Goal: Task Accomplishment & Management: Manage account settings

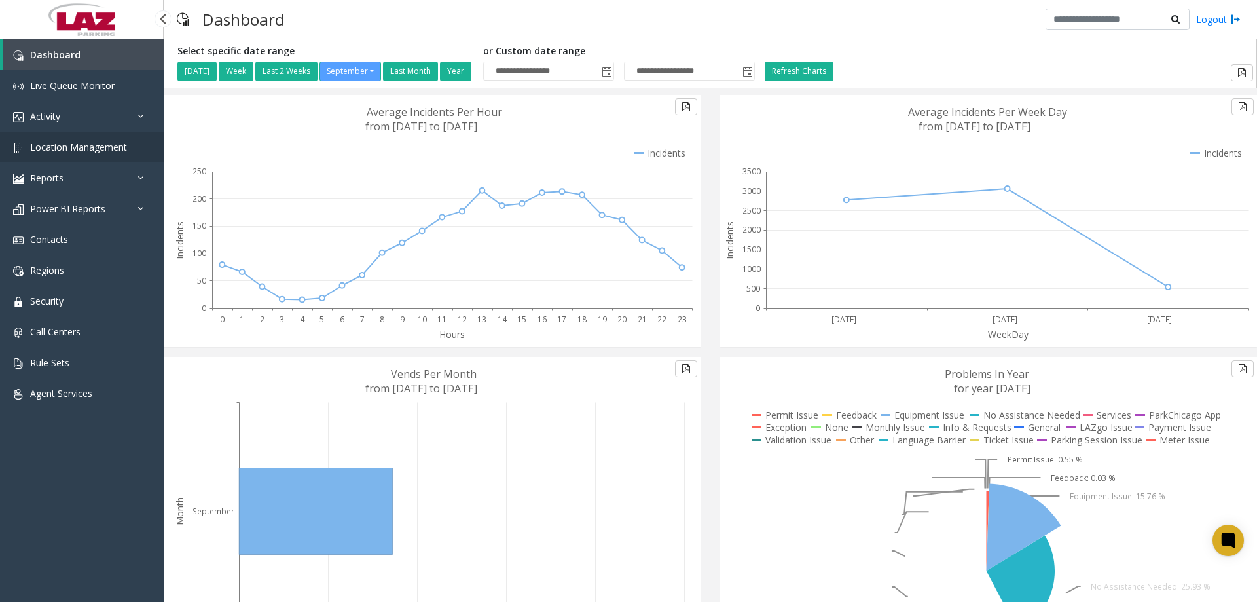
click at [56, 149] on span "Location Management" at bounding box center [78, 147] width 97 height 12
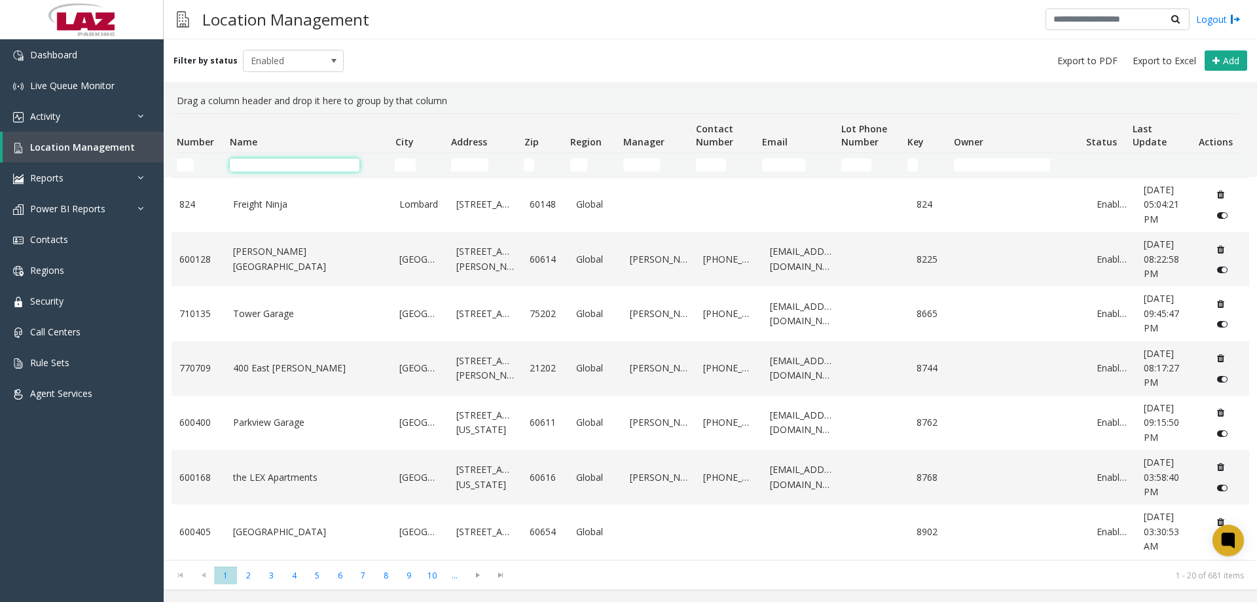
click at [248, 162] on input "Name Filter" at bounding box center [295, 164] width 130 height 13
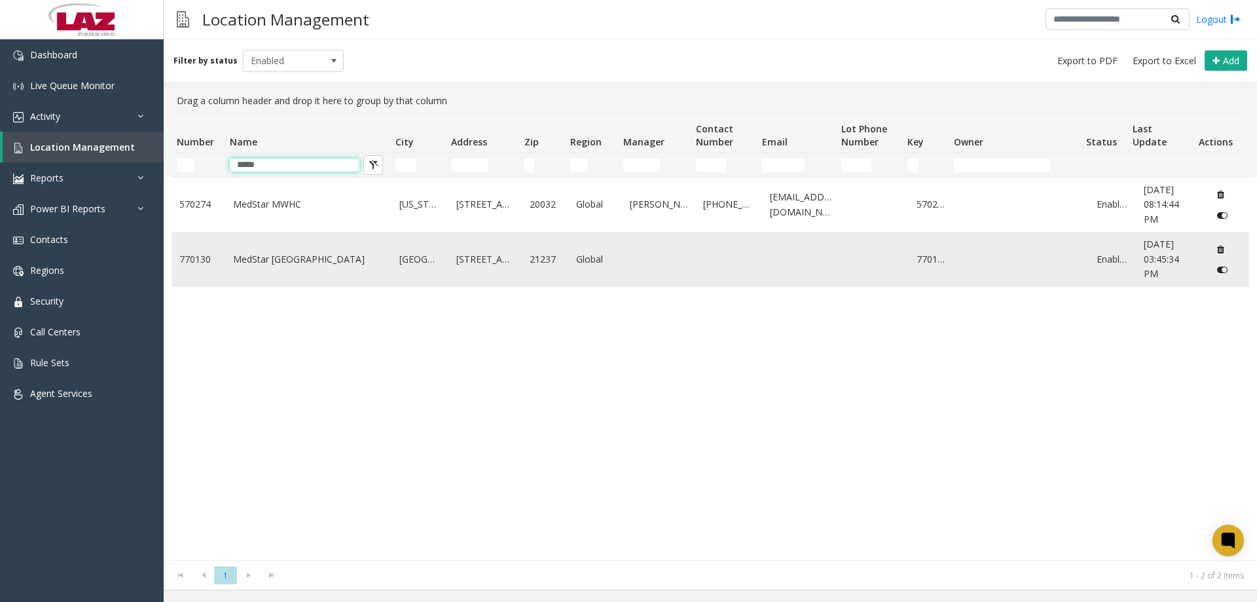
type input "*****"
click at [251, 253] on link "MedStar Franklin Square Medical Center" at bounding box center [308, 259] width 151 height 14
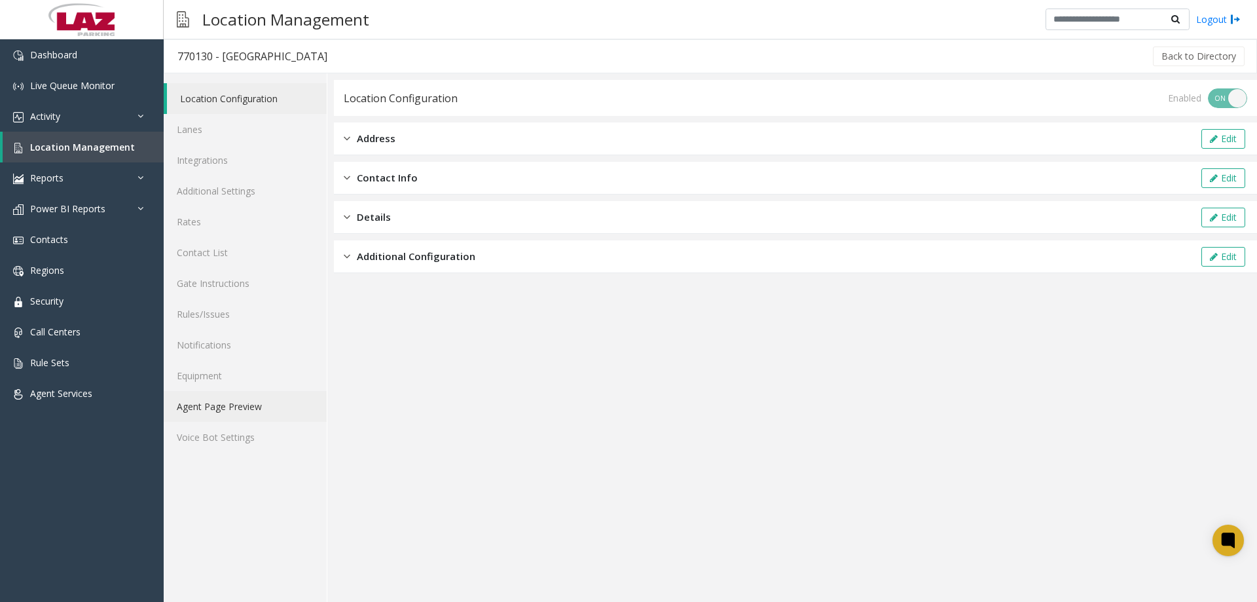
click at [257, 401] on link "Agent Page Preview" at bounding box center [245, 406] width 163 height 31
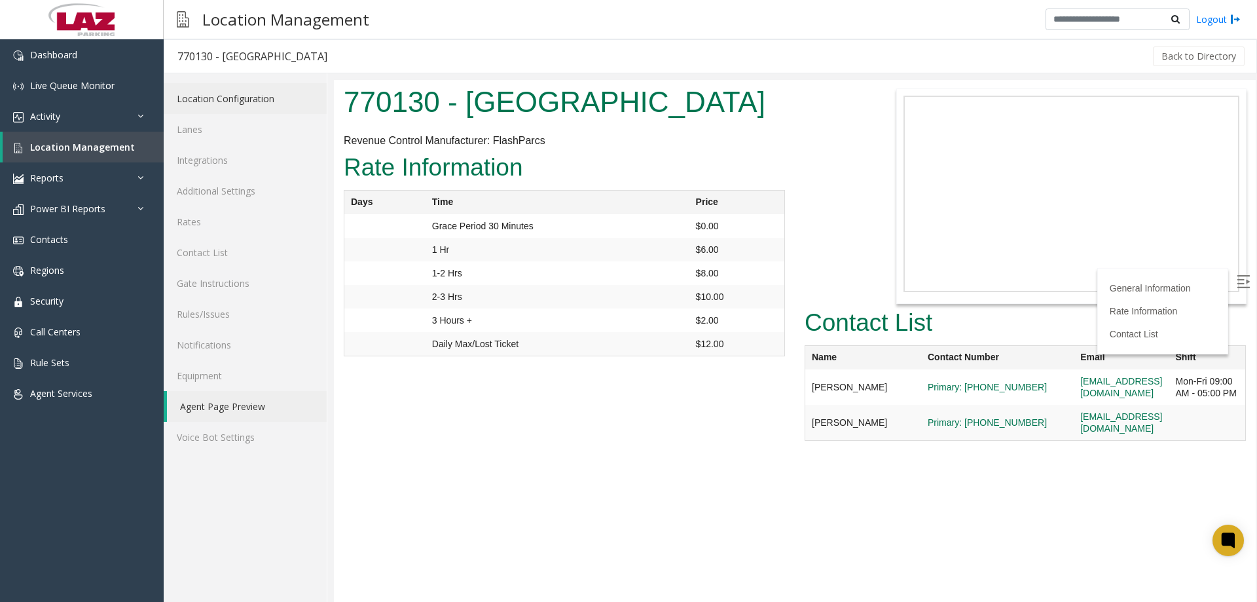
click at [242, 90] on link "Location Configuration" at bounding box center [245, 98] width 163 height 31
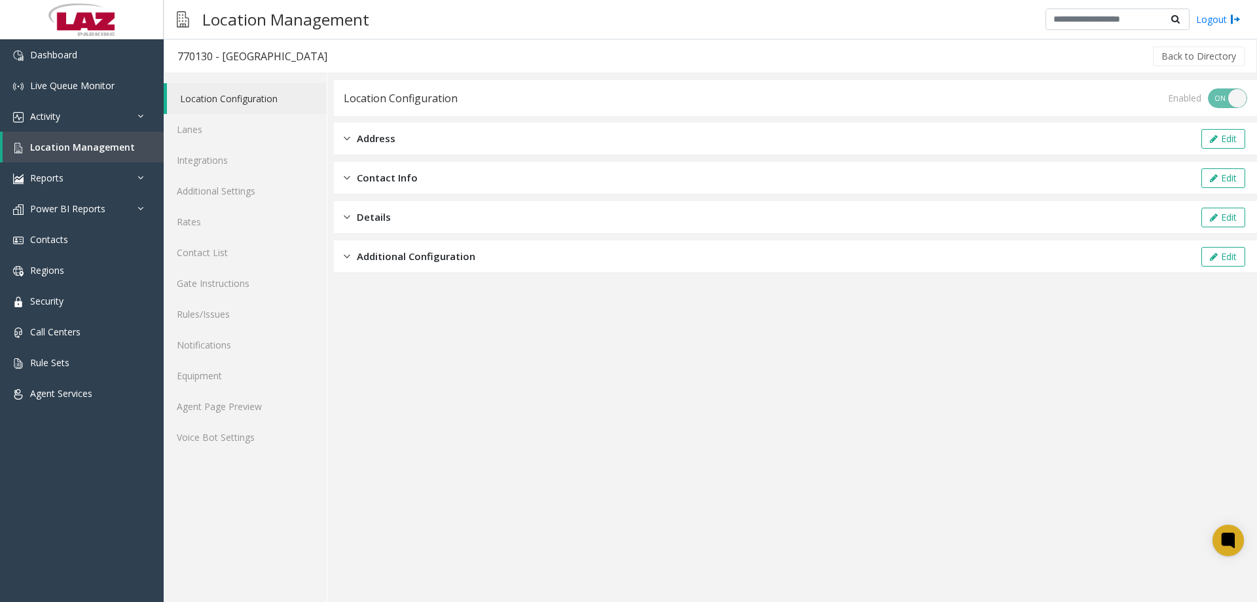
click at [404, 120] on div "Location Configuration Enabled ON OFF Address Edit Contact Info Edit Details Ed…" at bounding box center [795, 176] width 923 height 193
click at [409, 129] on div "Address Edit" at bounding box center [795, 138] width 923 height 33
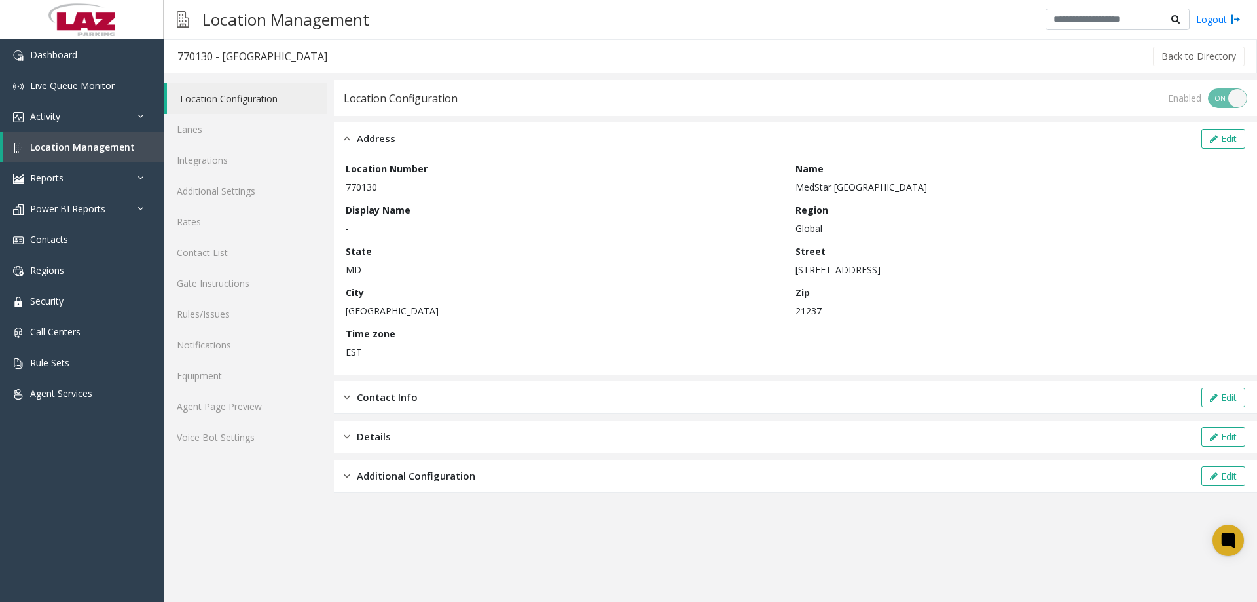
click at [410, 126] on div "Address Edit" at bounding box center [795, 138] width 923 height 33
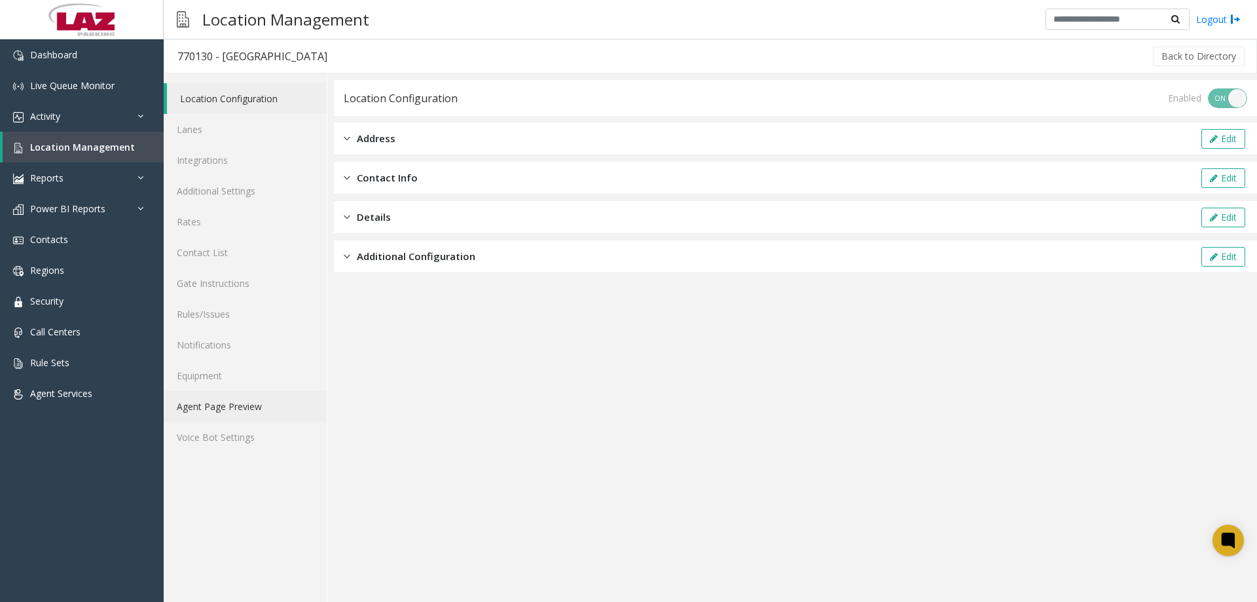
click at [255, 408] on link "Agent Page Preview" at bounding box center [245, 406] width 163 height 31
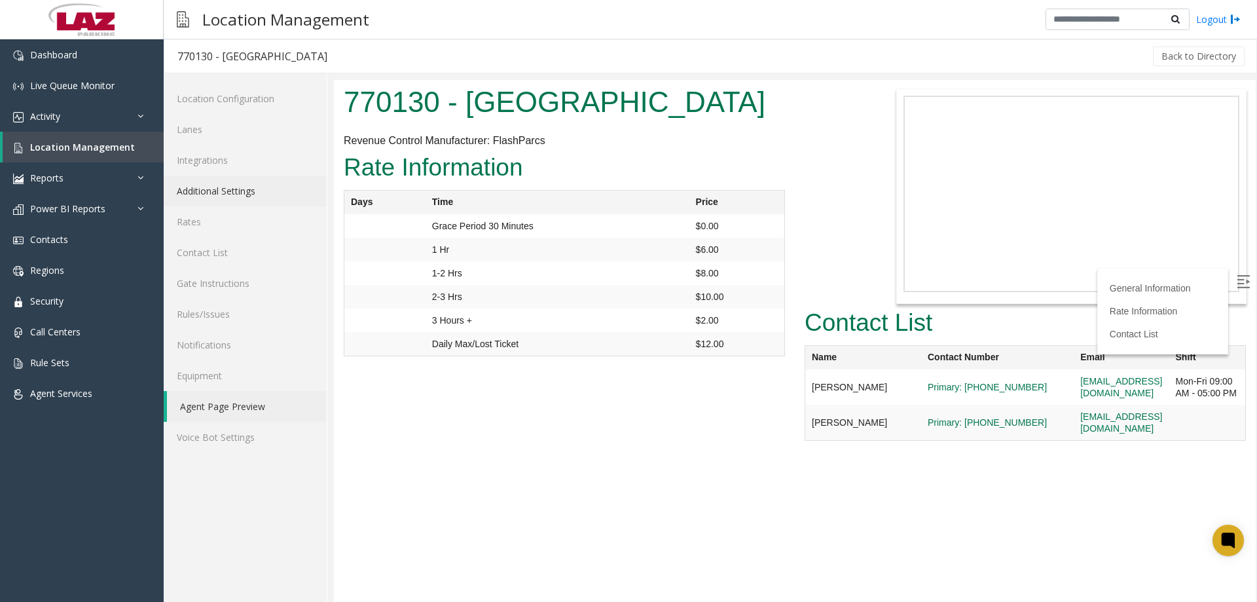
click at [204, 200] on link "Additional Settings" at bounding box center [245, 190] width 163 height 31
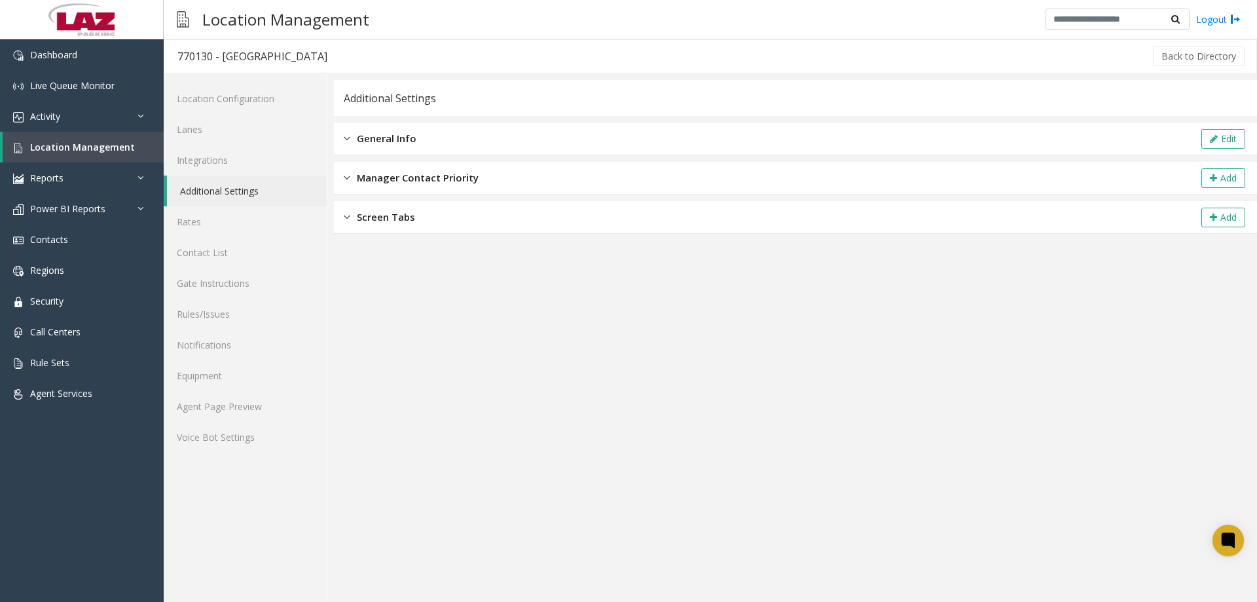
click at [553, 208] on div "Screen Tabs Add" at bounding box center [795, 217] width 923 height 33
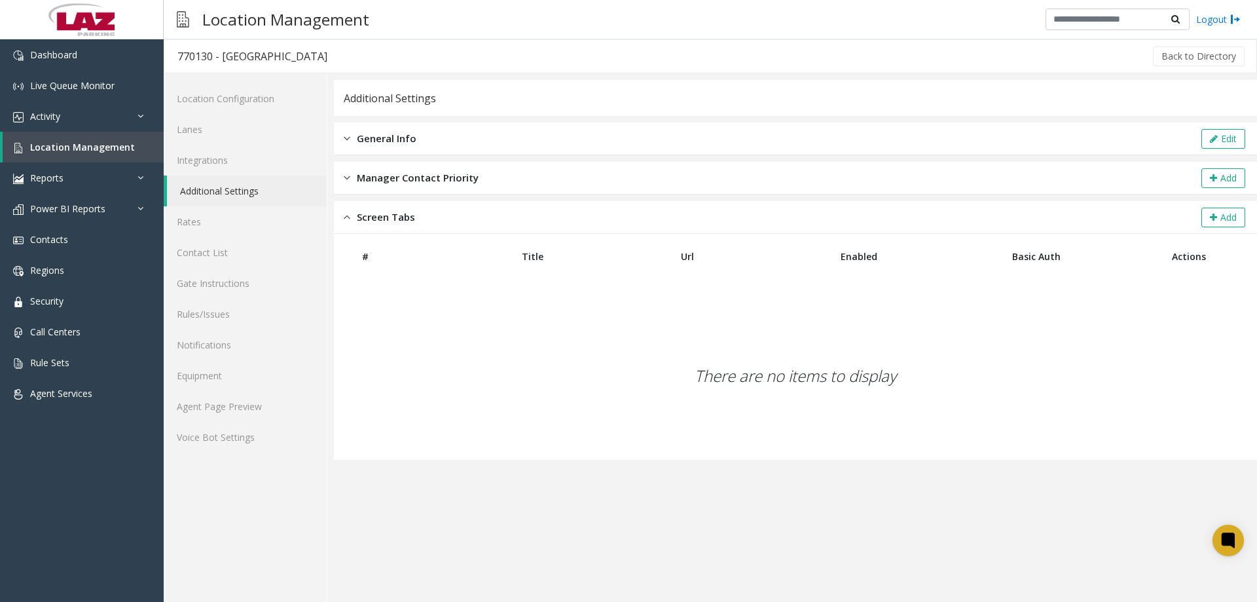
drag, startPoint x: 561, startPoint y: 139, endPoint x: 1104, endPoint y: 125, distance: 543.5
click at [562, 139] on div "General Info Edit" at bounding box center [795, 138] width 923 height 33
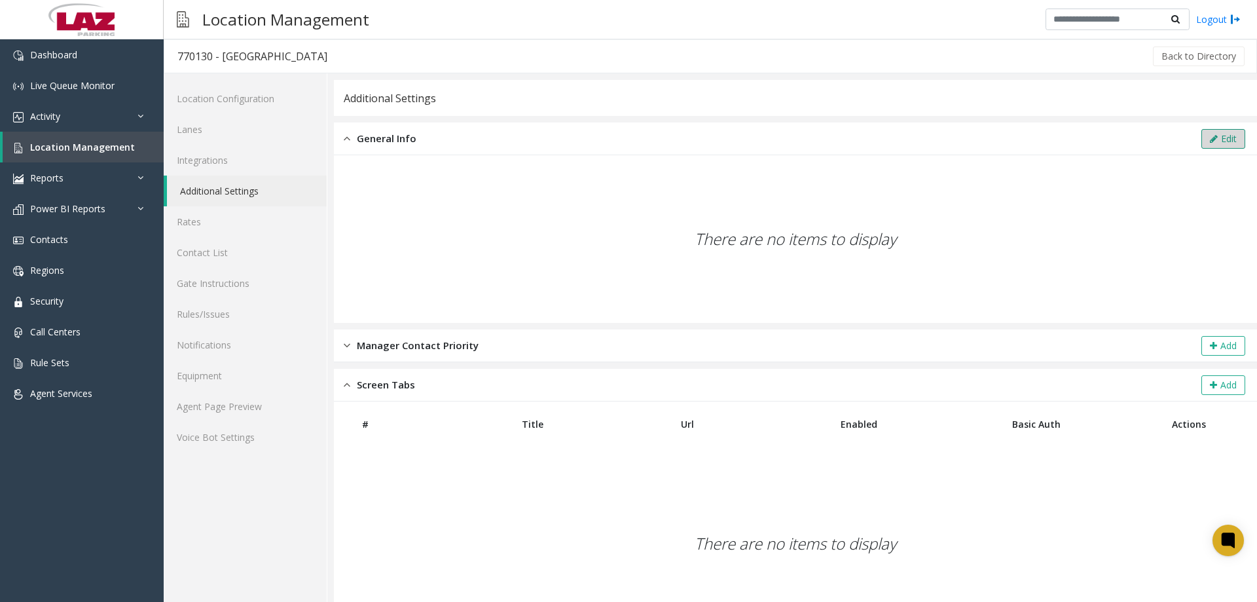
click at [1210, 136] on icon at bounding box center [1214, 138] width 8 height 9
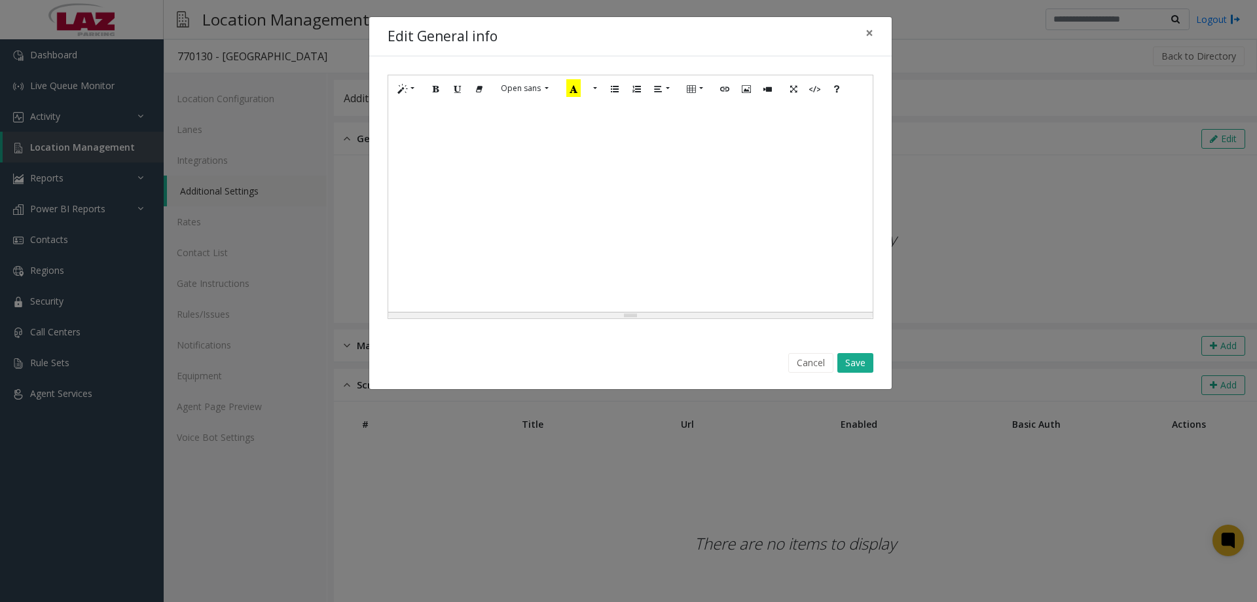
click at [451, 180] on div at bounding box center [630, 206] width 484 height 209
paste div
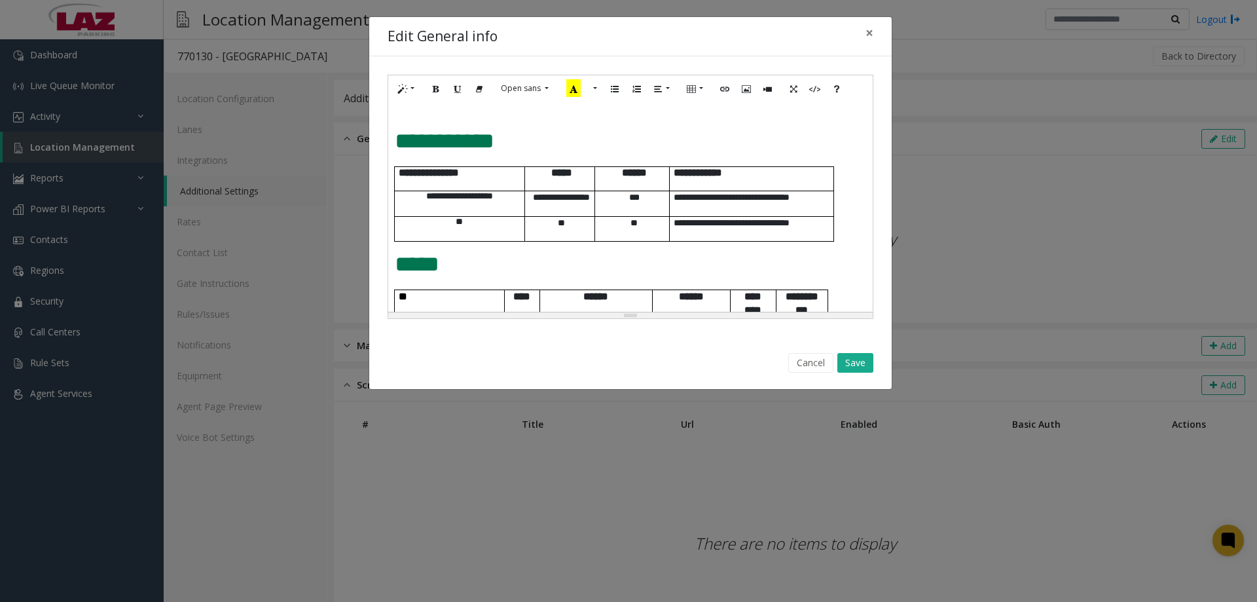
scroll to position [589, 0]
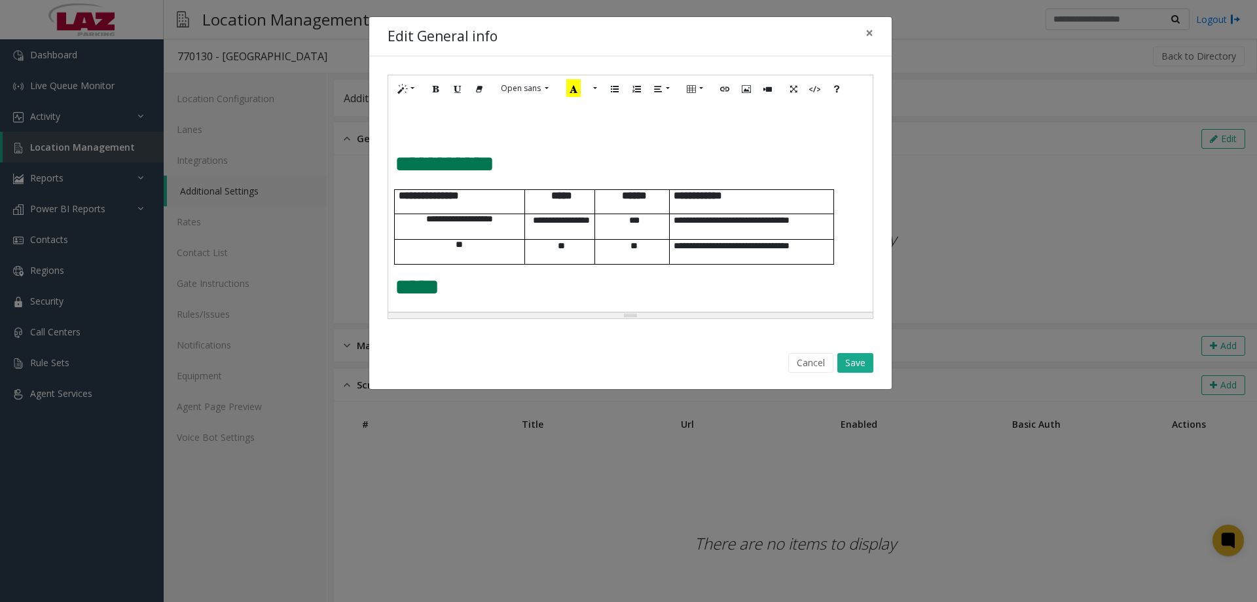
click at [393, 167] on div "**********" at bounding box center [630, 206] width 484 height 209
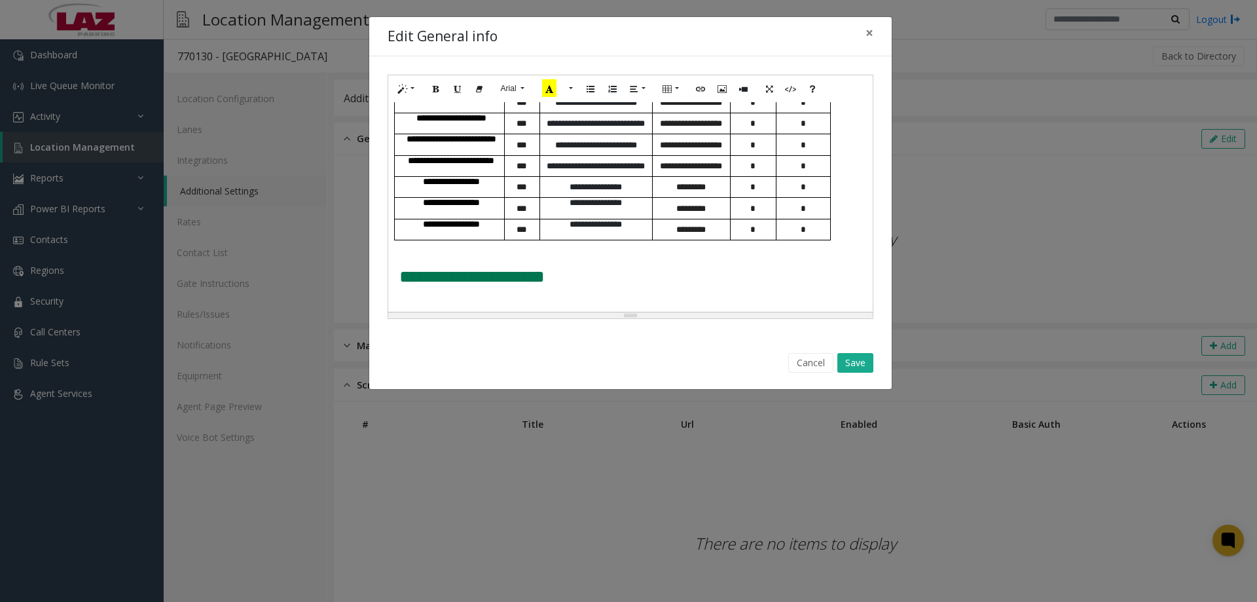
scroll to position [797, 0]
click at [848, 364] on button "Save" at bounding box center [855, 363] width 36 height 20
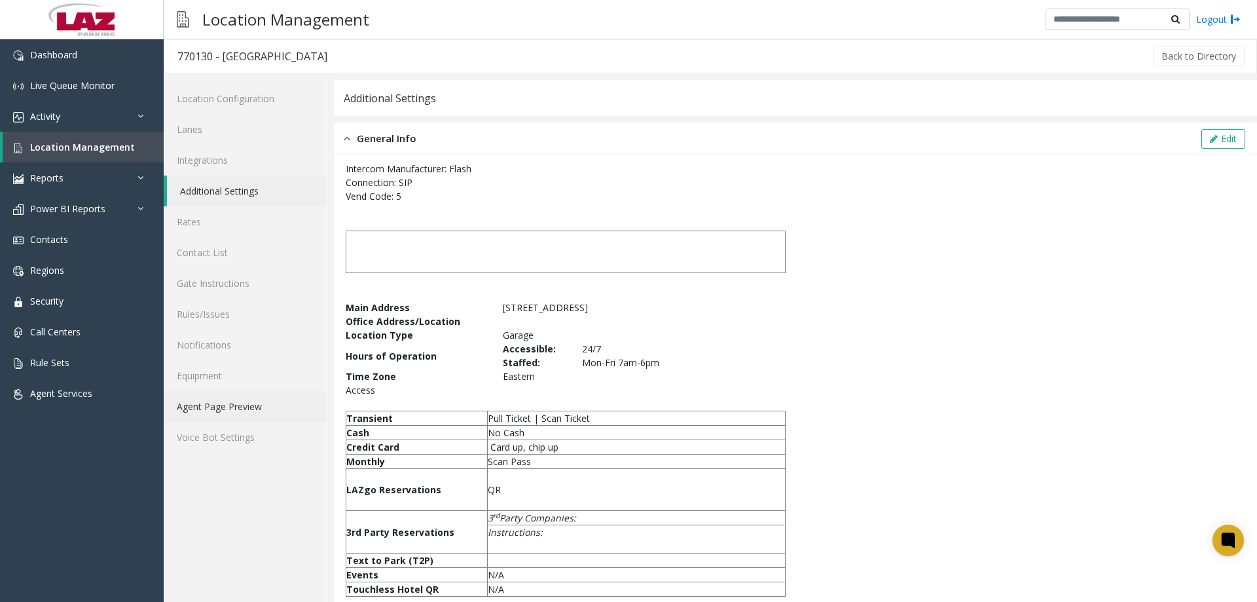
click at [244, 404] on link "Agent Page Preview" at bounding box center [245, 406] width 163 height 31
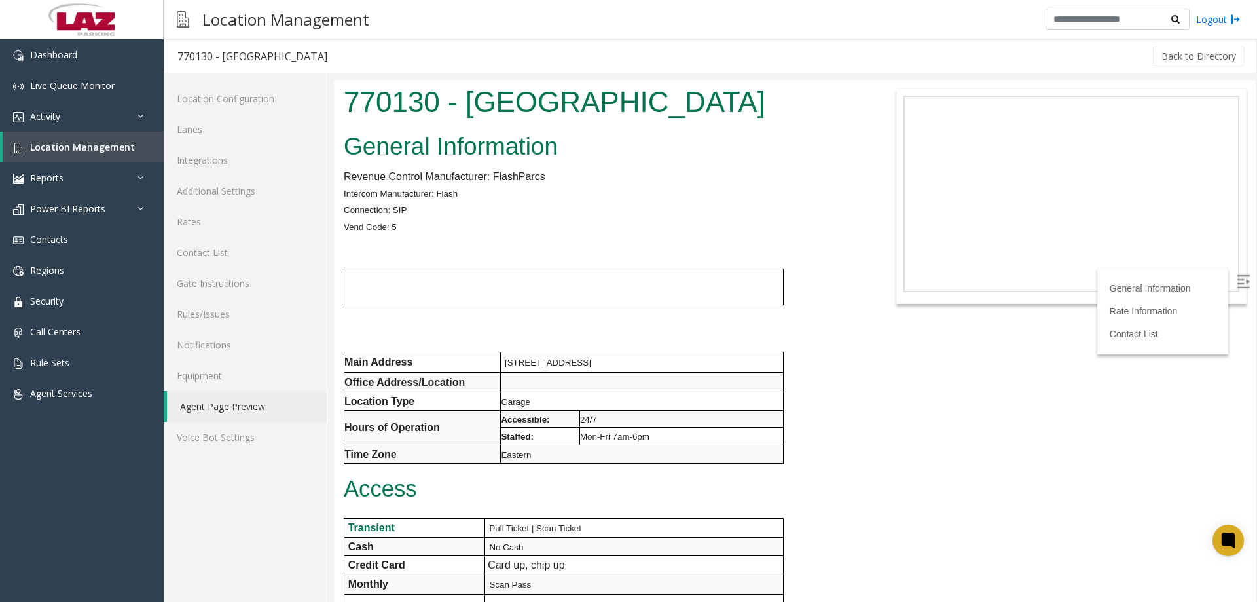
drag, startPoint x: 530, startPoint y: 149, endPoint x: 346, endPoint y: 98, distance: 190.9
click at [346, 98] on h1 "770130 - MedStar Franklin Square Medical Center" at bounding box center [603, 102] width 518 height 41
copy h1 "770130 - MedStar Franklin Square Medical Center"
click at [194, 121] on link "Lanes" at bounding box center [245, 129] width 163 height 31
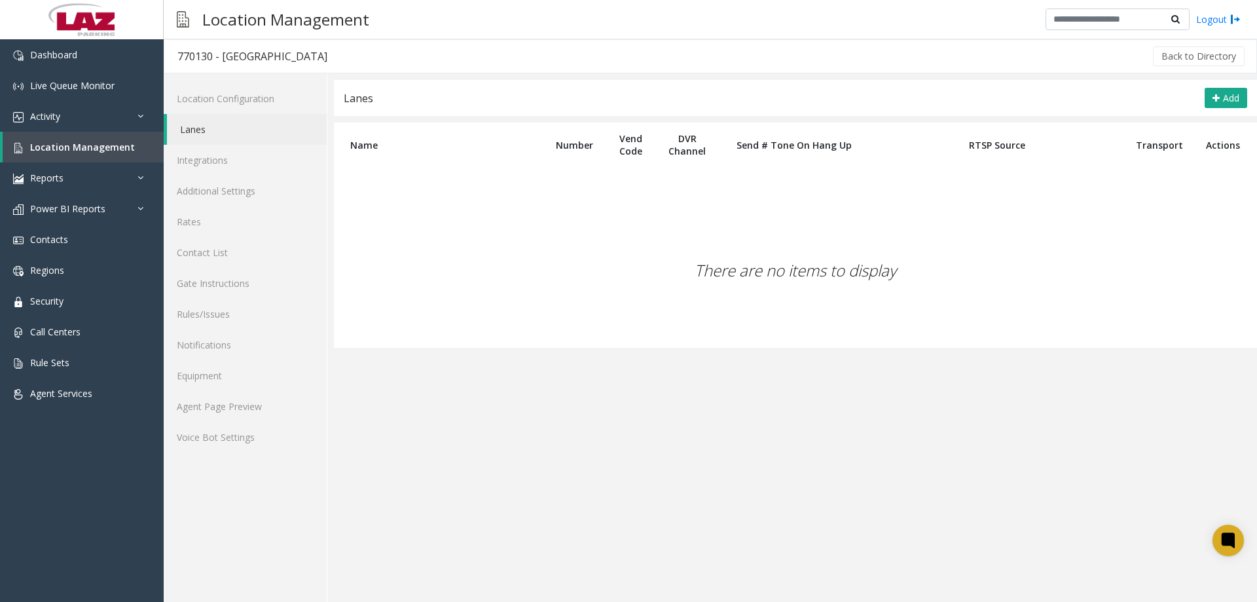
drag, startPoint x: 541, startPoint y: 223, endPoint x: 1035, endPoint y: 143, distance: 500.0
click at [549, 219] on div "There are no items to display" at bounding box center [795, 270] width 923 height 154
click at [1238, 98] on span "Add" at bounding box center [1231, 98] width 16 height 12
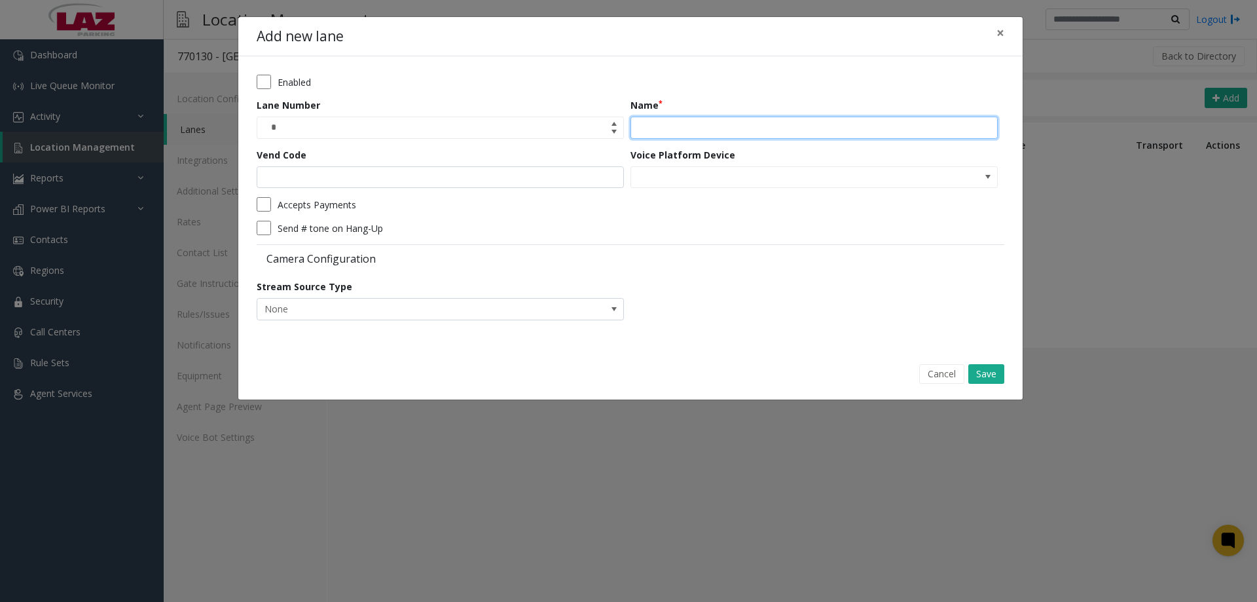
click at [816, 124] on input "Name" at bounding box center [813, 128] width 367 height 22
paste input "**********"
type input "**********"
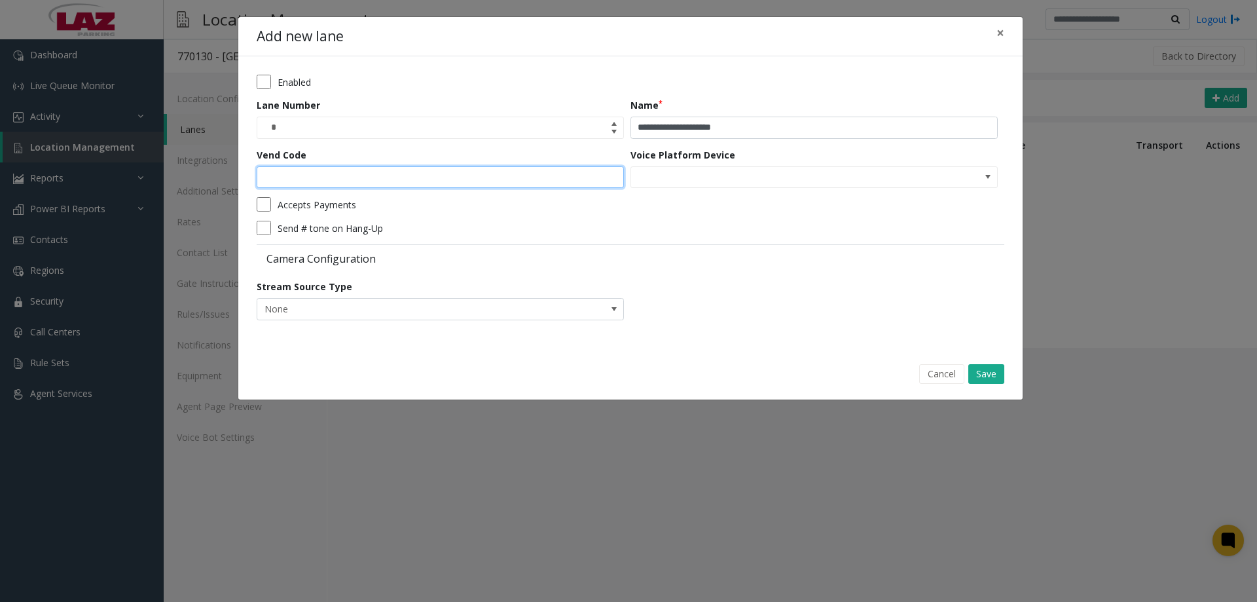
click at [540, 172] on input "Vend Code" at bounding box center [440, 177] width 367 height 22
type input "*"
click at [975, 371] on button "Save" at bounding box center [986, 374] width 36 height 20
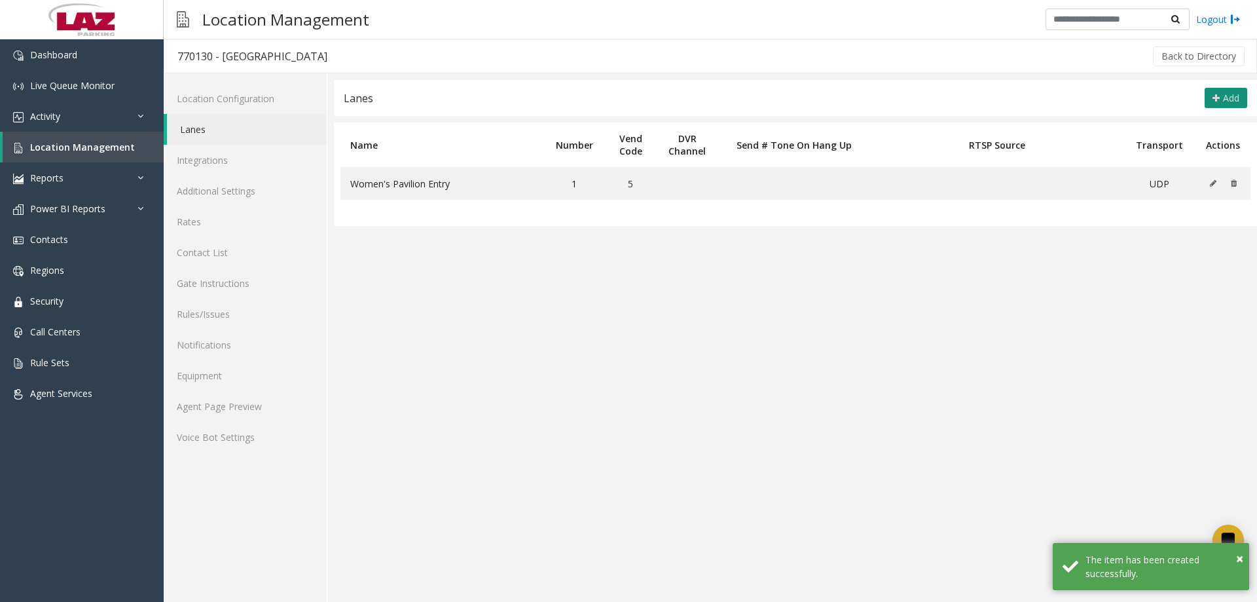
click at [1232, 92] on span "Add" at bounding box center [1231, 98] width 16 height 12
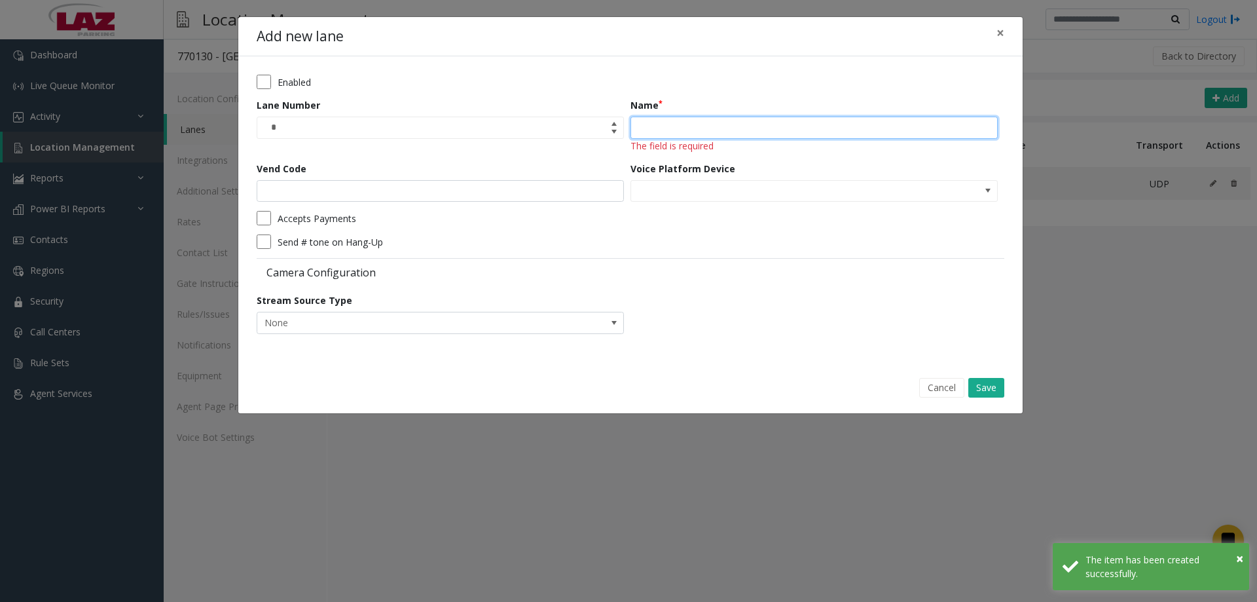
click at [680, 126] on input "Name" at bounding box center [813, 128] width 367 height 22
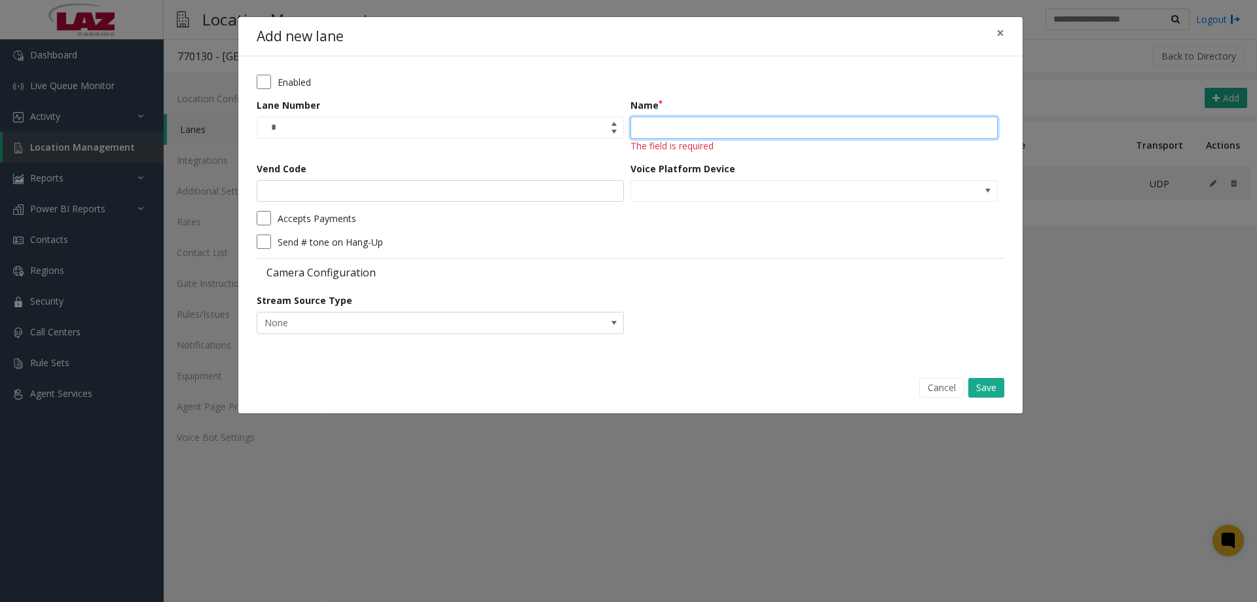
drag, startPoint x: 813, startPoint y: 125, endPoint x: 648, endPoint y: 163, distance: 169.3
click at [809, 128] on input "Name" at bounding box center [813, 128] width 367 height 22
paste input "**********"
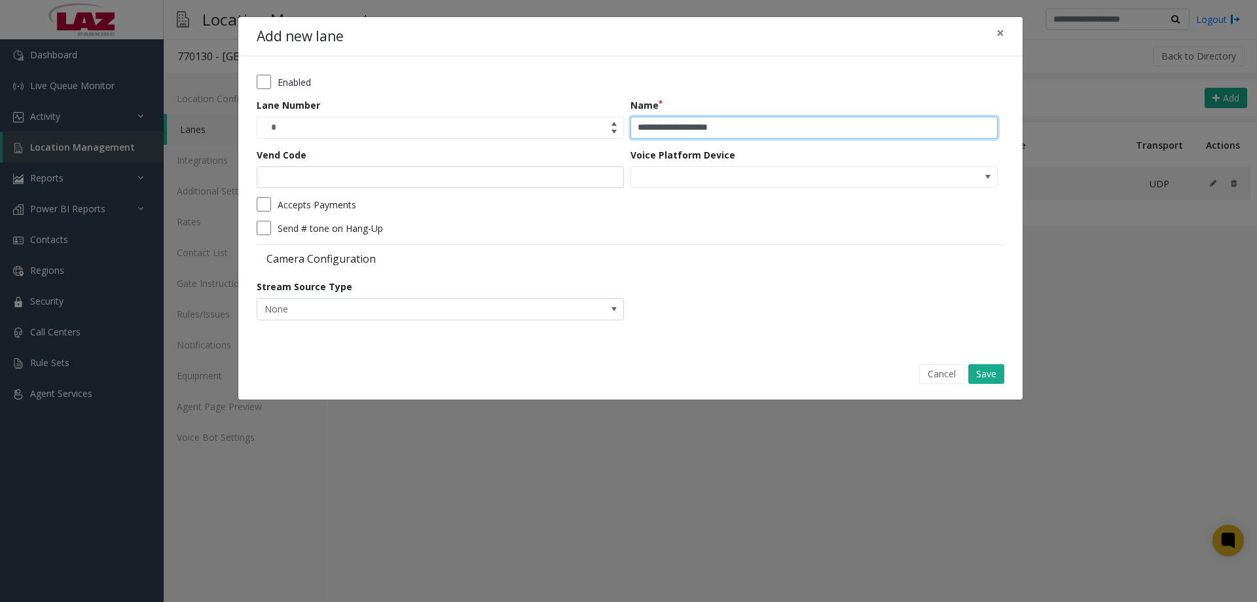
type input "**********"
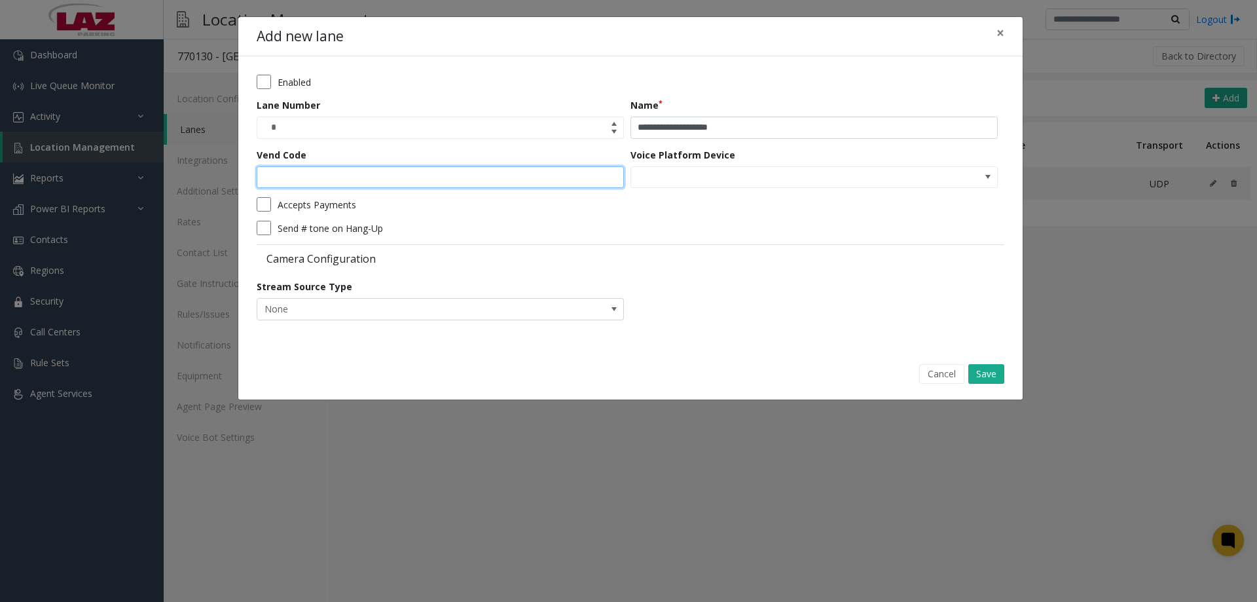
click at [461, 180] on input "Vend Code" at bounding box center [440, 177] width 367 height 22
type input "*"
click at [987, 378] on button "Save" at bounding box center [986, 374] width 36 height 20
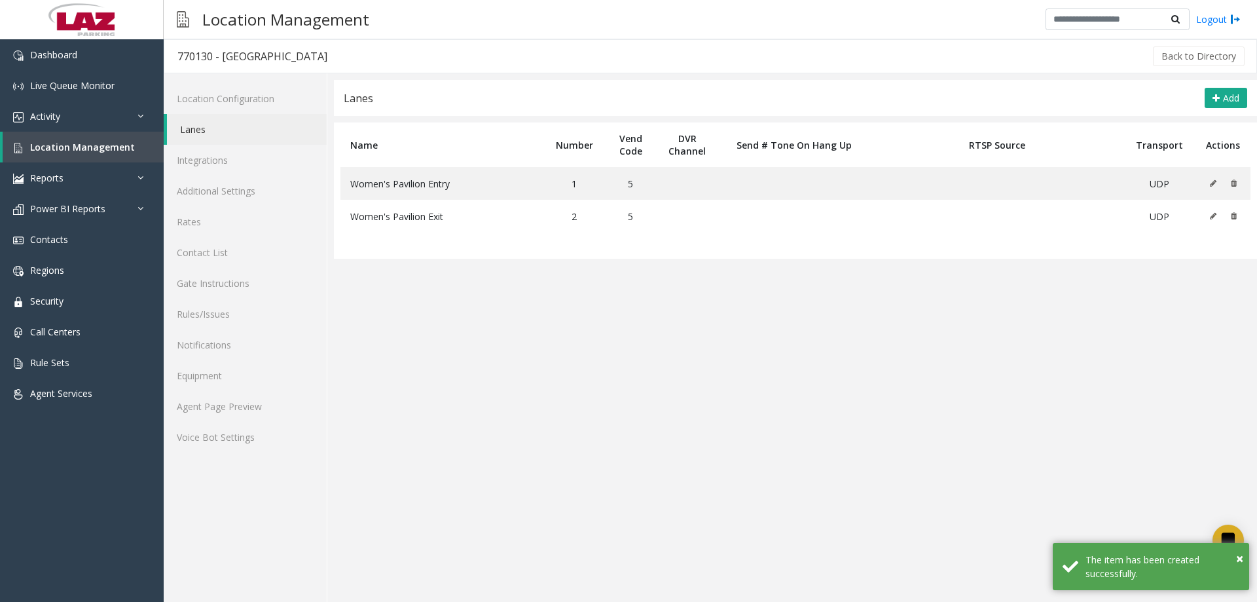
click at [1230, 93] on span "Add" at bounding box center [1231, 98] width 16 height 12
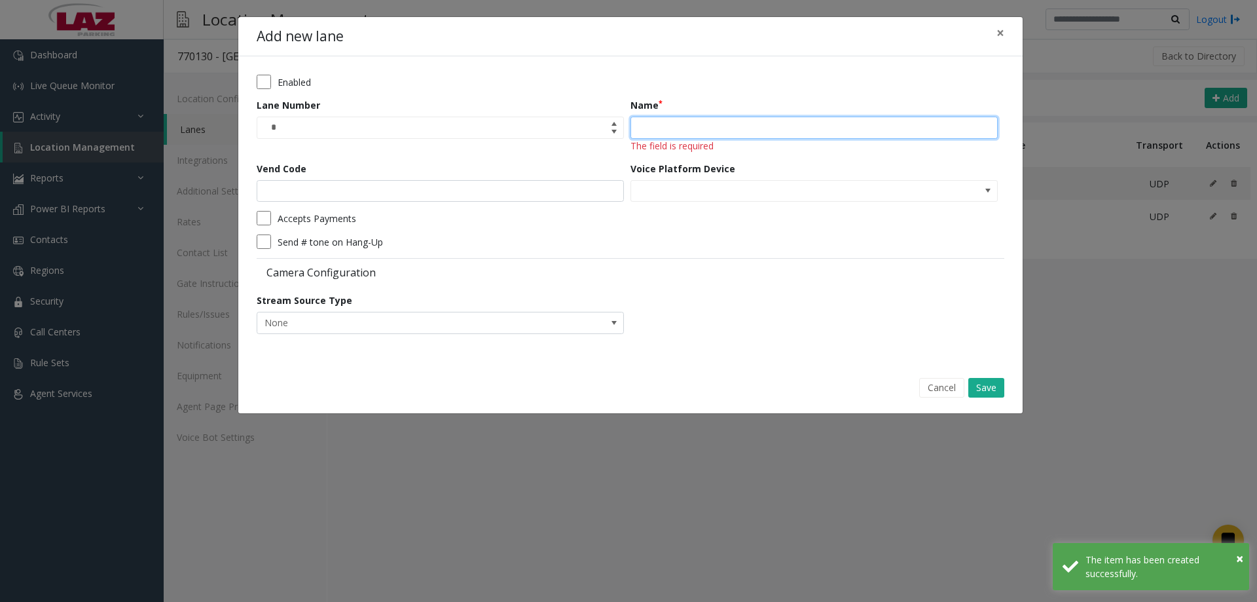
drag, startPoint x: 838, startPoint y: 124, endPoint x: 805, endPoint y: 134, distance: 34.8
click at [835, 124] on input "Name" at bounding box center [813, 128] width 367 height 22
paste input "**********"
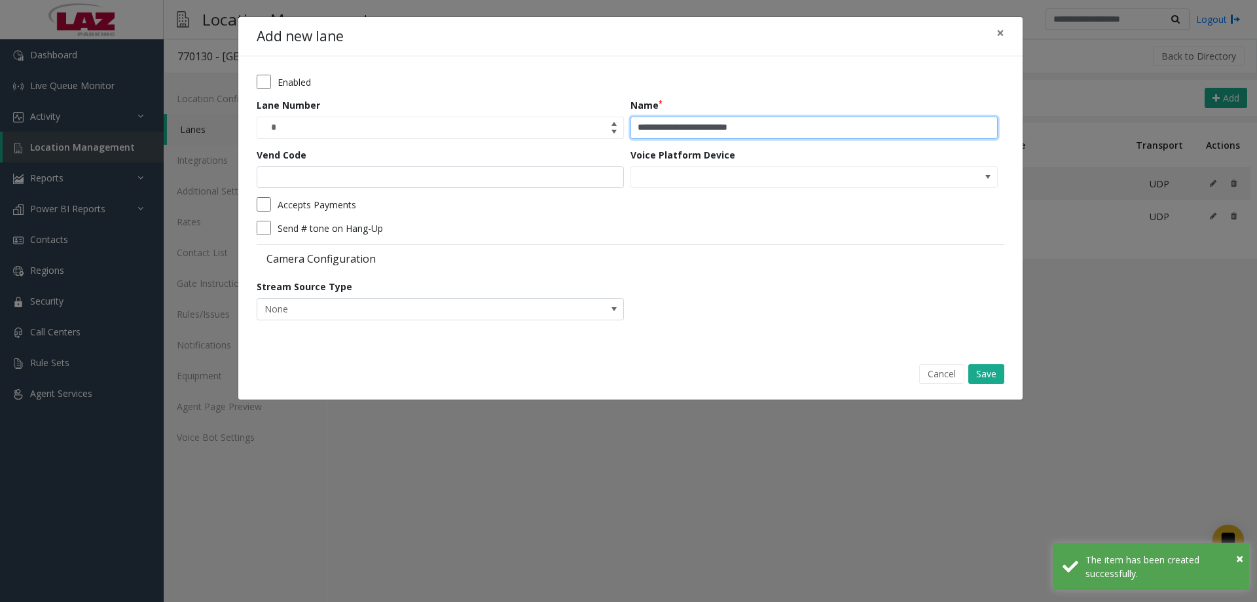
type input "**********"
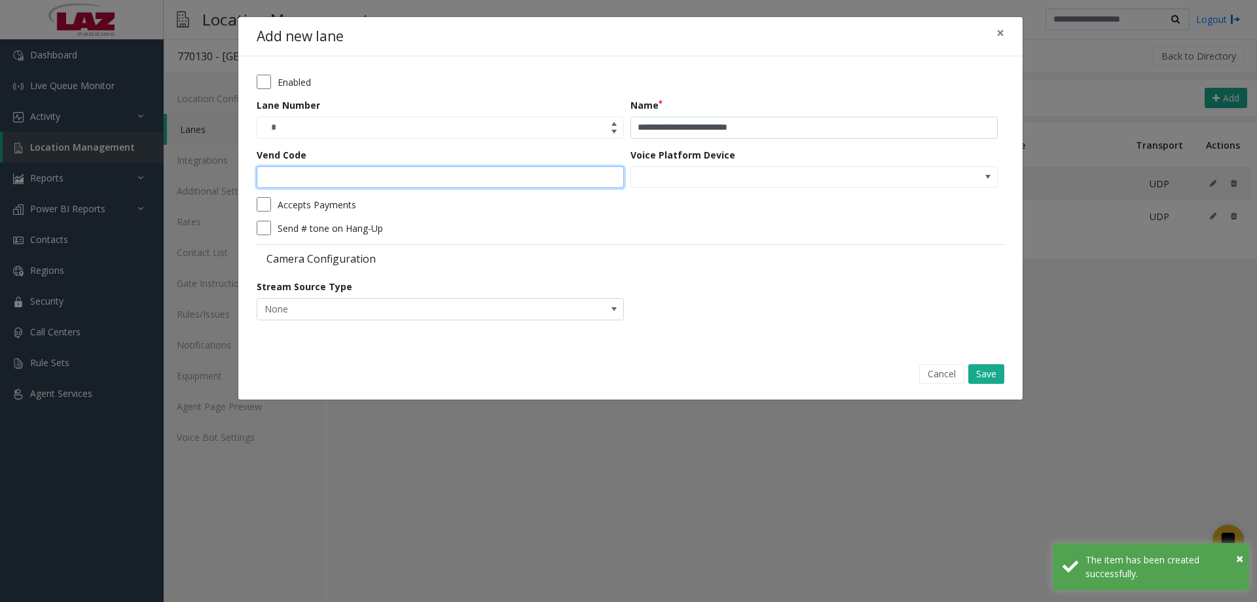
click at [393, 187] on input "Vend Code" at bounding box center [440, 177] width 367 height 22
type input "*"
click at [991, 367] on button "Save" at bounding box center [986, 374] width 36 height 20
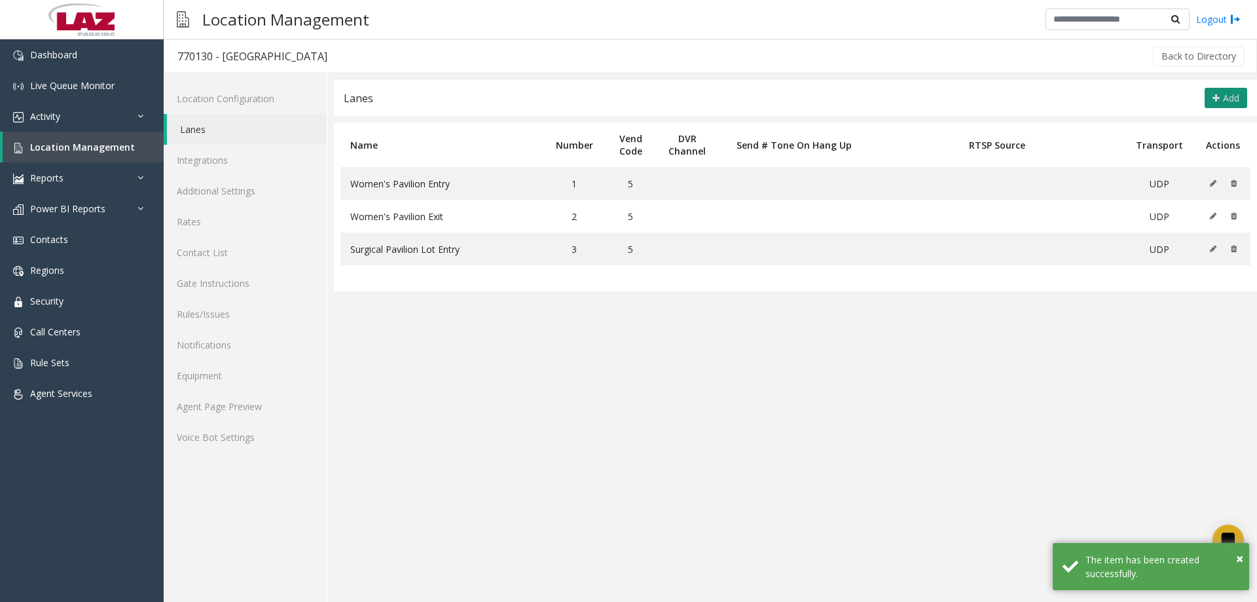
click at [1216, 101] on icon at bounding box center [1215, 98] width 7 height 10
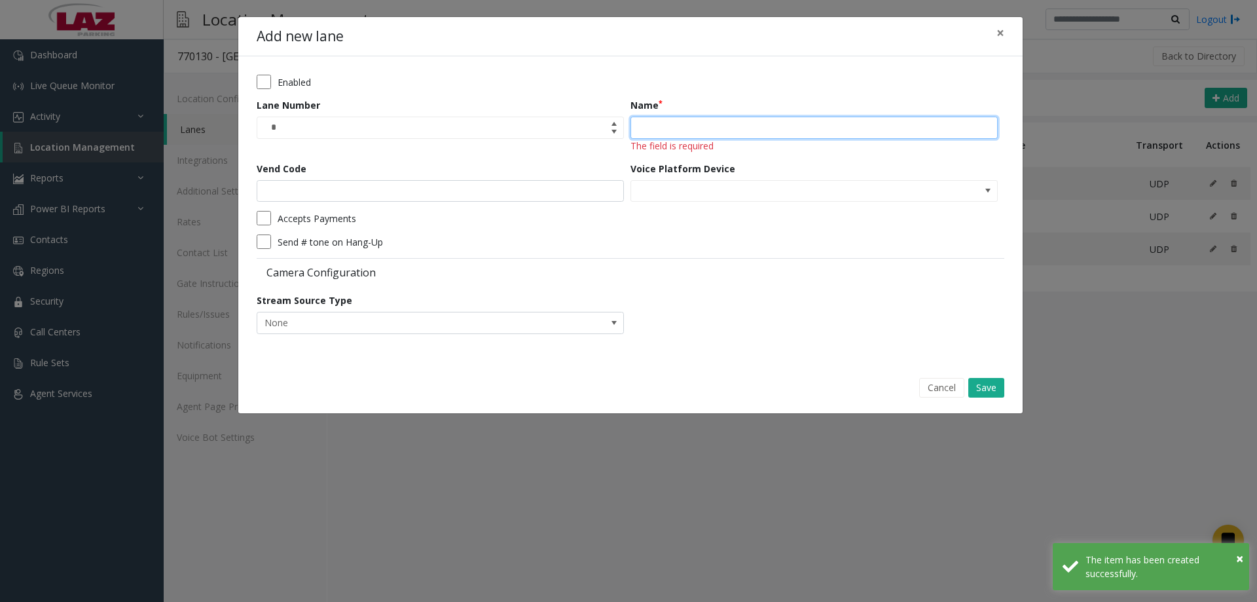
drag, startPoint x: 724, startPoint y: 129, endPoint x: 714, endPoint y: 137, distance: 13.1
click at [724, 129] on input "Name" at bounding box center [813, 128] width 367 height 22
paste input "**********"
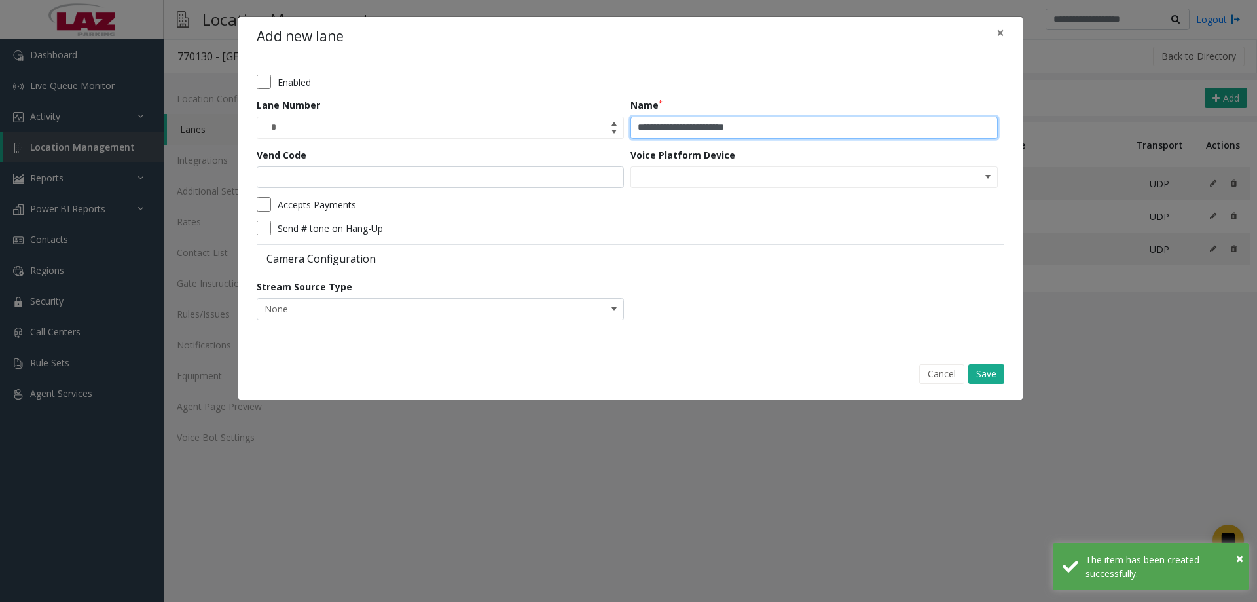
type input "**********"
drag, startPoint x: 494, startPoint y: 193, endPoint x: 487, endPoint y: 182, distance: 12.9
click at [492, 193] on form "**********" at bounding box center [631, 202] width 748 height 255
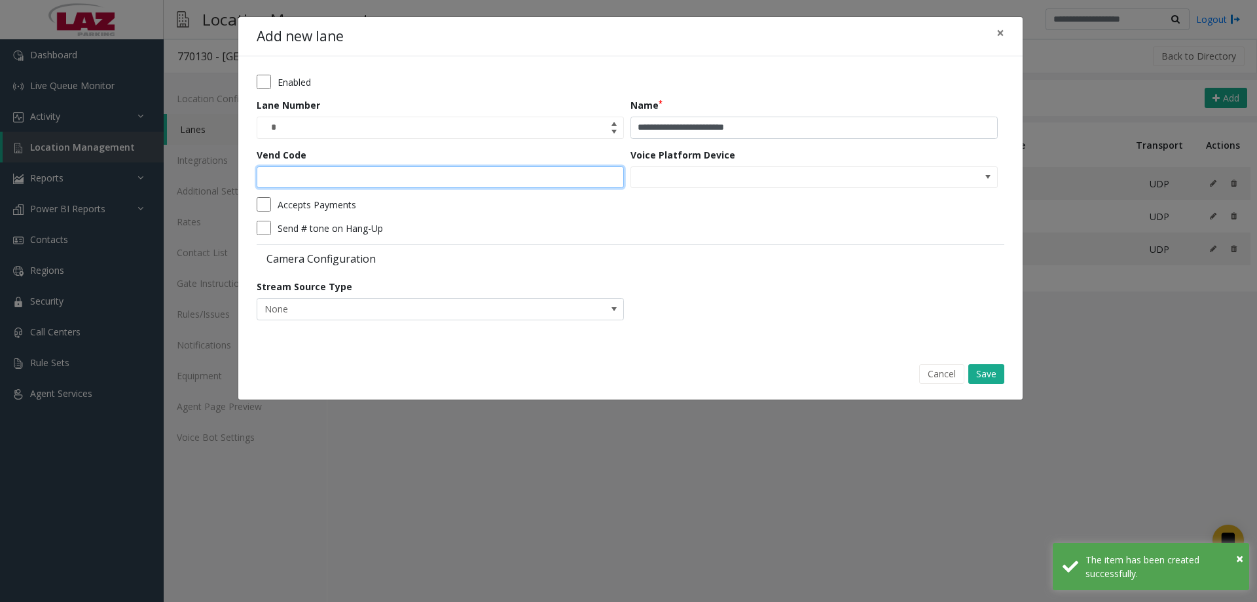
drag, startPoint x: 487, startPoint y: 182, endPoint x: 429, endPoint y: 205, distance: 62.0
click at [484, 183] on input "Vend Code" at bounding box center [440, 177] width 367 height 22
type input "*"
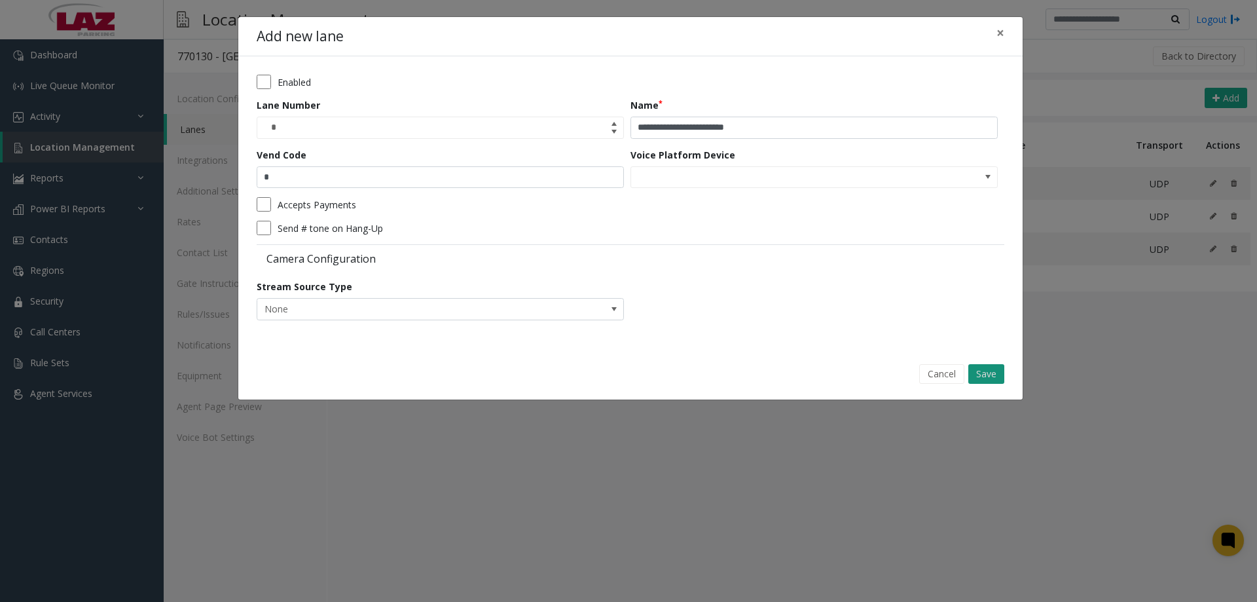
click at [993, 373] on button "Save" at bounding box center [986, 374] width 36 height 20
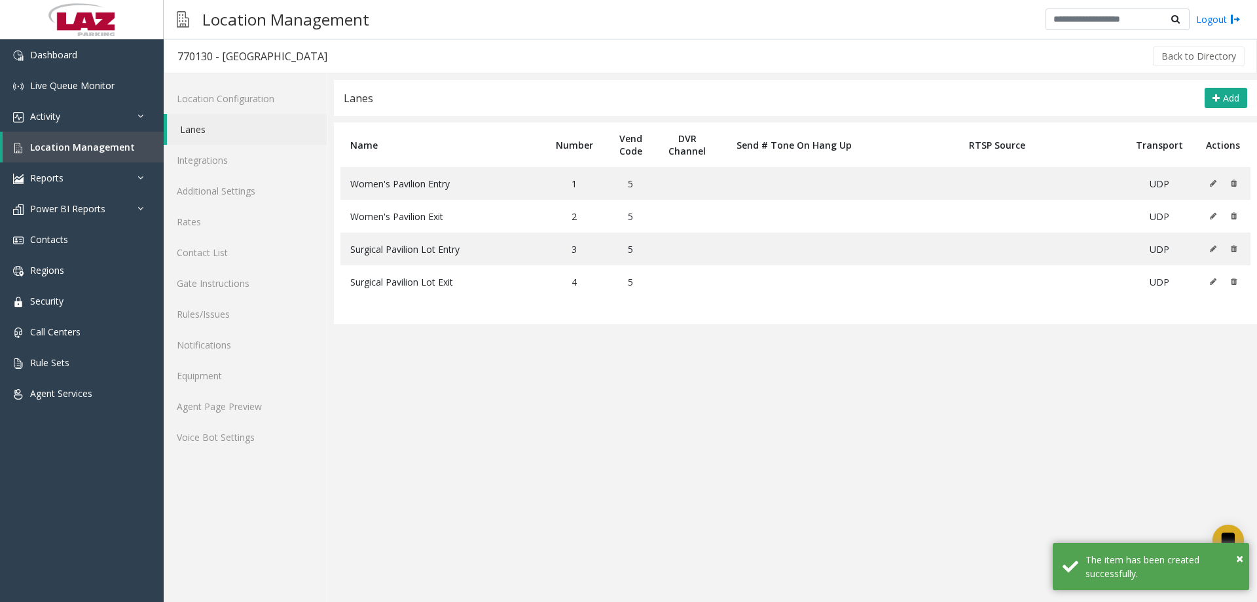
click at [1209, 109] on div "Lanes Add" at bounding box center [795, 98] width 923 height 36
click at [1216, 102] on icon at bounding box center [1215, 98] width 7 height 10
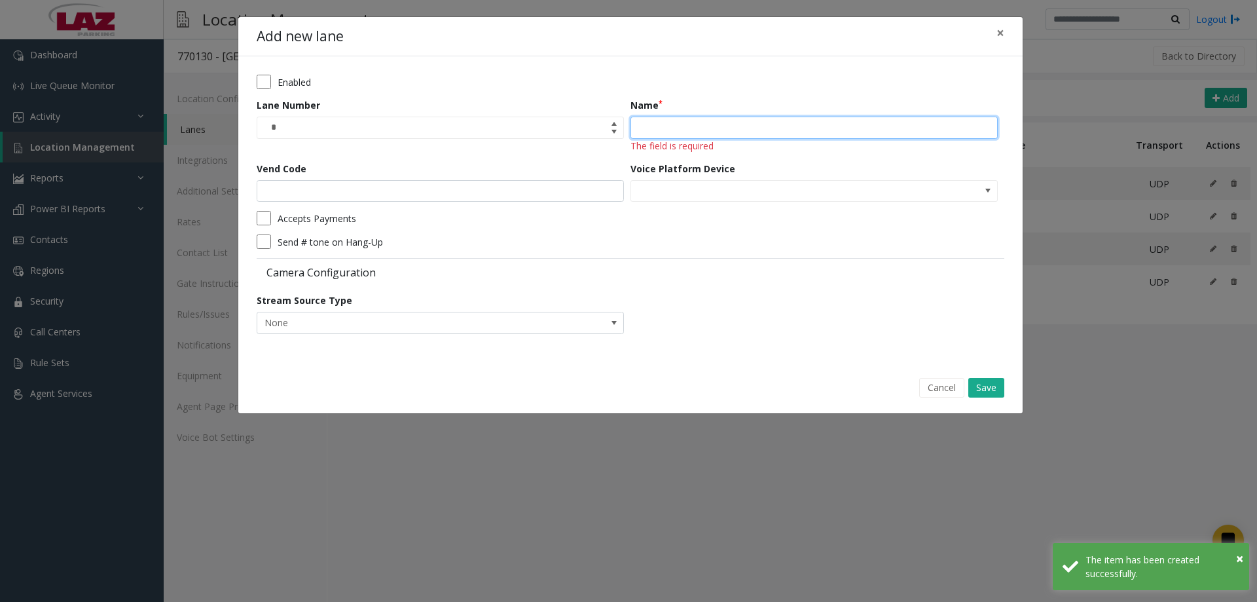
drag, startPoint x: 648, startPoint y: 122, endPoint x: 645, endPoint y: 129, distance: 7.1
click at [648, 122] on input "Name" at bounding box center [813, 128] width 367 height 22
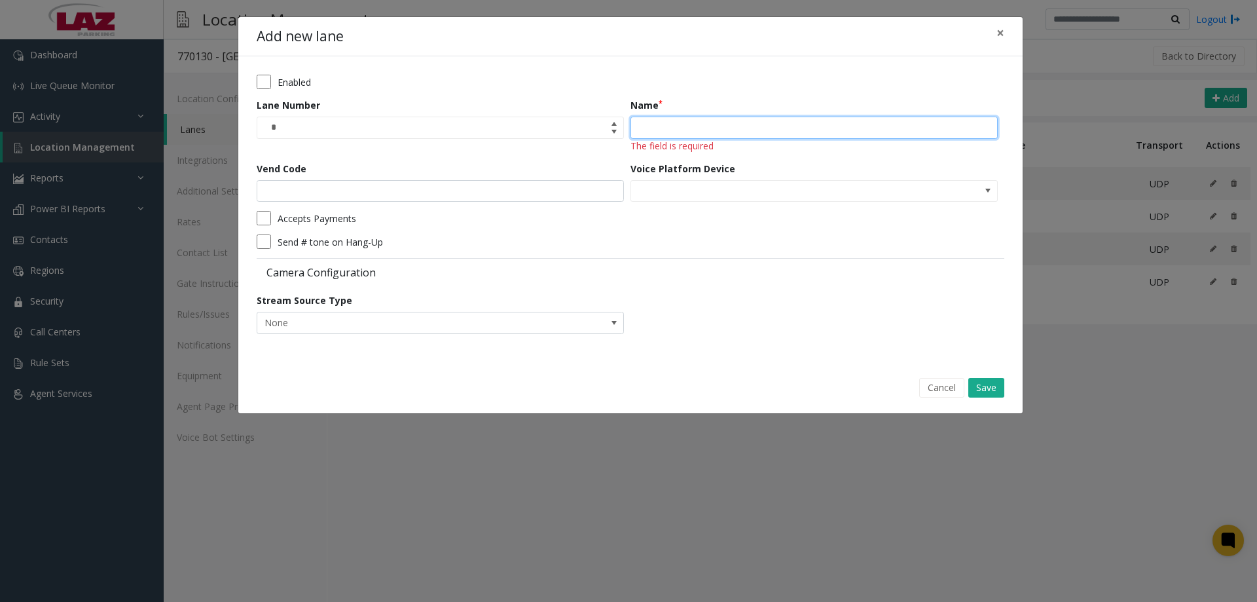
paste input "**********"
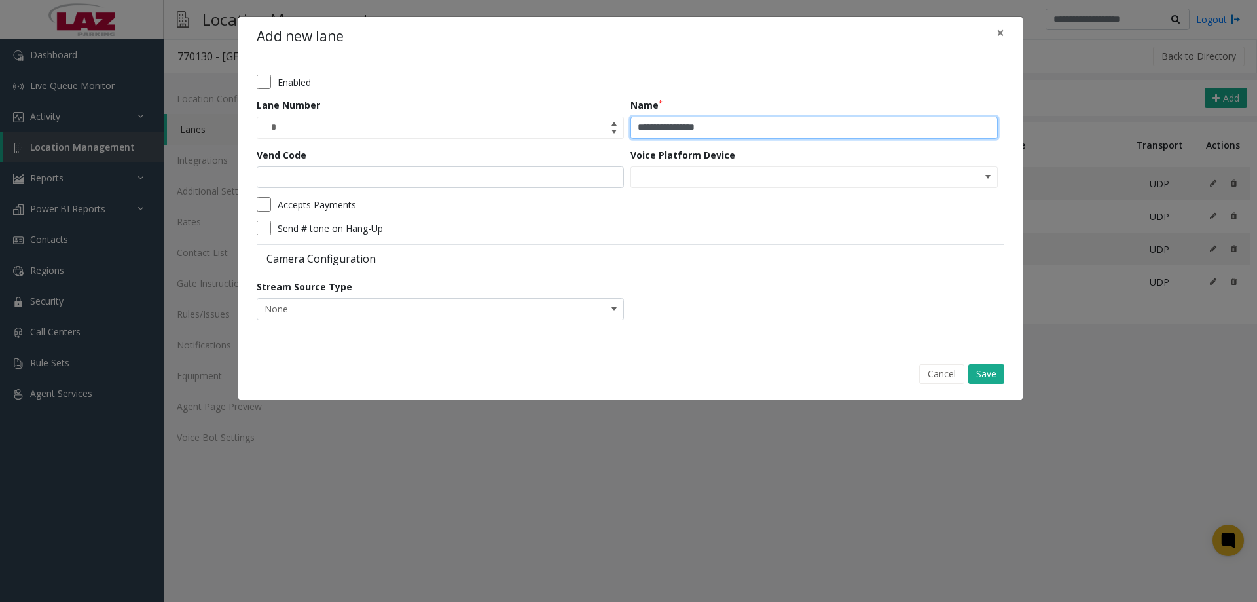
type input "**********"
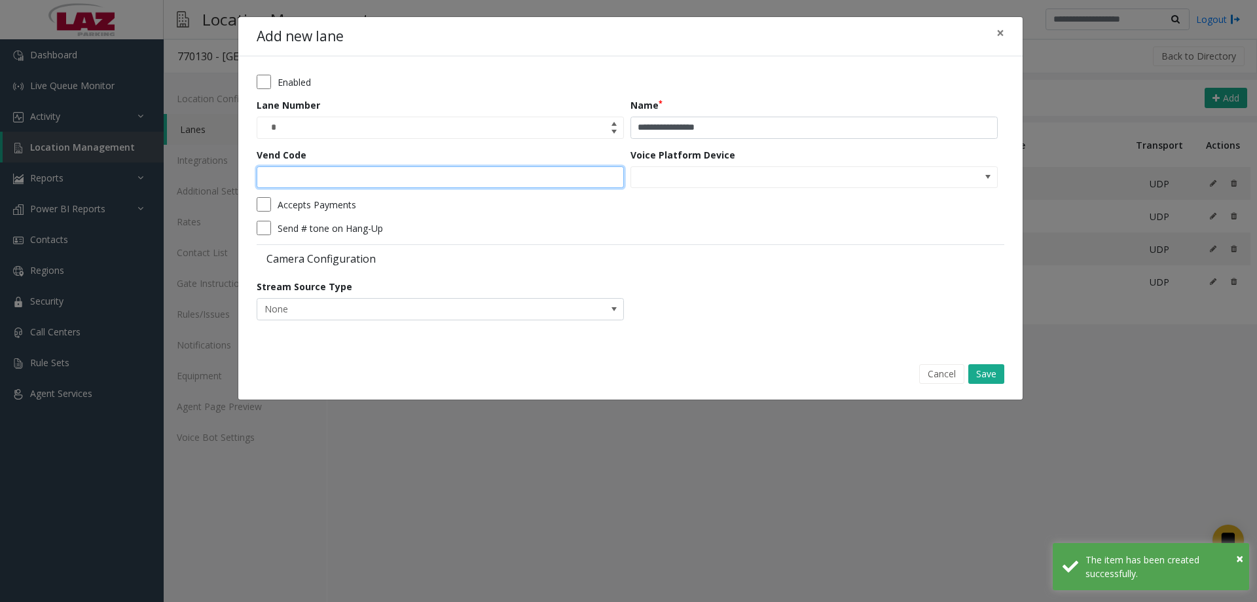
click at [526, 177] on input "Vend Code" at bounding box center [440, 177] width 367 height 22
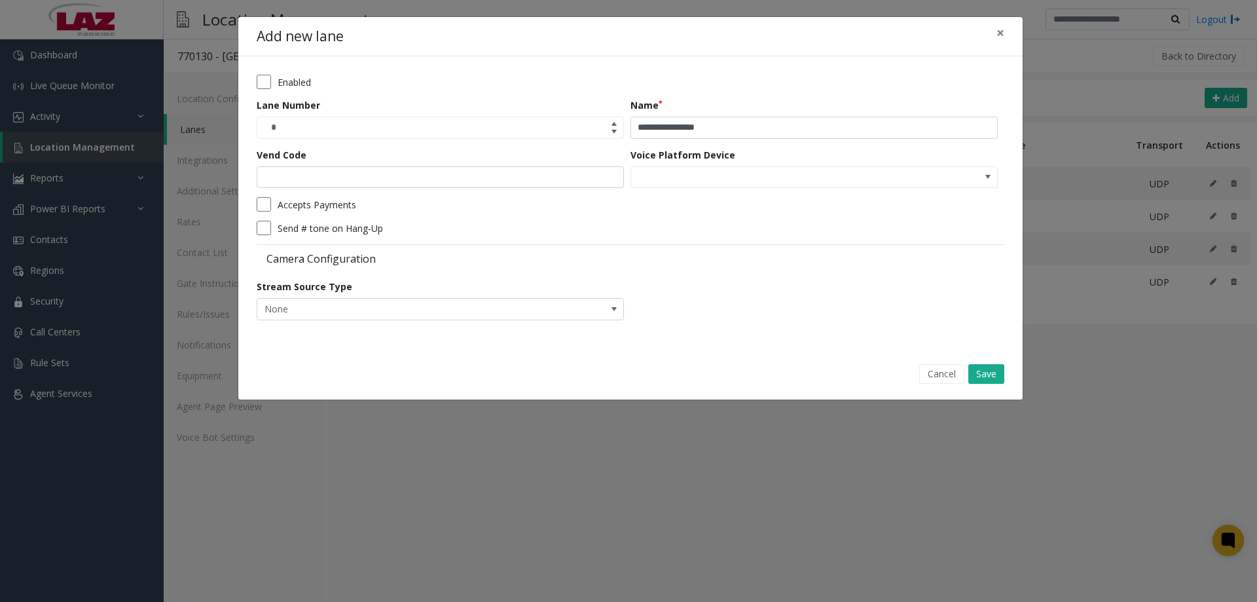
drag, startPoint x: 675, startPoint y: 236, endPoint x: 816, endPoint y: 281, distance: 147.8
click at [681, 235] on form "**********" at bounding box center [631, 202] width 748 height 255
click at [977, 371] on button "Save" at bounding box center [986, 374] width 36 height 20
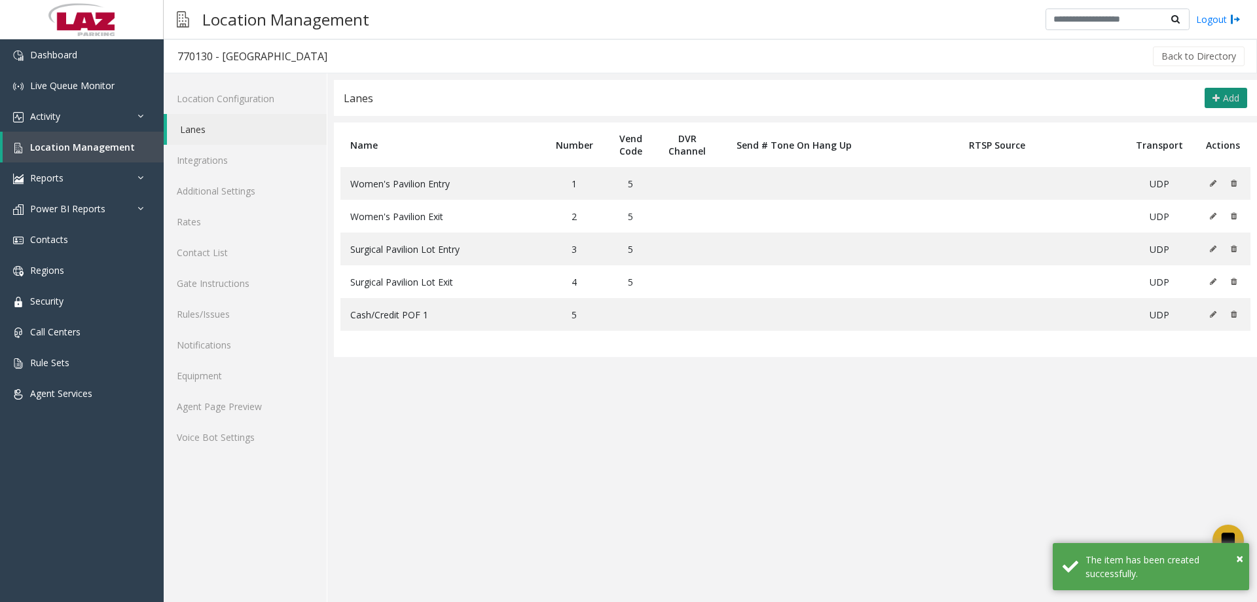
click at [1209, 96] on button "Add" at bounding box center [1225, 98] width 43 height 21
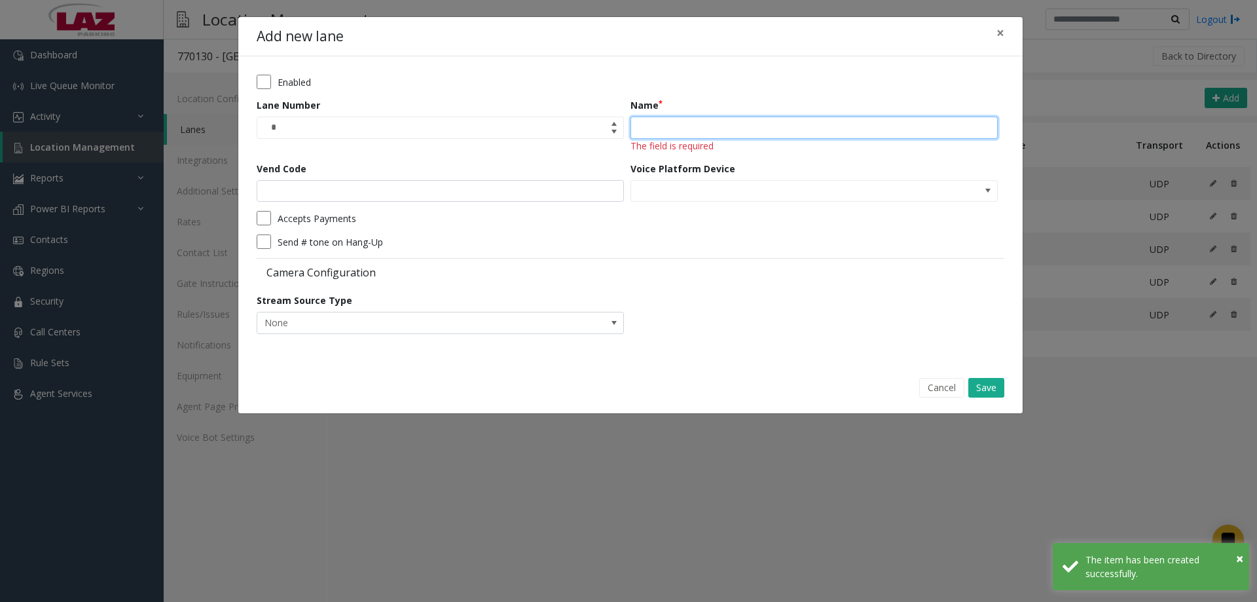
click at [702, 136] on input "Name" at bounding box center [813, 128] width 367 height 22
paste input "**********"
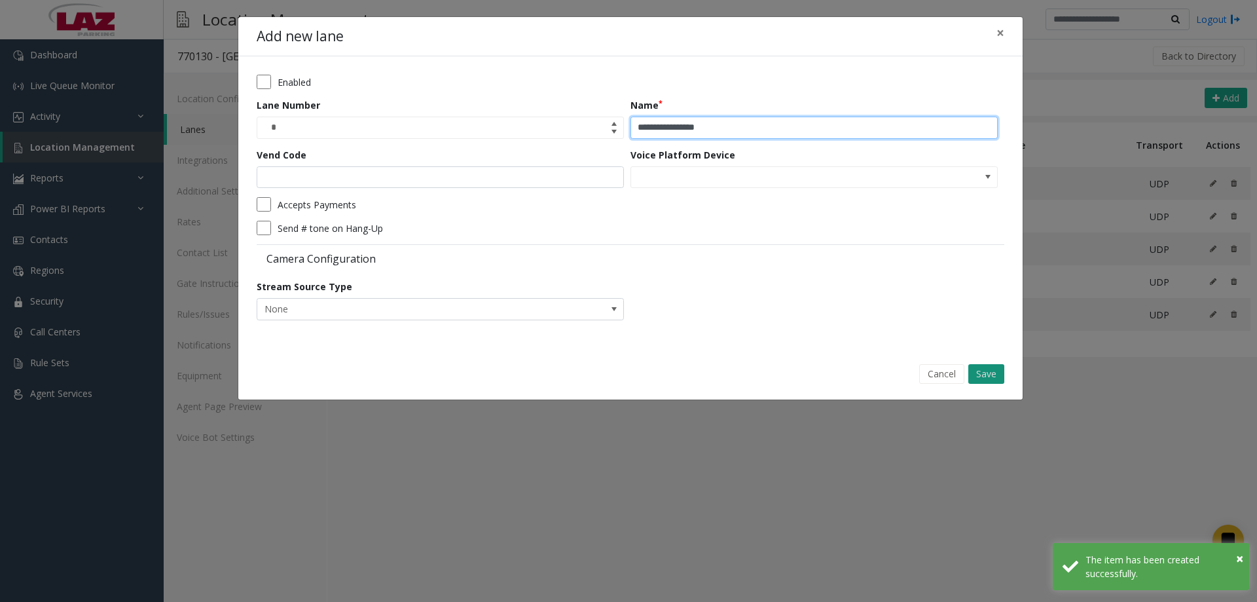
type input "**********"
drag, startPoint x: 986, startPoint y: 366, endPoint x: 1004, endPoint y: 327, distance: 42.5
click at [986, 364] on button "Save" at bounding box center [986, 374] width 36 height 20
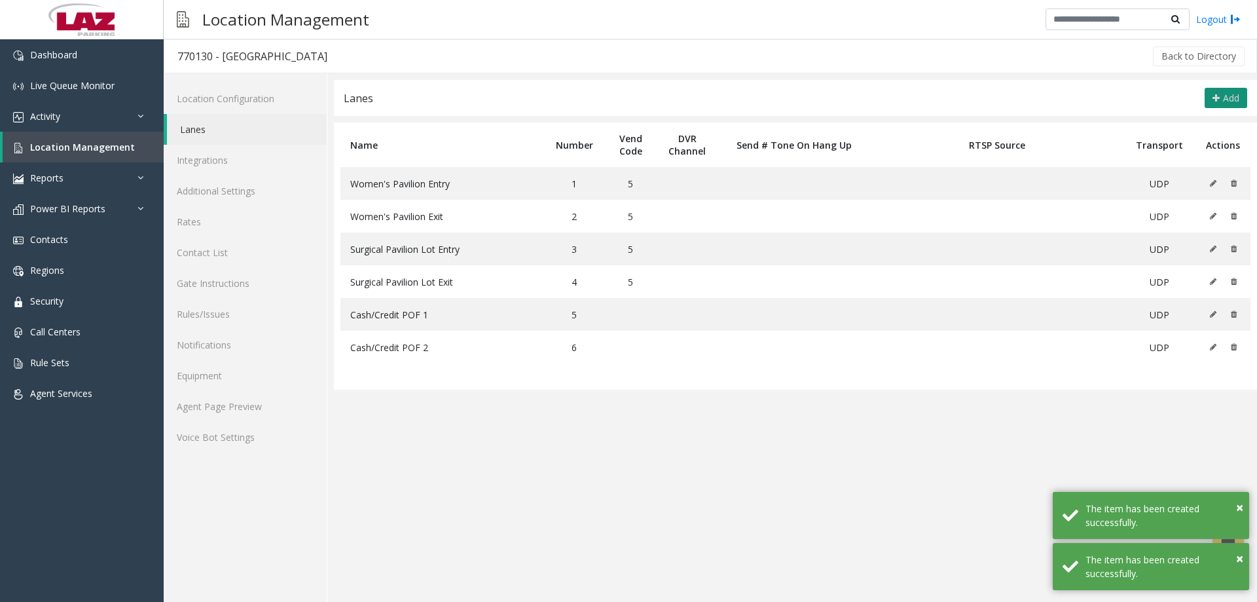
click at [1224, 101] on span "Add" at bounding box center [1231, 98] width 16 height 12
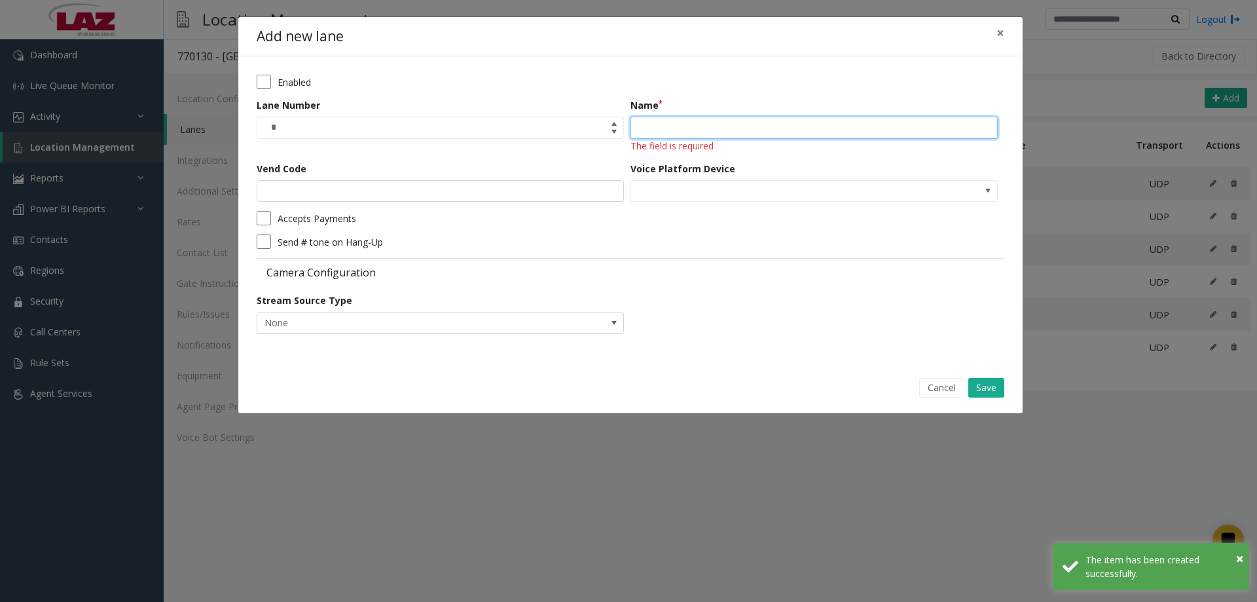
click at [696, 132] on input "Name" at bounding box center [813, 128] width 367 height 22
paste input "**********"
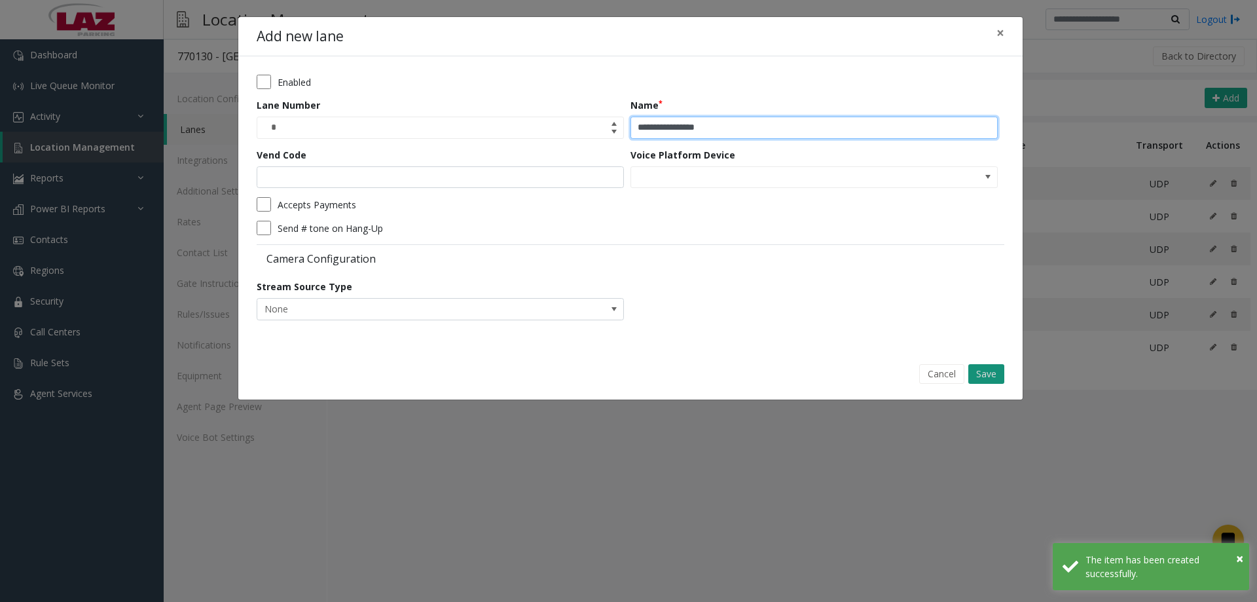
type input "**********"
click at [977, 365] on button "Save" at bounding box center [986, 374] width 36 height 20
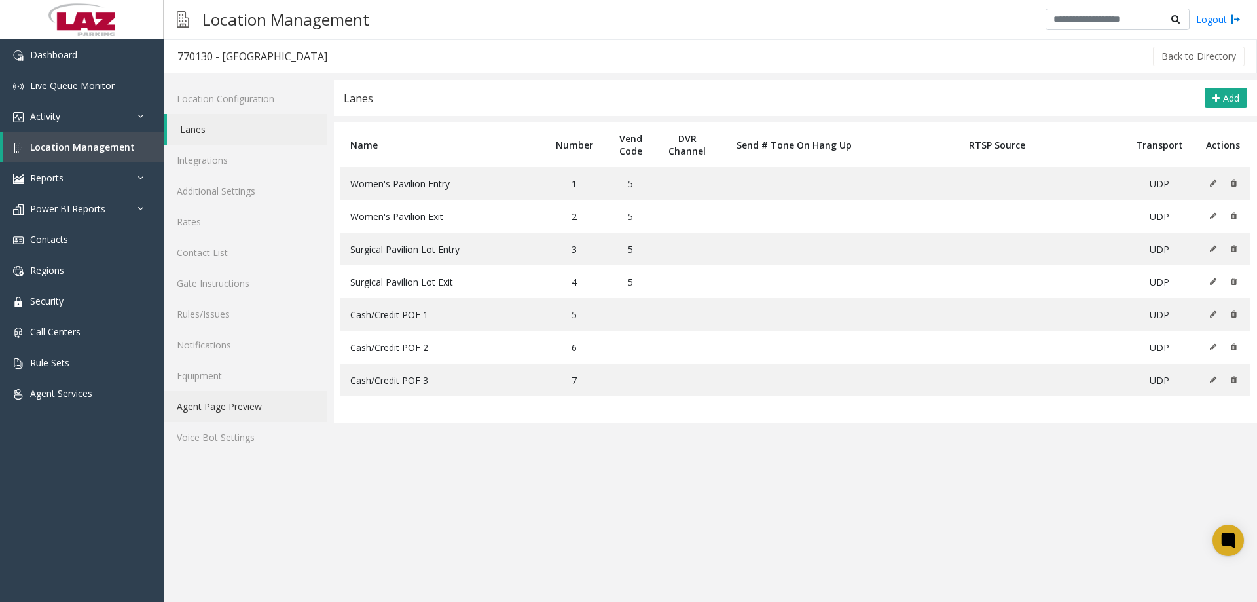
click at [268, 401] on link "Agent Page Preview" at bounding box center [245, 406] width 163 height 31
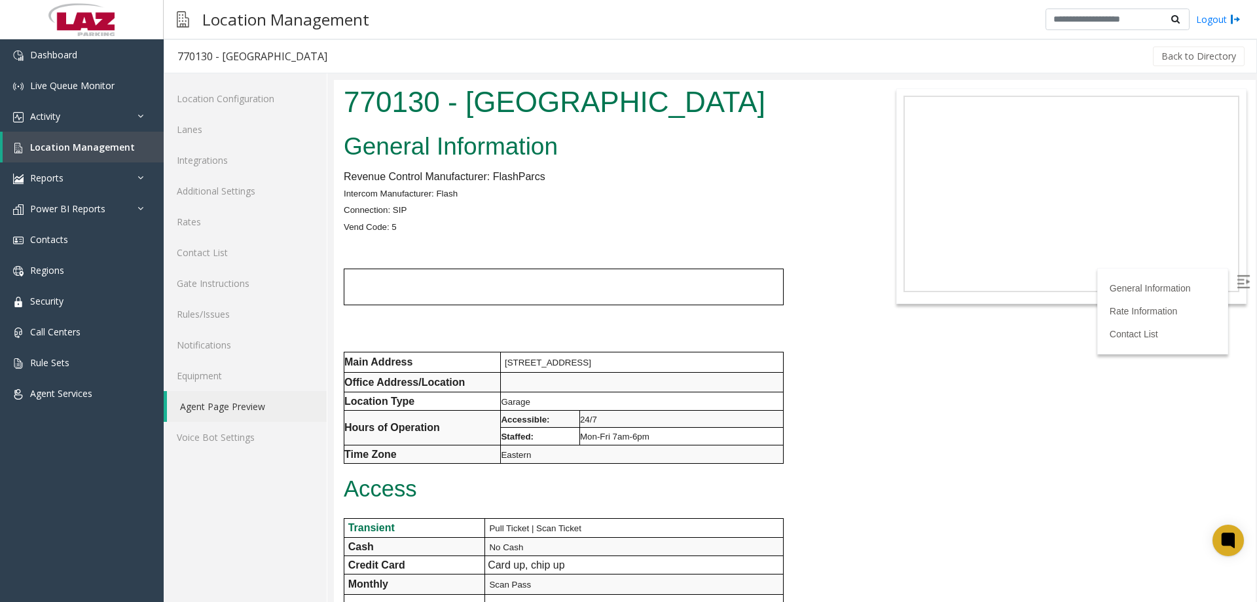
drag, startPoint x: 547, startPoint y: 139, endPoint x: 340, endPoint y: 90, distance: 212.0
click at [340, 90] on div "770130 - MedStar Franklin Square Medical Center" at bounding box center [602, 104] width 537 height 48
copy h1 "770130 - MedStar Franklin Square Medical Center"
drag, startPoint x: 507, startPoint y: 488, endPoint x: 657, endPoint y: 513, distance: 152.1
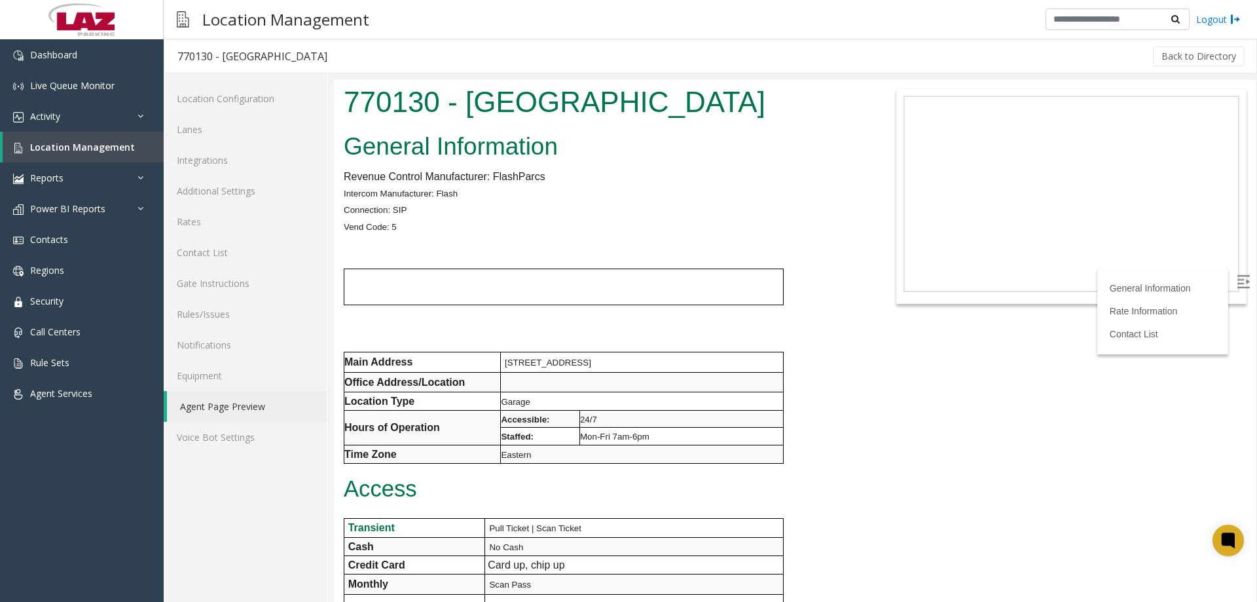
copy div "Main Address 9000 Franklin Square Dr Office Address/Location Location Type Gara…"
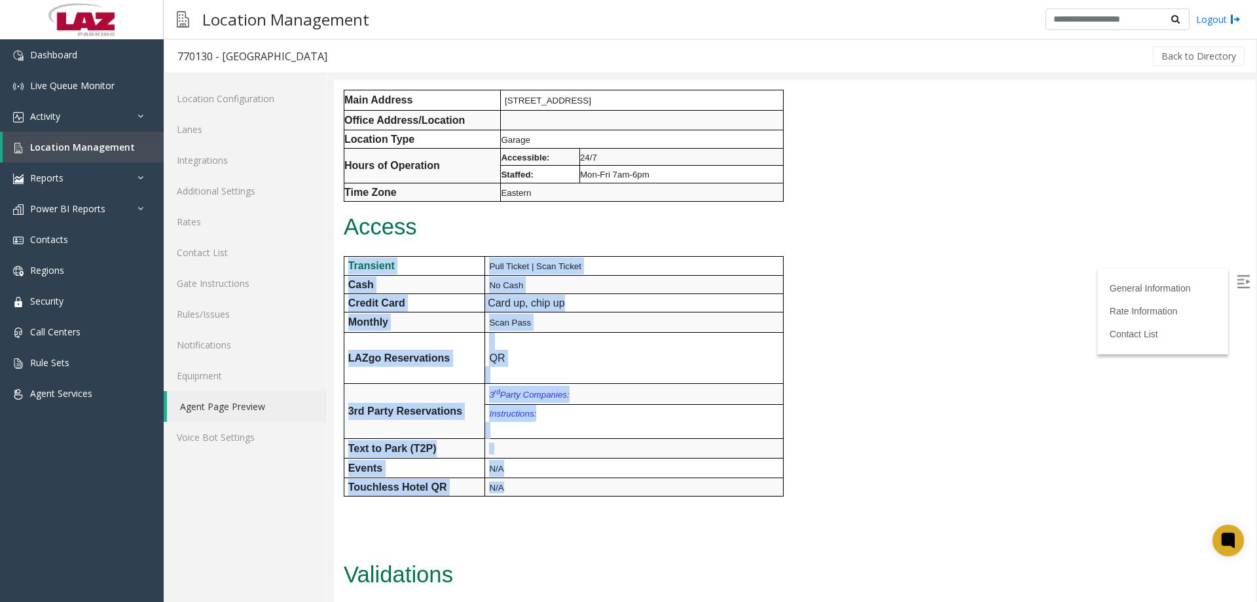
drag, startPoint x: 453, startPoint y: 463, endPoint x: 338, endPoint y: 306, distance: 194.4
click at [338, 306] on div "General Information Revenue Control Manufacturer: FlashParcs Intercom Manufactu…" at bounding box center [602, 445] width 537 height 1159
copy div "Transient Pull Ticket | Scan Ticket Cash No Cash Credit Card Card up, chip up M…"
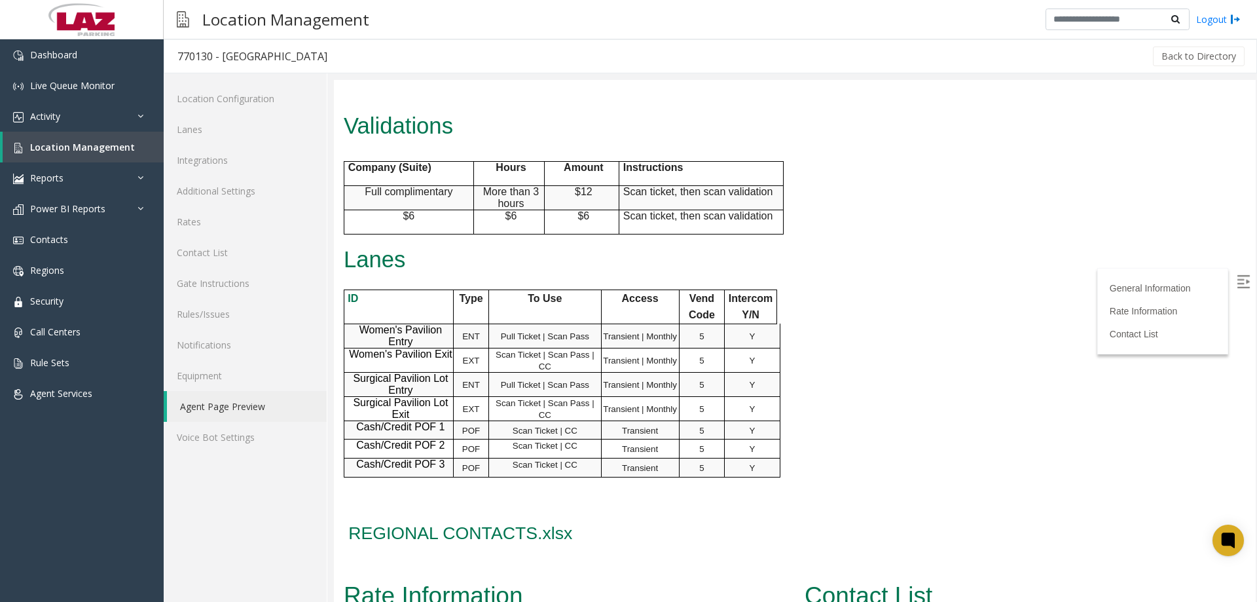
scroll to position [720, 0]
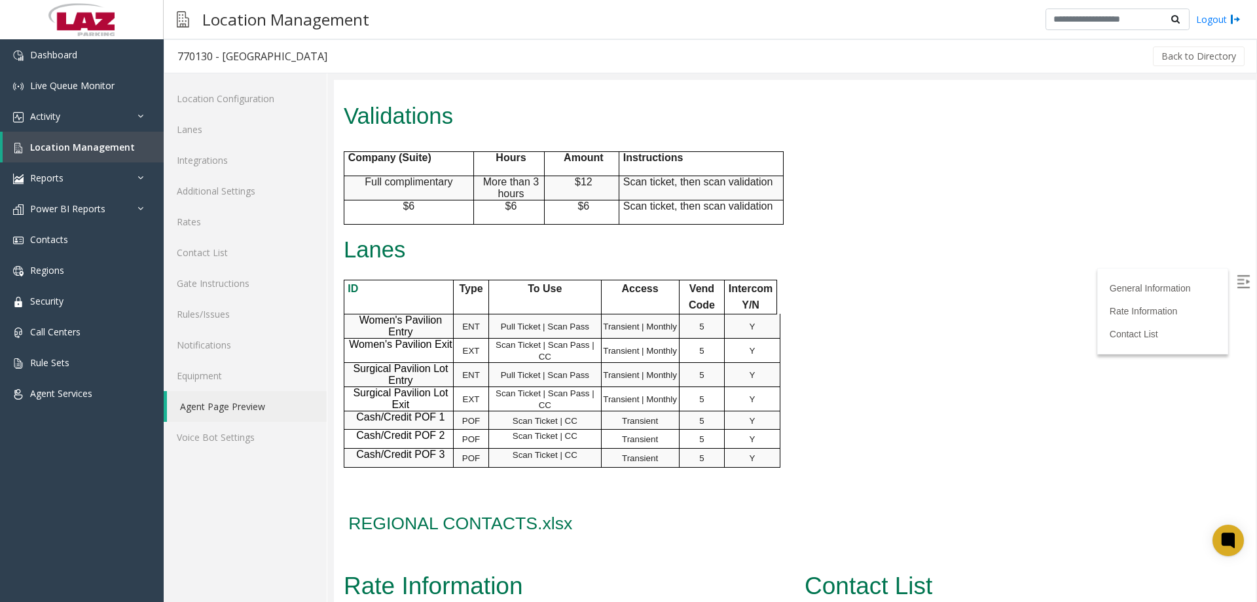
click at [774, 212] on p "Scan ticket, then scan validation" at bounding box center [703, 206] width 160 height 12
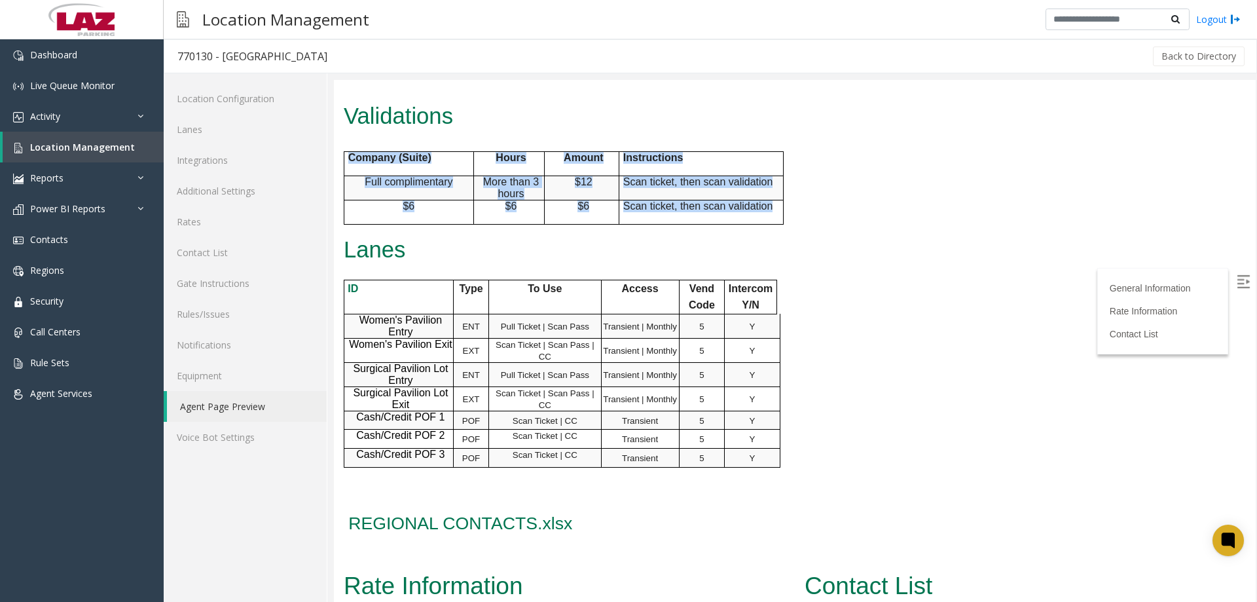
drag, startPoint x: 549, startPoint y: 240, endPoint x: 339, endPoint y: 207, distance: 212.8
copy div "Company (Suite) Hours Amount Instructions Full complimentary More than 3 hours …"
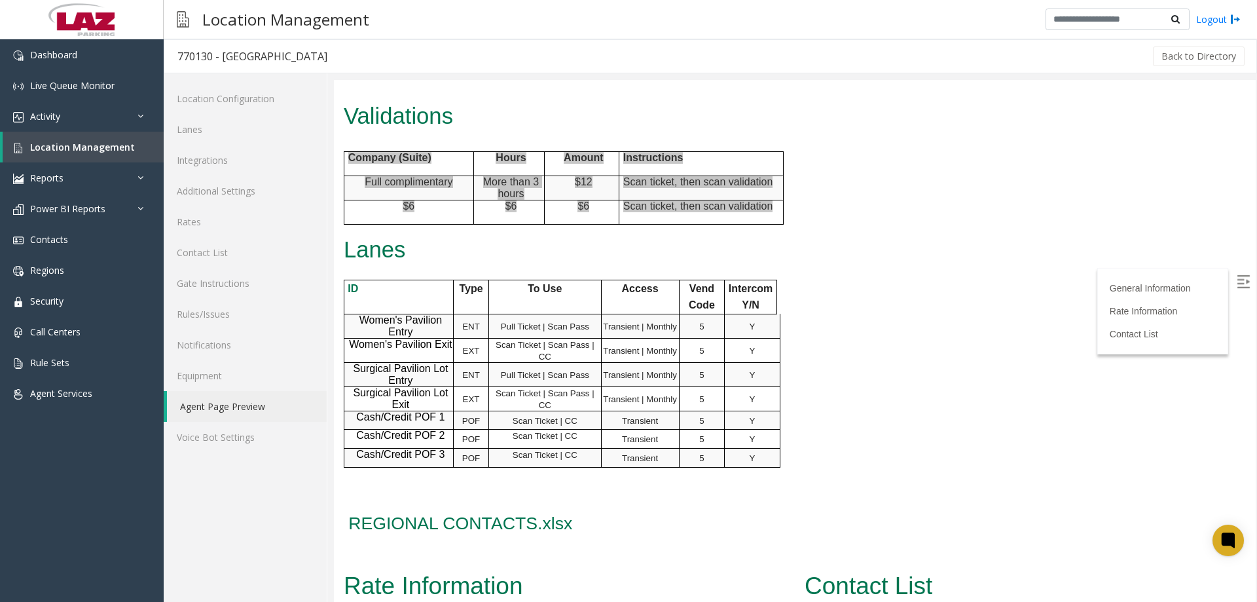
scroll to position [786, 0]
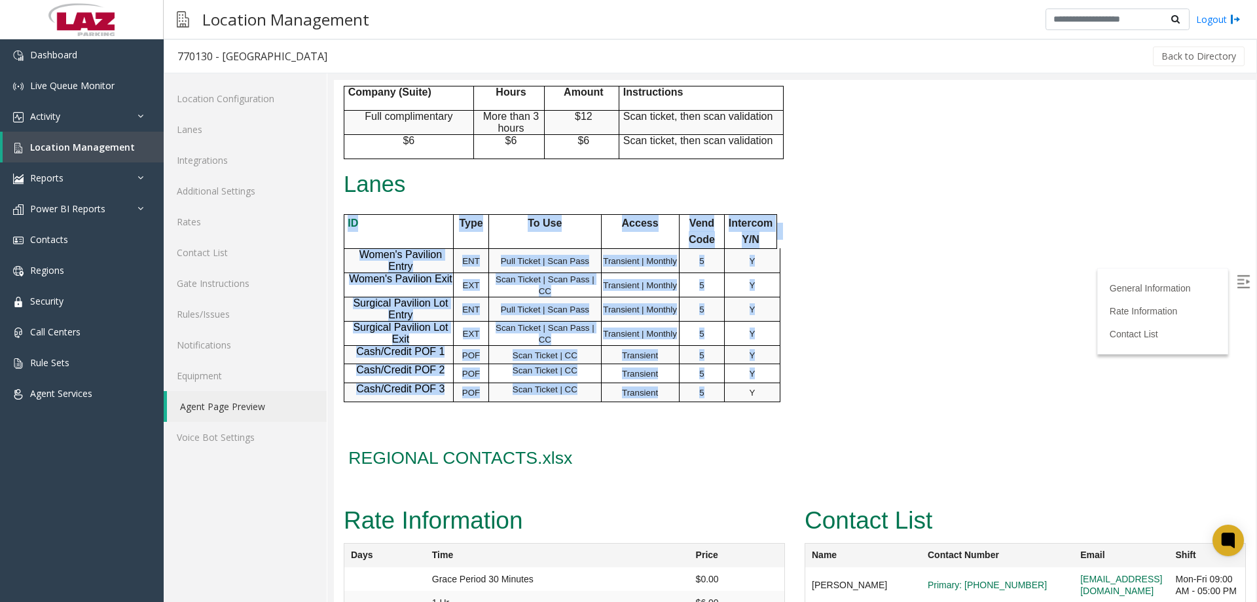
drag, startPoint x: 751, startPoint y: 427, endPoint x: 733, endPoint y: 393, distance: 38.4
click at [369, 272] on tbody "ID Type To Use Access Vend Code Intercom Y/N Women's Pavilion Entry ENT Pull Ti…" at bounding box center [562, 307] width 436 height 187
drag, startPoint x: 758, startPoint y: 436, endPoint x: 336, endPoint y: 263, distance: 456.2
copy div "ID Type To Use Access Vend Code Intercom Y/N Women's Pavilion Entry ENT Pull Ti…"
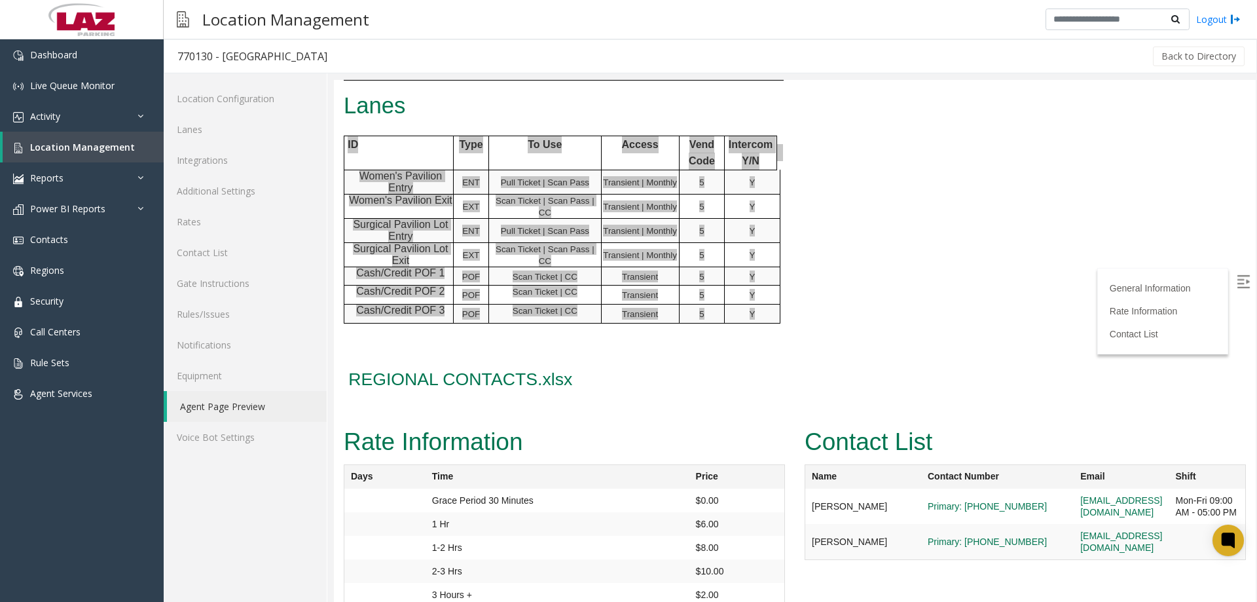
scroll to position [947, 0]
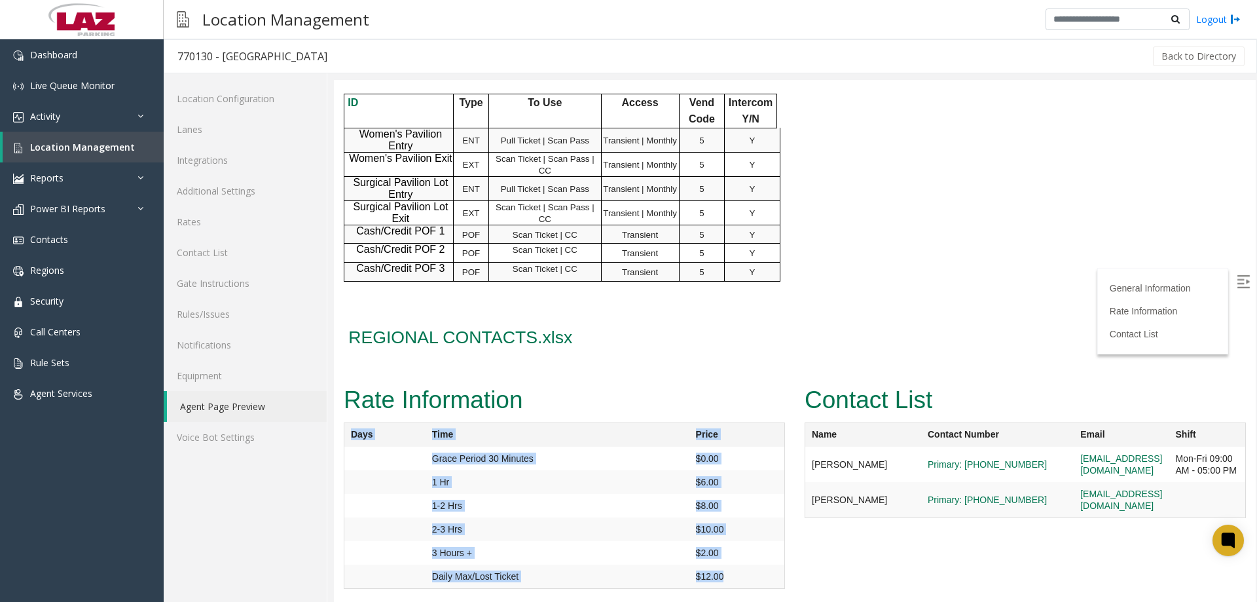
drag, startPoint x: 636, startPoint y: 545, endPoint x: 346, endPoint y: 465, distance: 300.8
click at [344, 444] on table "Days Time Price Grace Period 30 Minutes $0.00 1 Hr $6.00 1-2 Hrs $8.00 2-3 Hrs …" at bounding box center [564, 505] width 441 height 166
copy table "Days Time Price Grace Period 30 Minutes $0.00 1 Hr $6.00 1-2 Hrs $8.00 2-3 Hrs …"
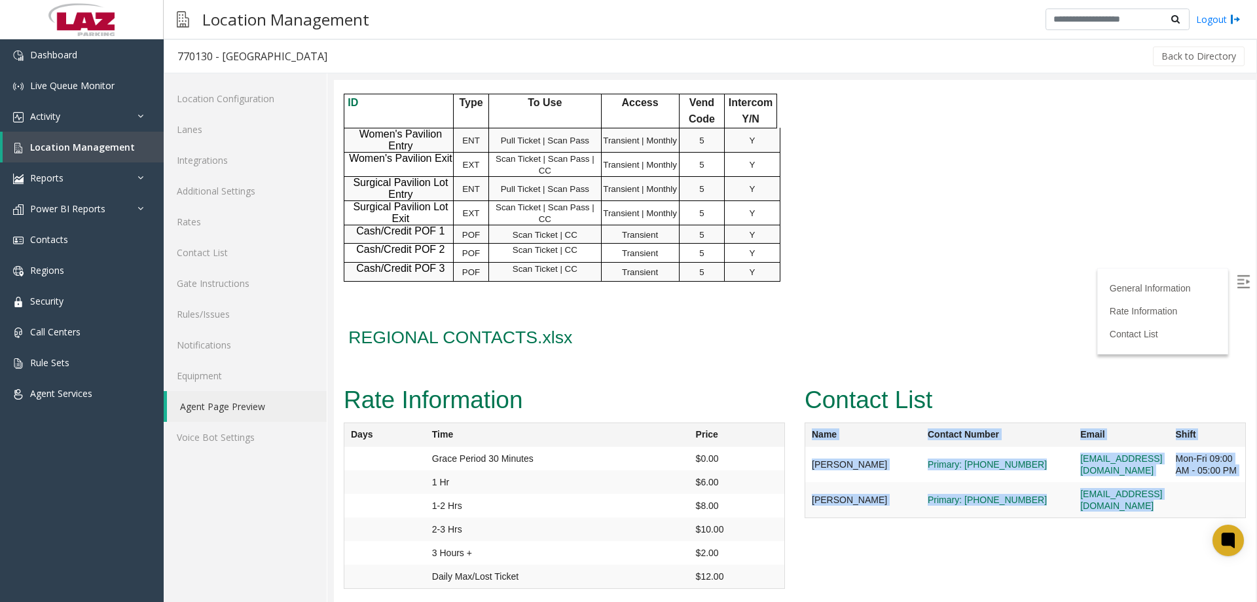
drag, startPoint x: 847, startPoint y: 439, endPoint x: 1197, endPoint y: 497, distance: 354.4
click at [1197, 497] on table "Name Contact Number Email Shift Jose Torres Primary: 443-683-0579 jtorres@lazpa…" at bounding box center [1025, 470] width 441 height 96
copy table "Name Contact Number Email Shift Jose Torres Primary: 443-683-0579 jtorres@lazpa…"
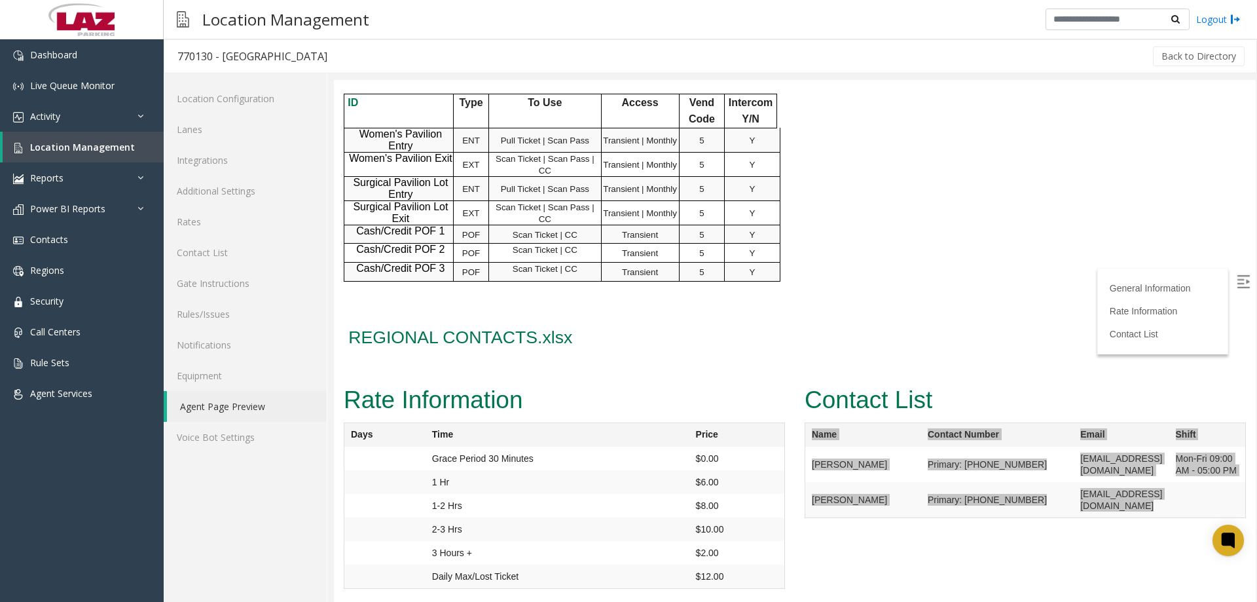
drag, startPoint x: 274, startPoint y: 59, endPoint x: 225, endPoint y: 63, distance: 49.3
click at [225, 63] on h3 "770130 - MedStar Franklin Square Medical Center" at bounding box center [252, 56] width 176 height 30
copy div "MedStar Franklin Square Medical Center"
drag, startPoint x: 444, startPoint y: 52, endPoint x: 324, endPoint y: 64, distance: 120.4
click at [324, 64] on div "770130 - MedStar Franklin Square Medical Center Back to Directory" at bounding box center [710, 56] width 1093 height 34
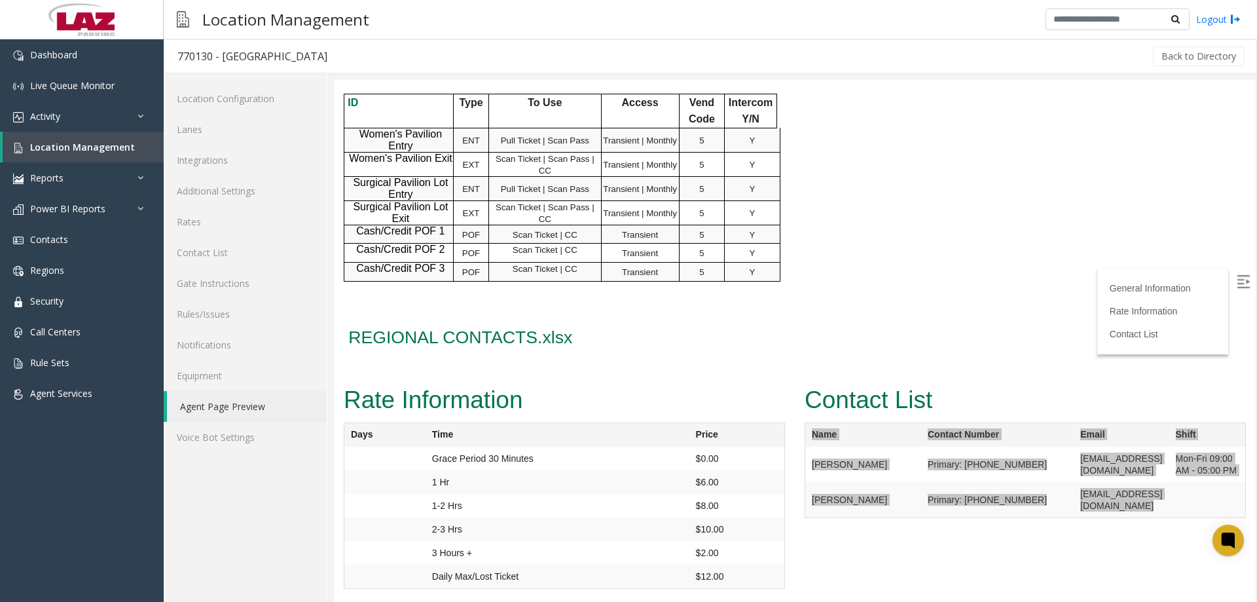
click at [437, 64] on div "Back to Directory" at bounding box center [793, 56] width 906 height 33
click at [340, 54] on h3 "770130 - MedStar Franklin Square Medical Center" at bounding box center [252, 56] width 176 height 30
click at [327, 56] on div "770130 - MedStar Franklin Square Medical Center" at bounding box center [252, 56] width 150 height 17
drag, startPoint x: 397, startPoint y: 62, endPoint x: 225, endPoint y: 67, distance: 171.6
click at [225, 67] on div "770130 - MedStar Franklin Square Medical Center Back to Directory" at bounding box center [710, 56] width 1093 height 34
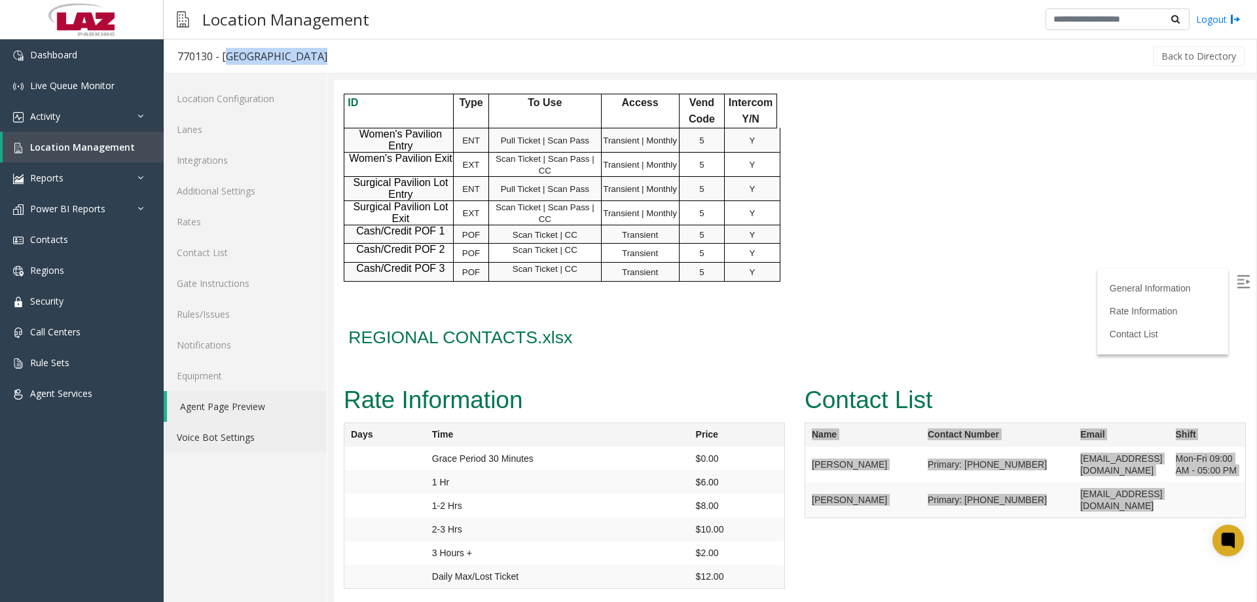
copy div "MedStar Franklin Square Medical Center"
click at [76, 56] on span "Dashboard" at bounding box center [53, 54] width 47 height 12
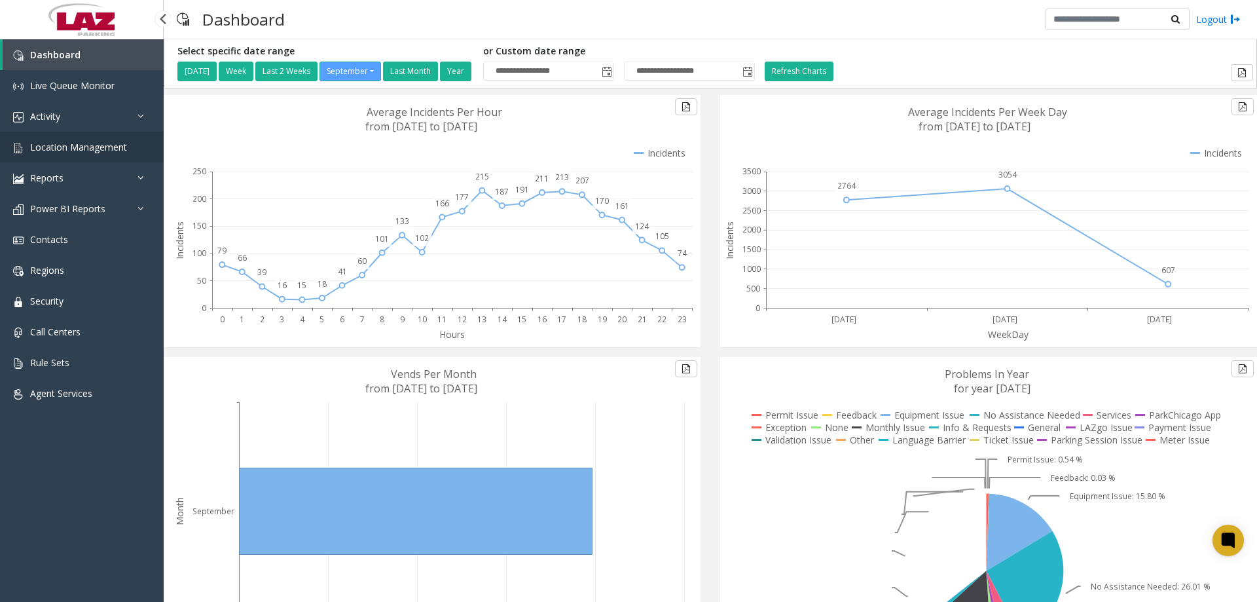
click at [66, 156] on link "Location Management" at bounding box center [82, 147] width 164 height 31
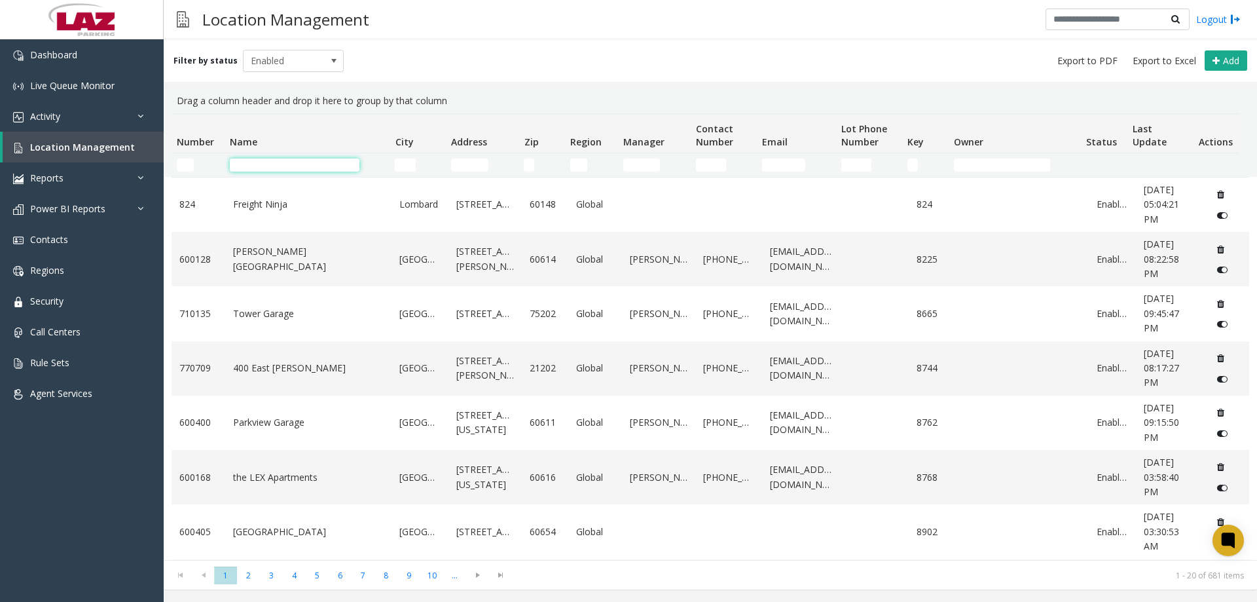
click at [249, 167] on input "Name Filter" at bounding box center [295, 164] width 130 height 13
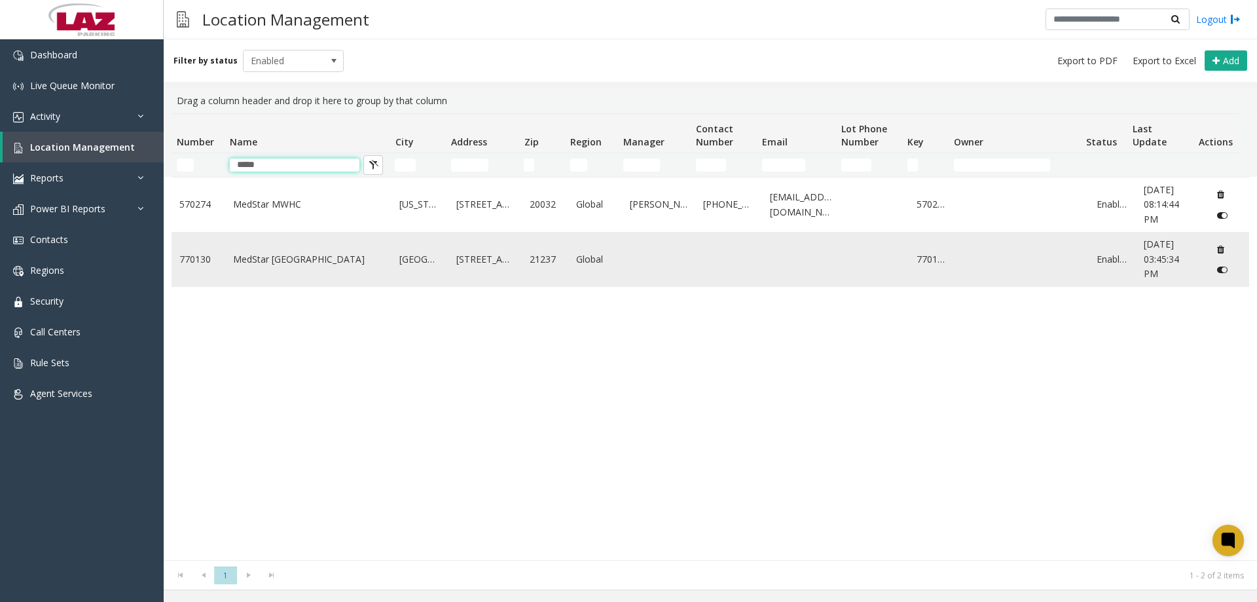
type input "*****"
click at [291, 256] on link "MedStar Franklin Square Medical Center" at bounding box center [308, 259] width 151 height 14
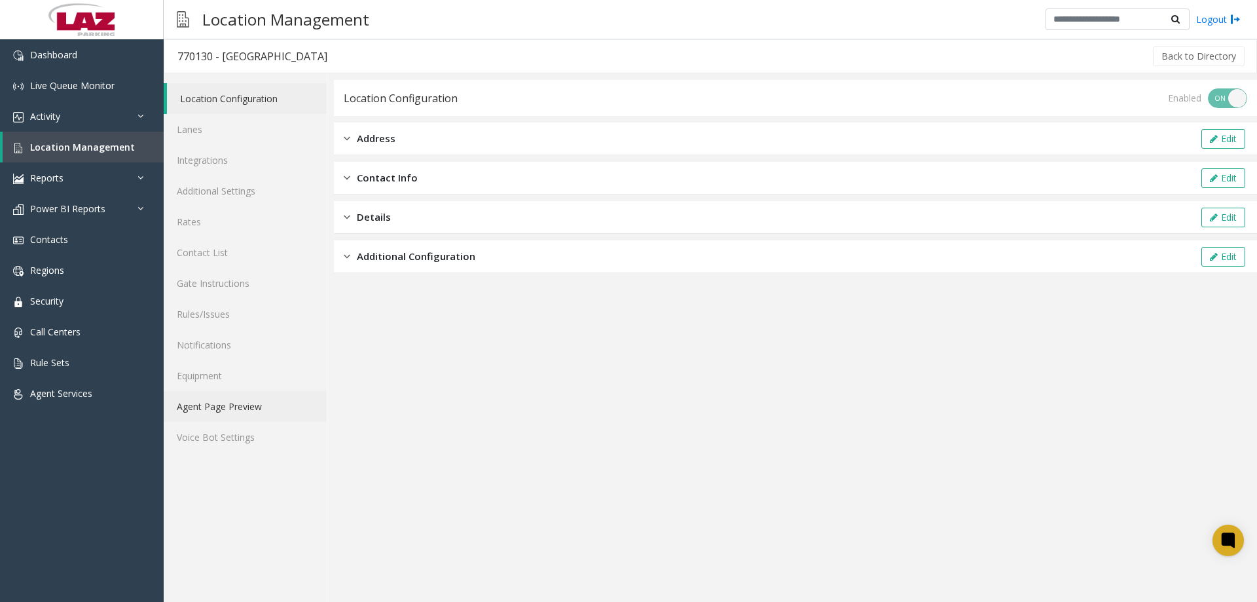
click at [234, 416] on link "Agent Page Preview" at bounding box center [245, 406] width 163 height 31
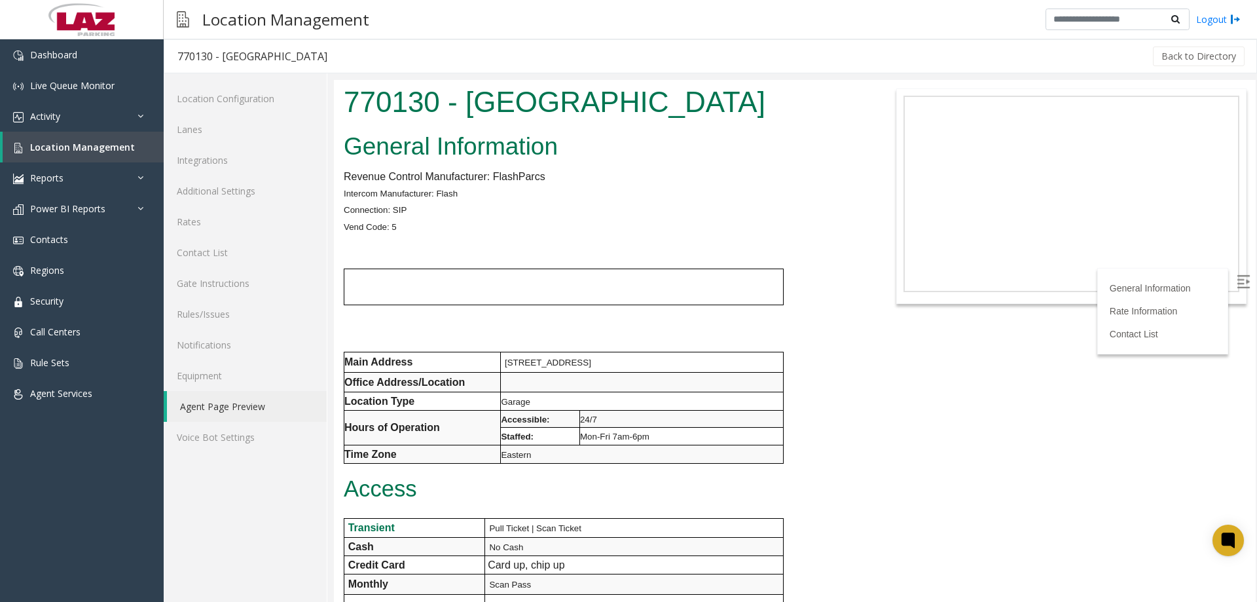
drag, startPoint x: 1252, startPoint y: 484, endPoint x: 1585, endPoint y: 132, distance: 484.4
drag, startPoint x: 780, startPoint y: 198, endPoint x: 679, endPoint y: 199, distance: 100.2
click at [779, 164] on h2 "General Information" at bounding box center [603, 147] width 518 height 34
click at [47, 66] on link "Dashboard" at bounding box center [82, 54] width 164 height 31
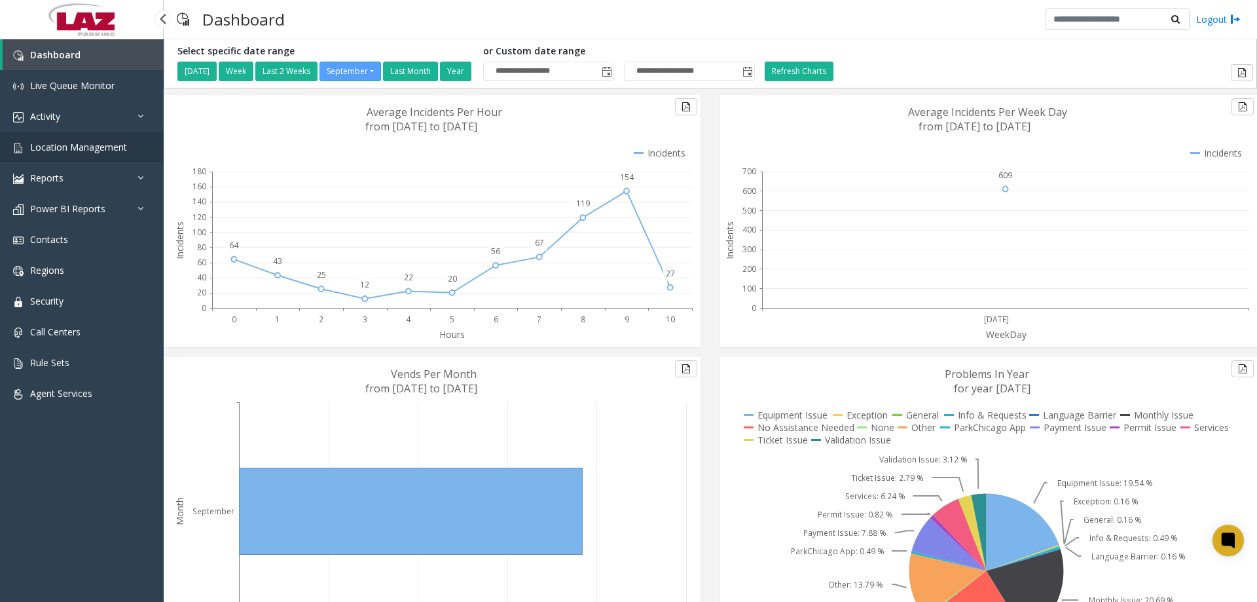
click at [81, 147] on span "Location Management" at bounding box center [78, 147] width 97 height 12
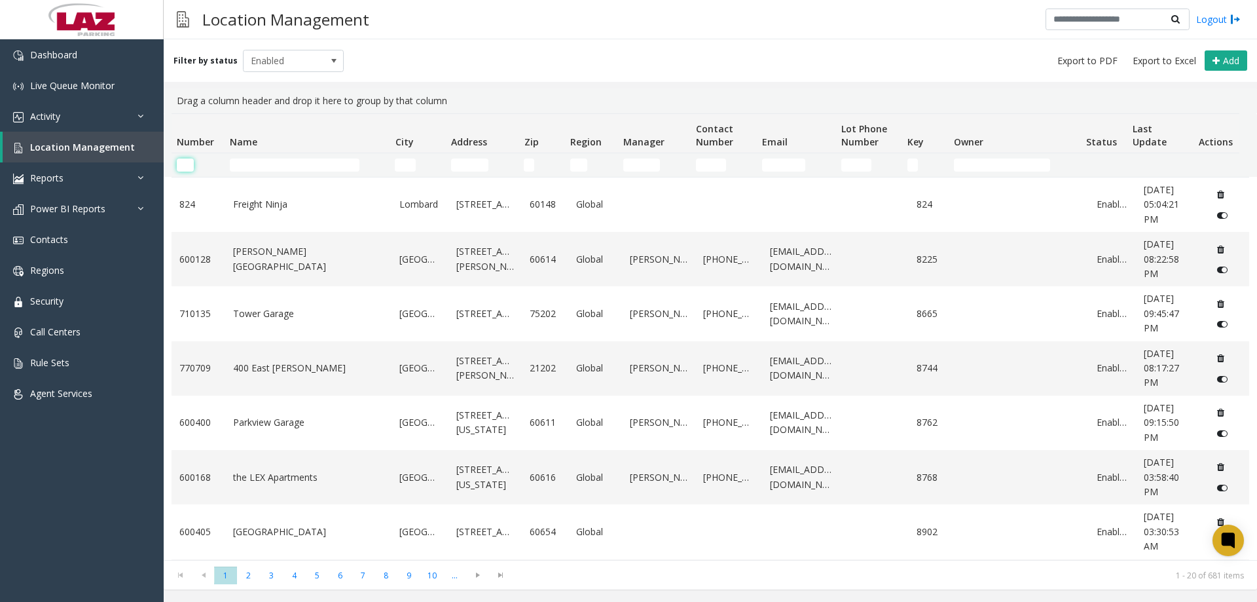
click at [179, 162] on input "Number Filter" at bounding box center [185, 164] width 17 height 13
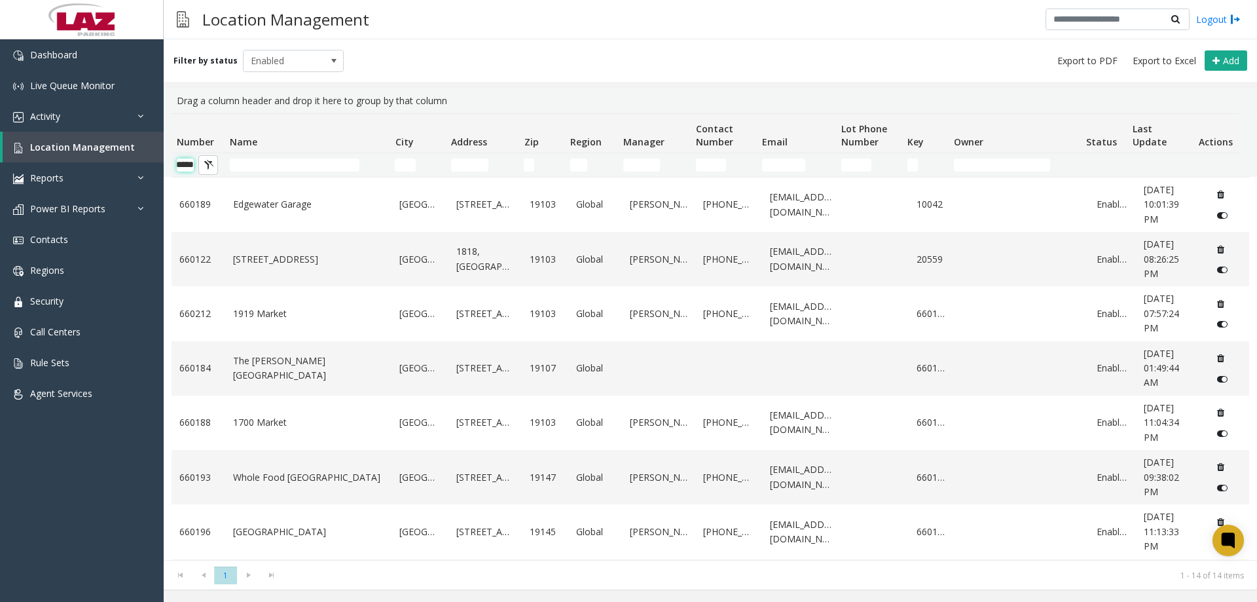
scroll to position [0, 22]
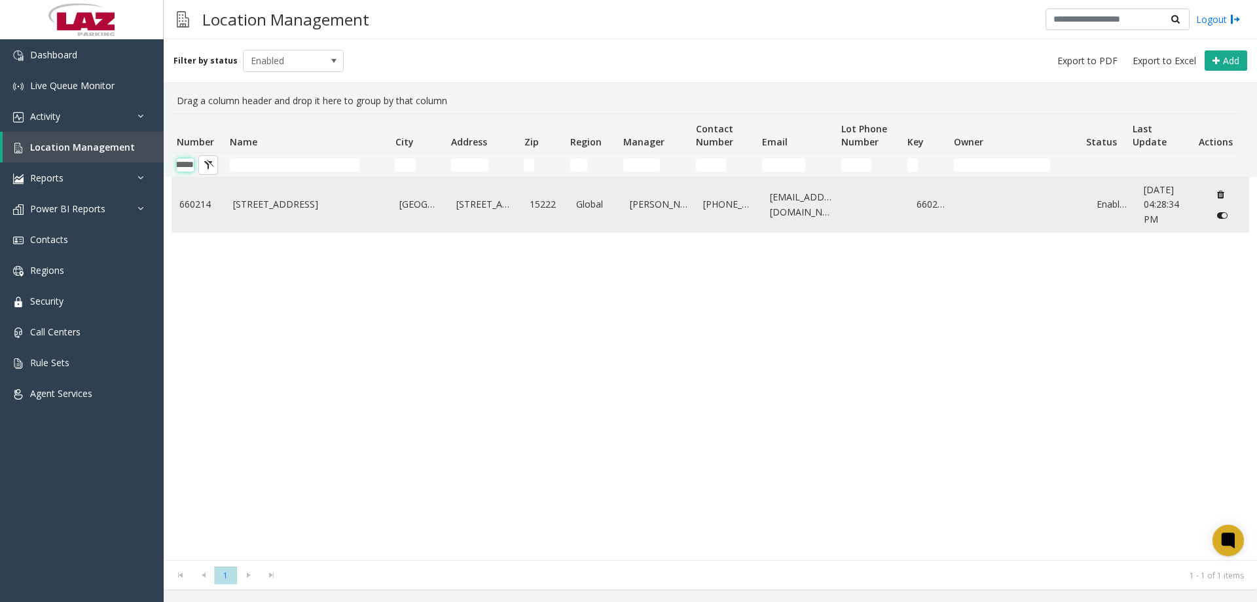
type input "******"
click at [235, 206] on link "20 Stanwix Street" at bounding box center [308, 204] width 151 height 14
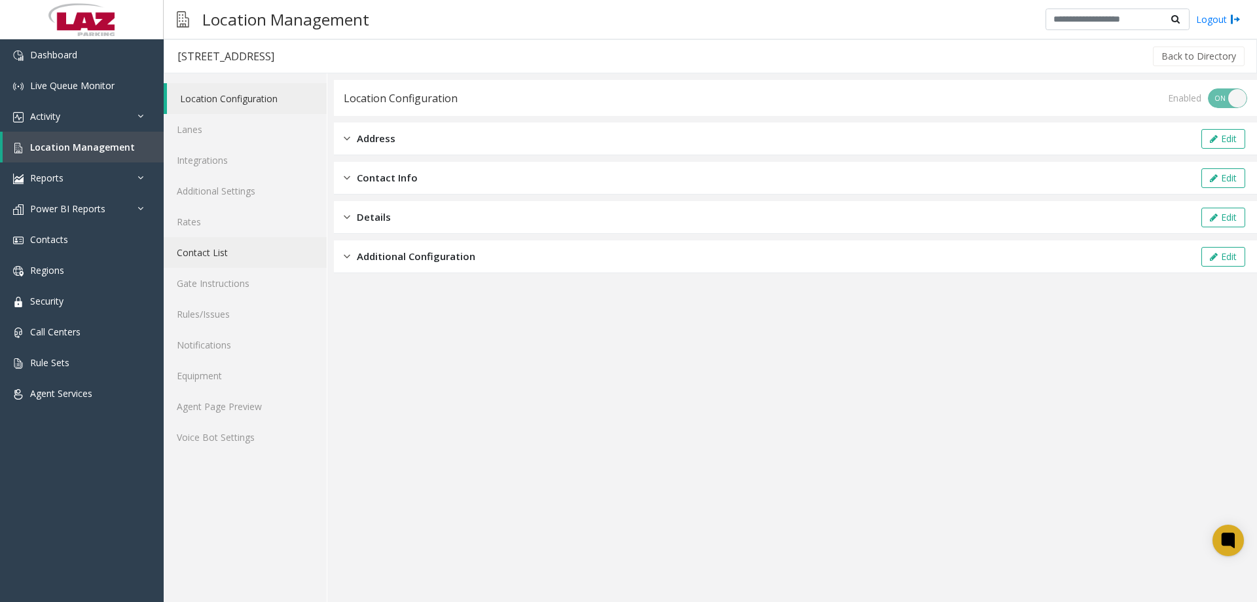
click at [209, 253] on link "Contact List" at bounding box center [245, 252] width 163 height 31
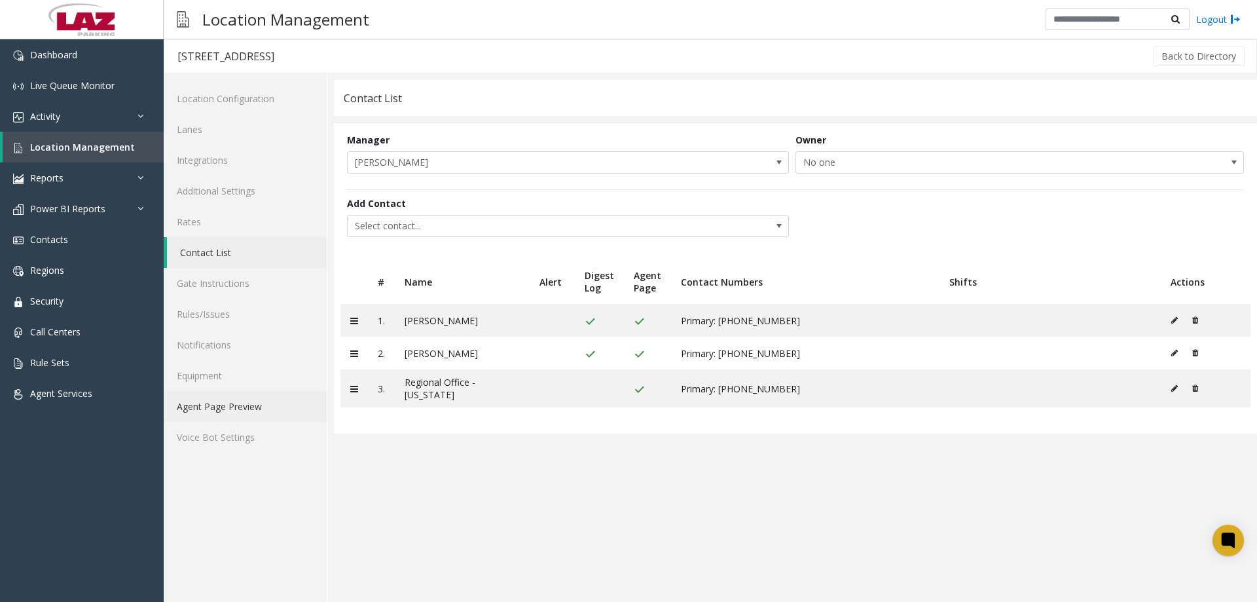
click at [239, 396] on link "Agent Page Preview" at bounding box center [245, 406] width 163 height 31
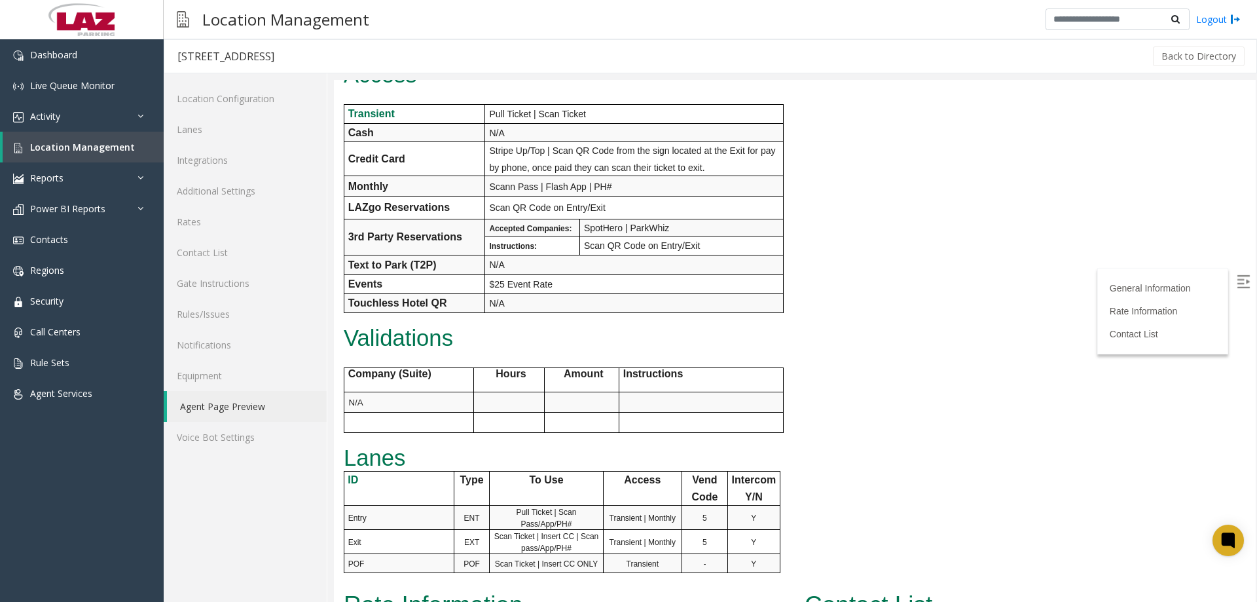
scroll to position [753, 0]
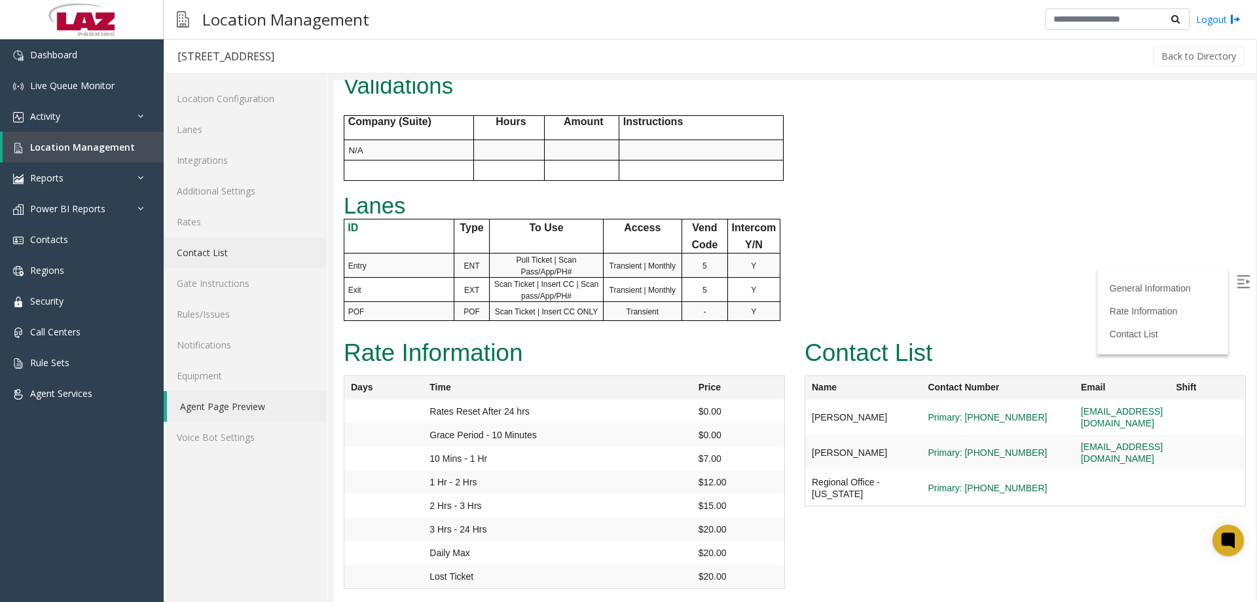
click at [217, 249] on link "Contact List" at bounding box center [245, 252] width 163 height 31
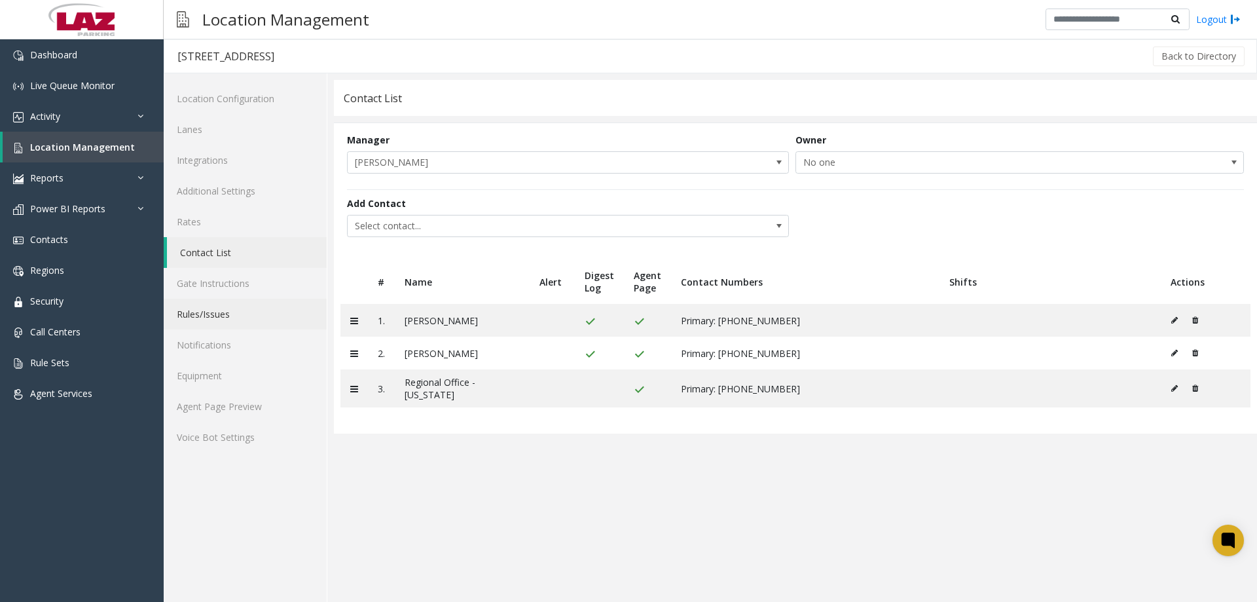
click at [231, 319] on link "Rules/Issues" at bounding box center [245, 313] width 163 height 31
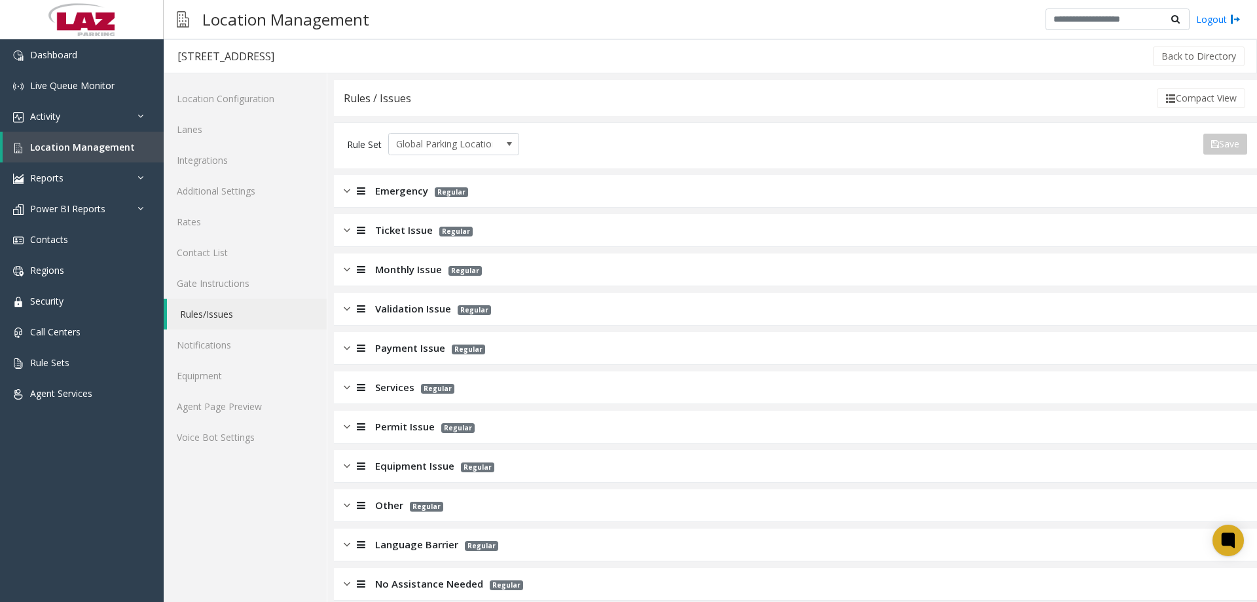
click at [458, 194] on span "Regular" at bounding box center [451, 192] width 33 height 10
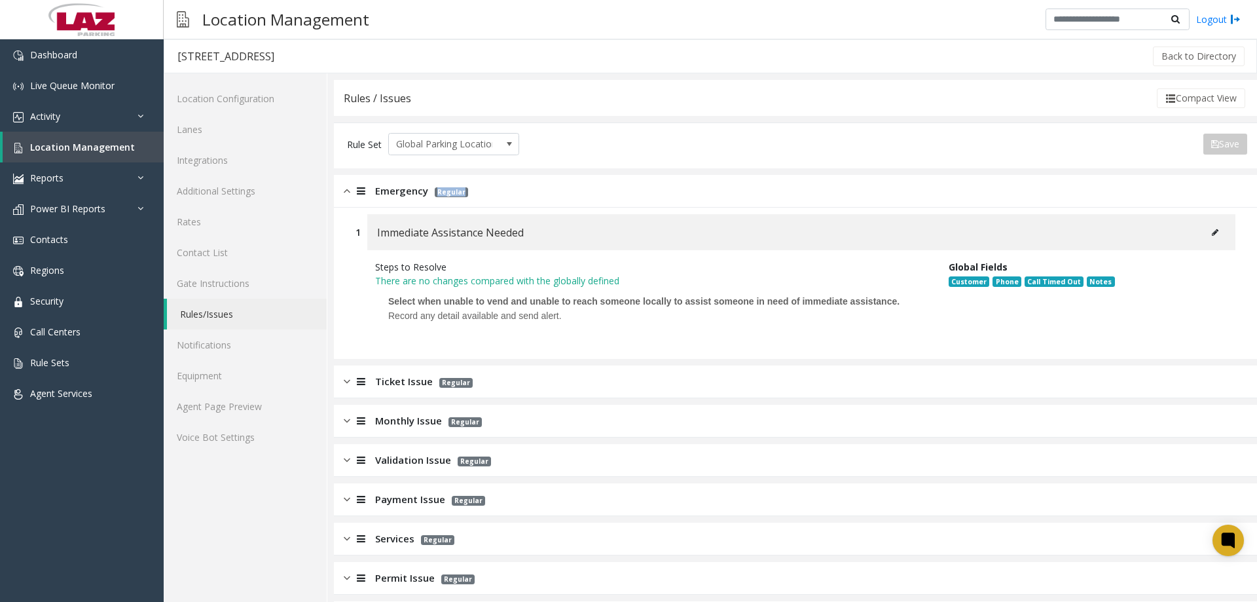
click at [458, 194] on span "Regular" at bounding box center [451, 192] width 33 height 10
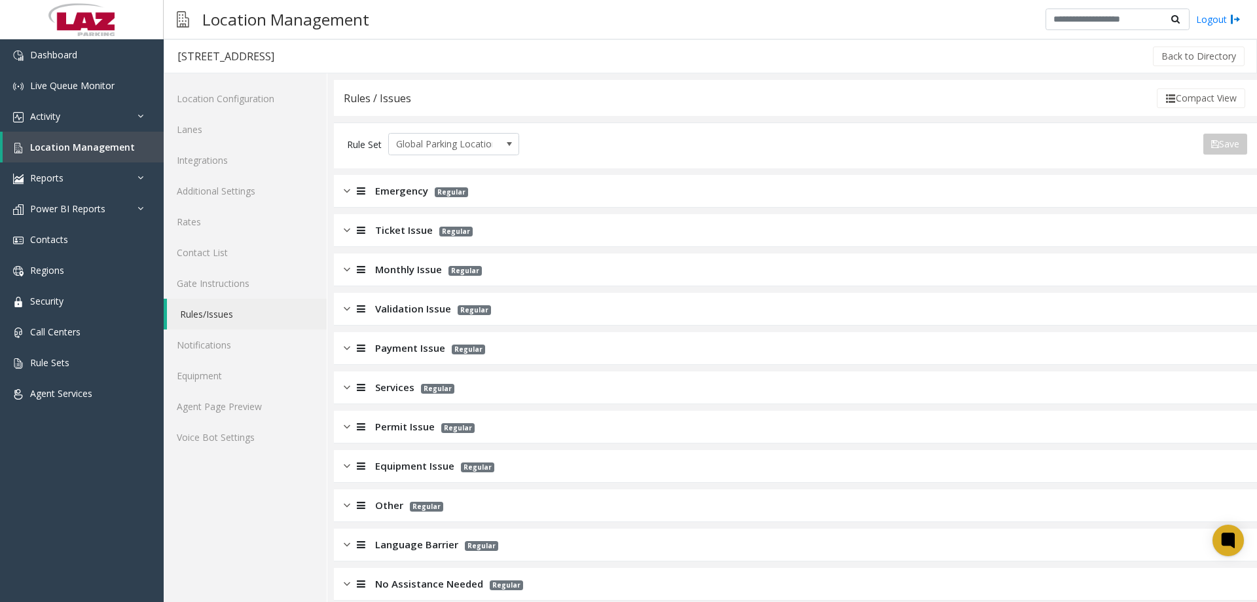
click at [445, 232] on span "Regular" at bounding box center [455, 231] width 33 height 10
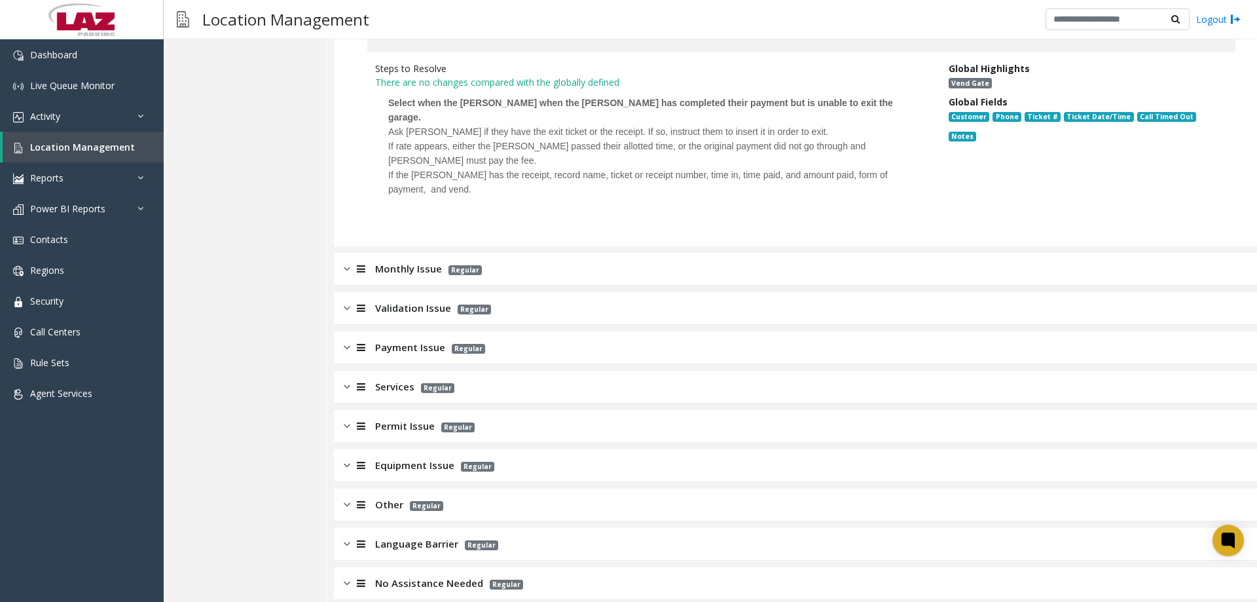
click at [423, 262] on div "Monthly Issue Regular" at bounding box center [795, 269] width 923 height 33
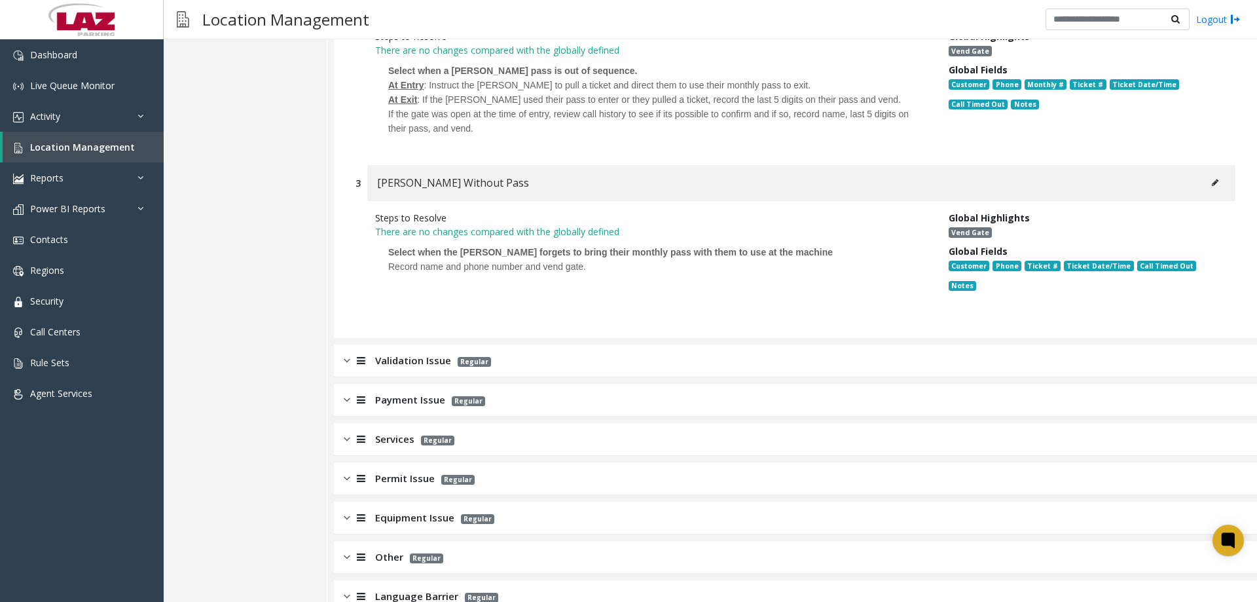
scroll to position [1259, 0]
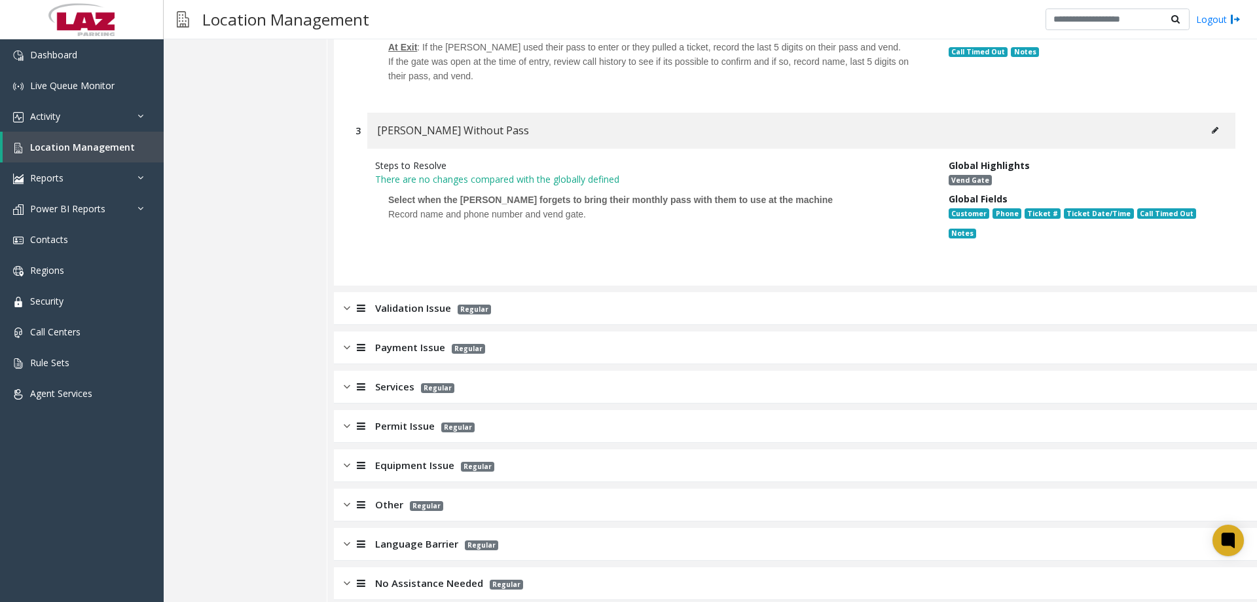
click at [449, 300] on span "Validation Issue" at bounding box center [413, 307] width 76 height 15
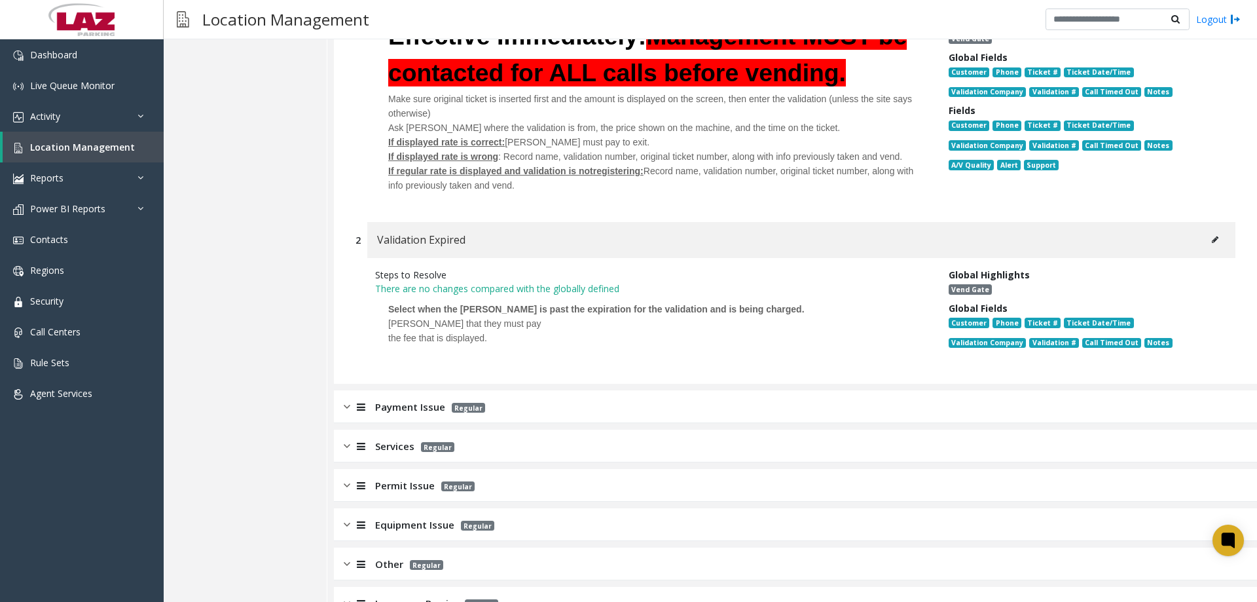
scroll to position [1712, 0]
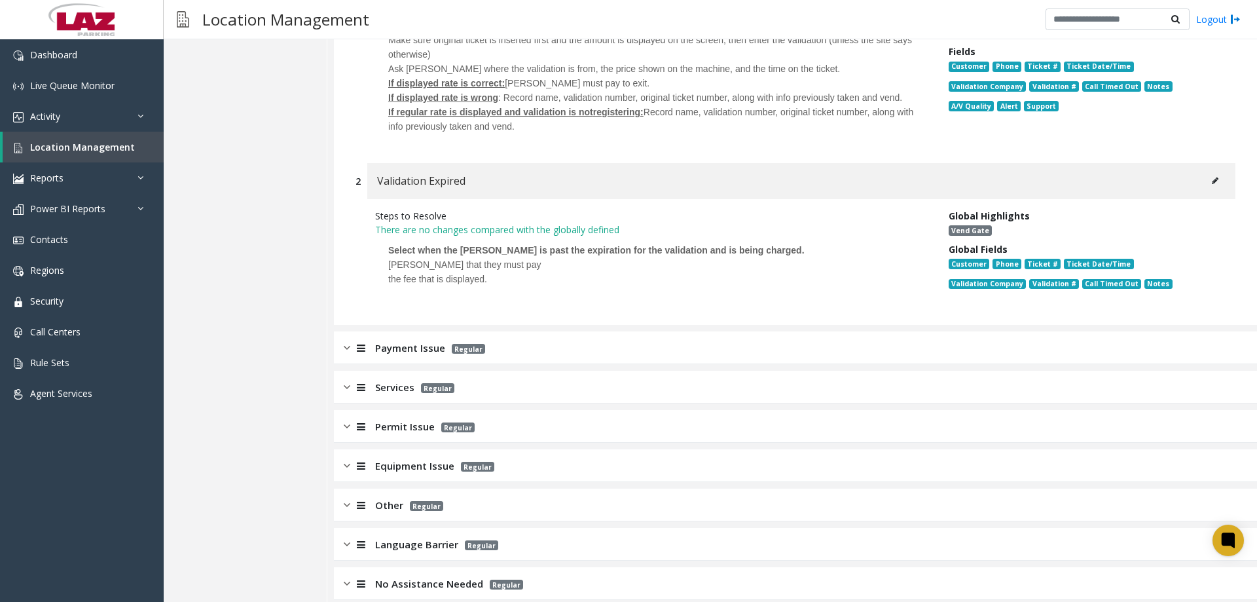
click at [443, 340] on span "Payment Issue" at bounding box center [410, 347] width 70 height 15
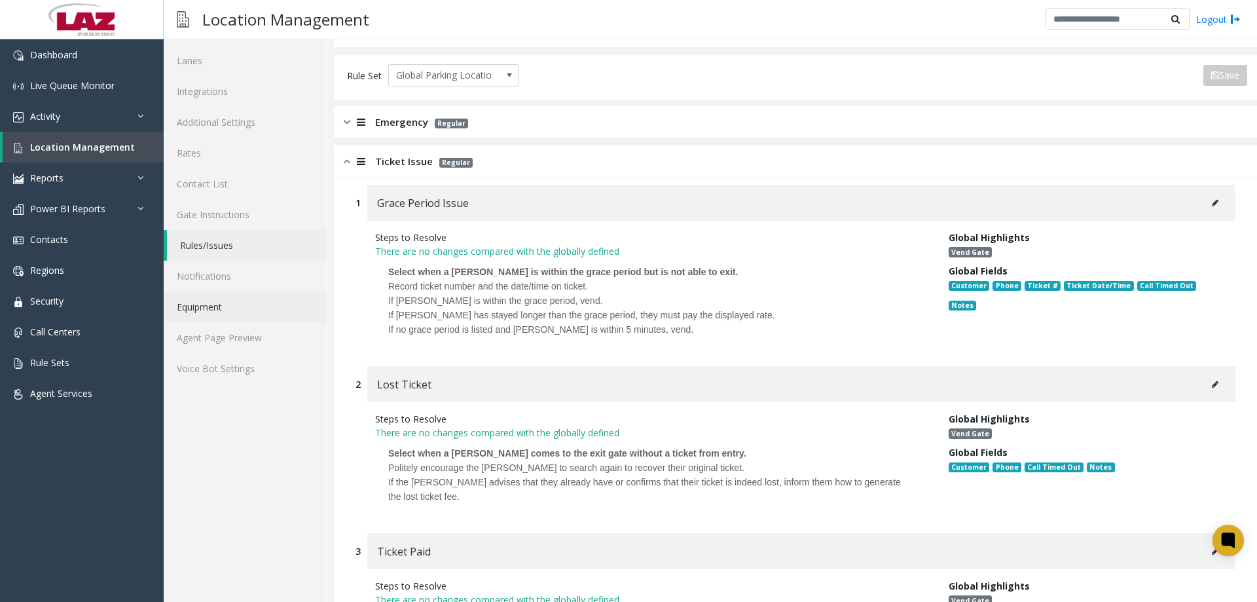
scroll to position [0, 0]
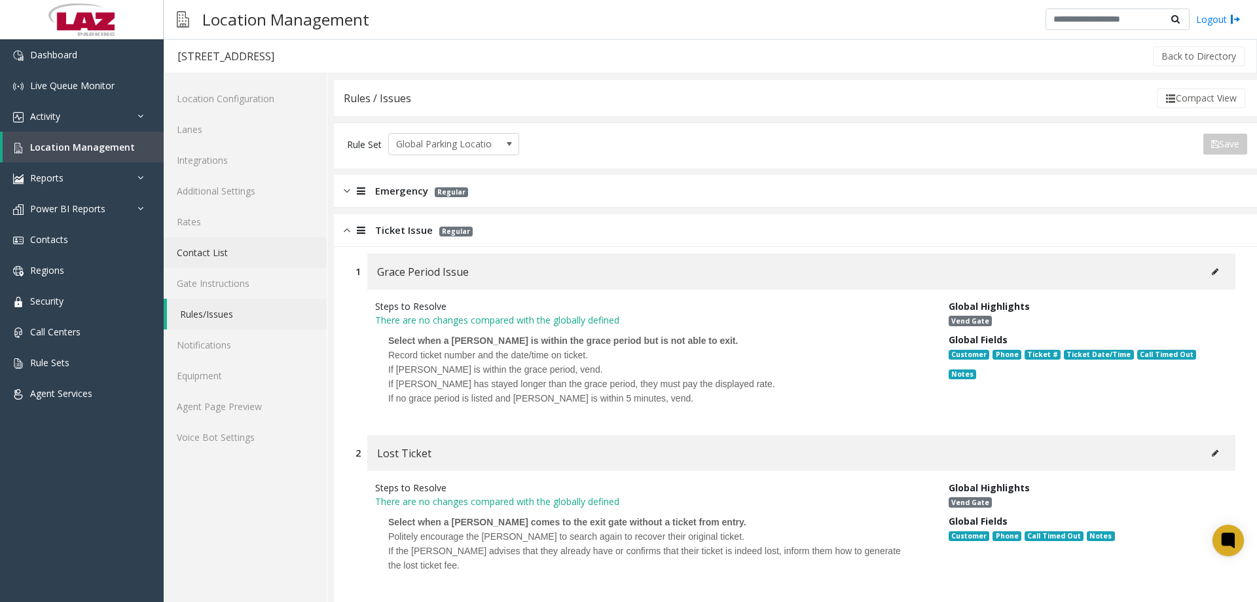
click at [232, 255] on link "Contact List" at bounding box center [245, 252] width 163 height 31
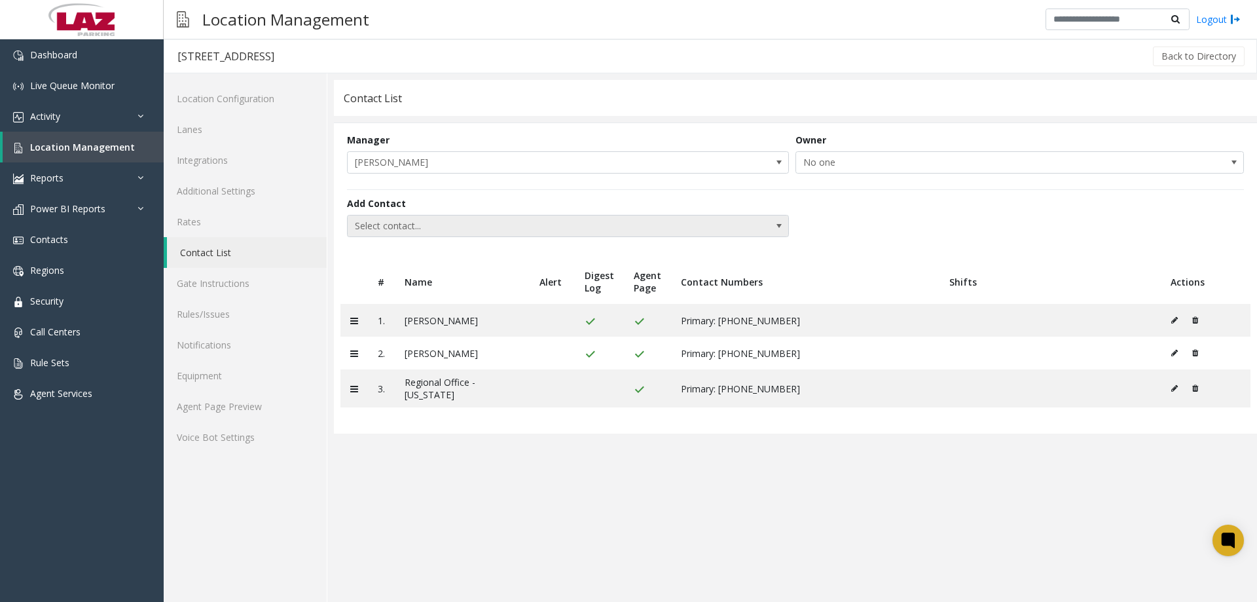
click at [664, 230] on span "Select contact..." at bounding box center [524, 225] width 352 height 21
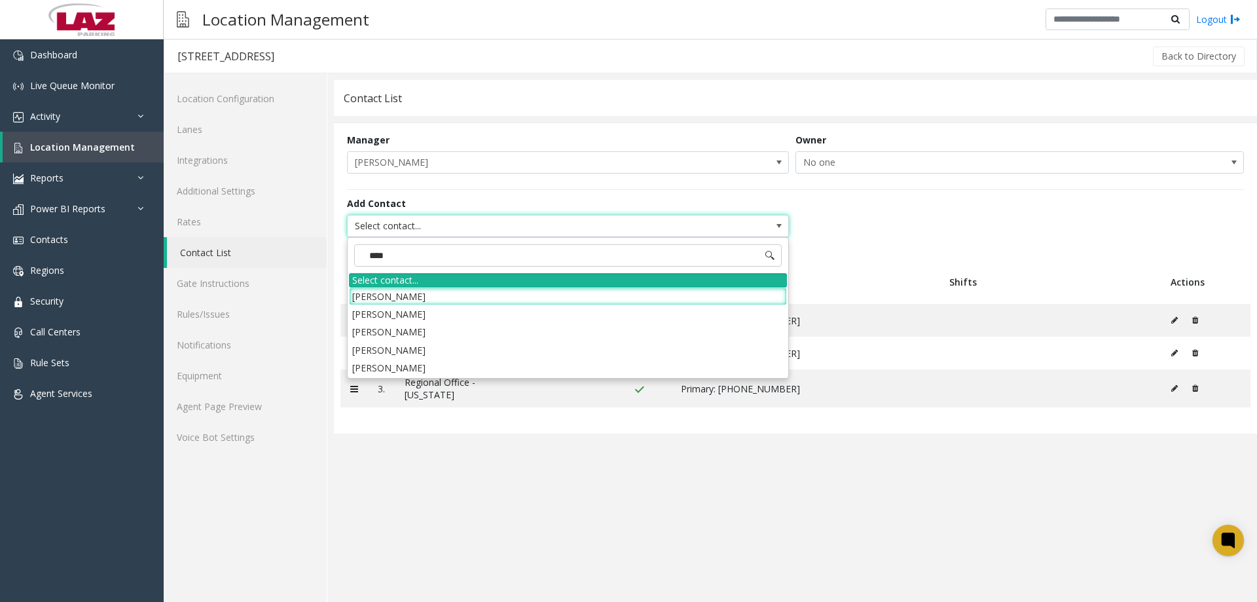
type input "****"
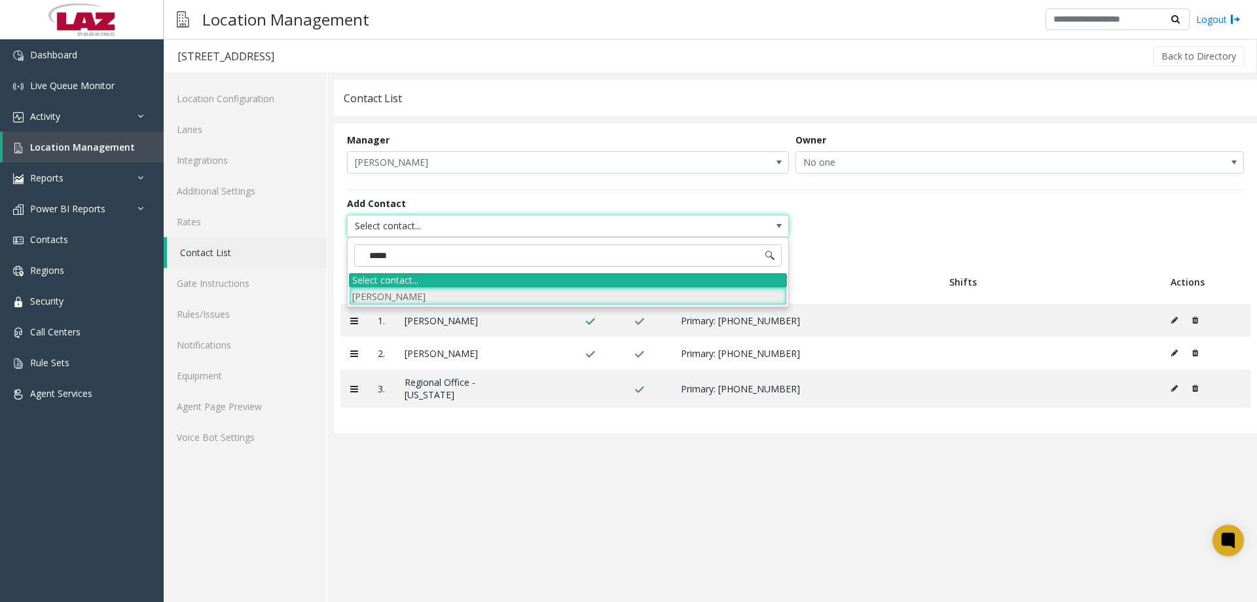
click at [482, 302] on li "Rami Zahid" at bounding box center [568, 296] width 438 height 18
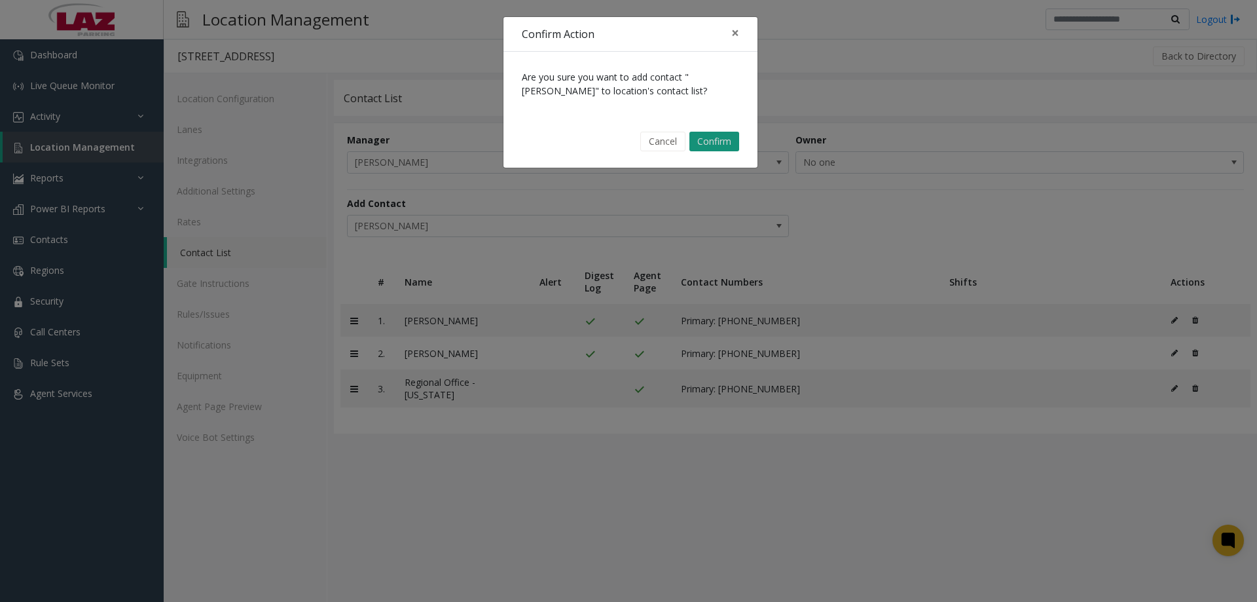
click at [708, 139] on button "Confirm" at bounding box center [714, 142] width 50 height 20
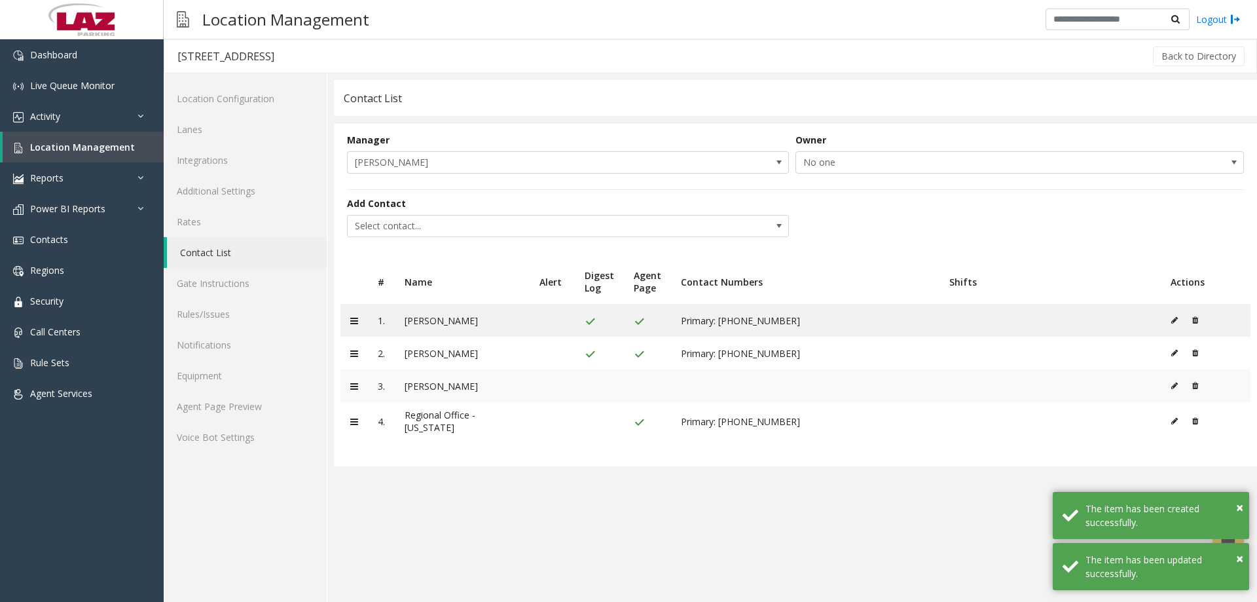
click at [1178, 379] on button at bounding box center [1177, 386] width 14 height 20
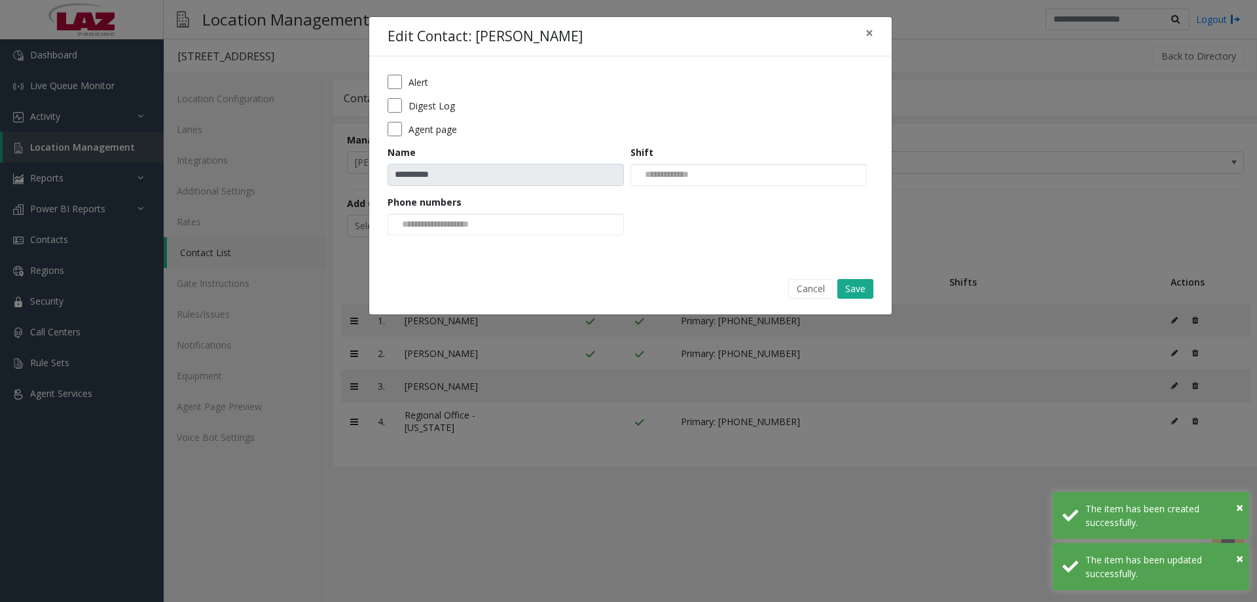
click at [385, 134] on div "**********" at bounding box center [630, 159] width 522 height 206
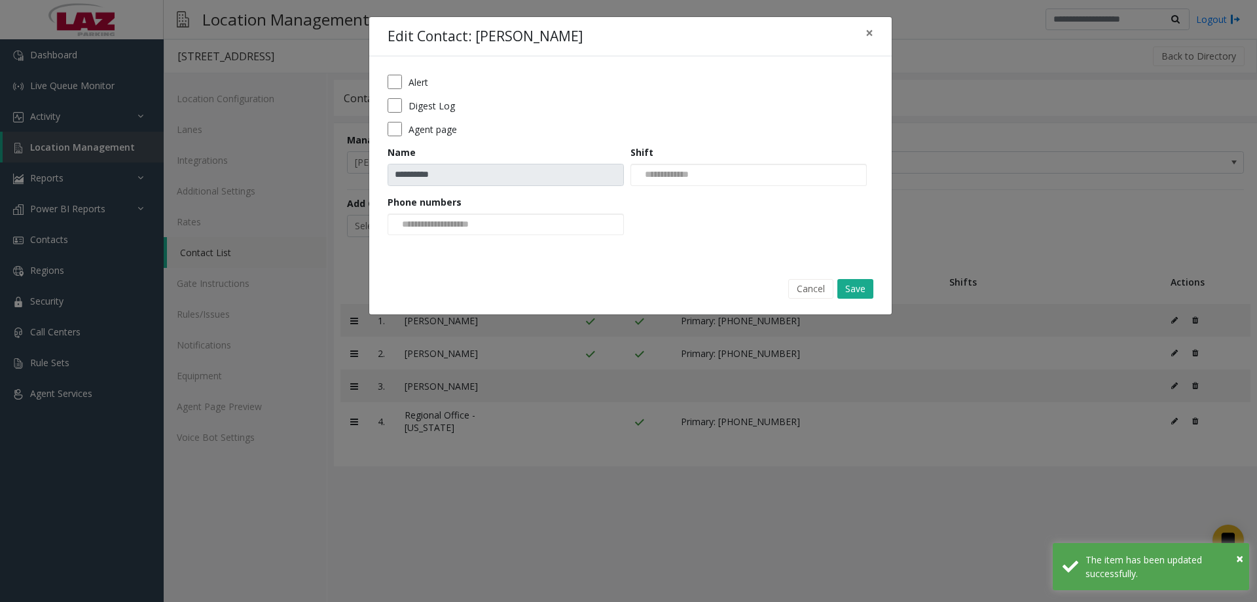
click at [386, 111] on div "**********" at bounding box center [630, 159] width 522 height 206
click at [477, 229] on input at bounding box center [437, 224] width 99 height 21
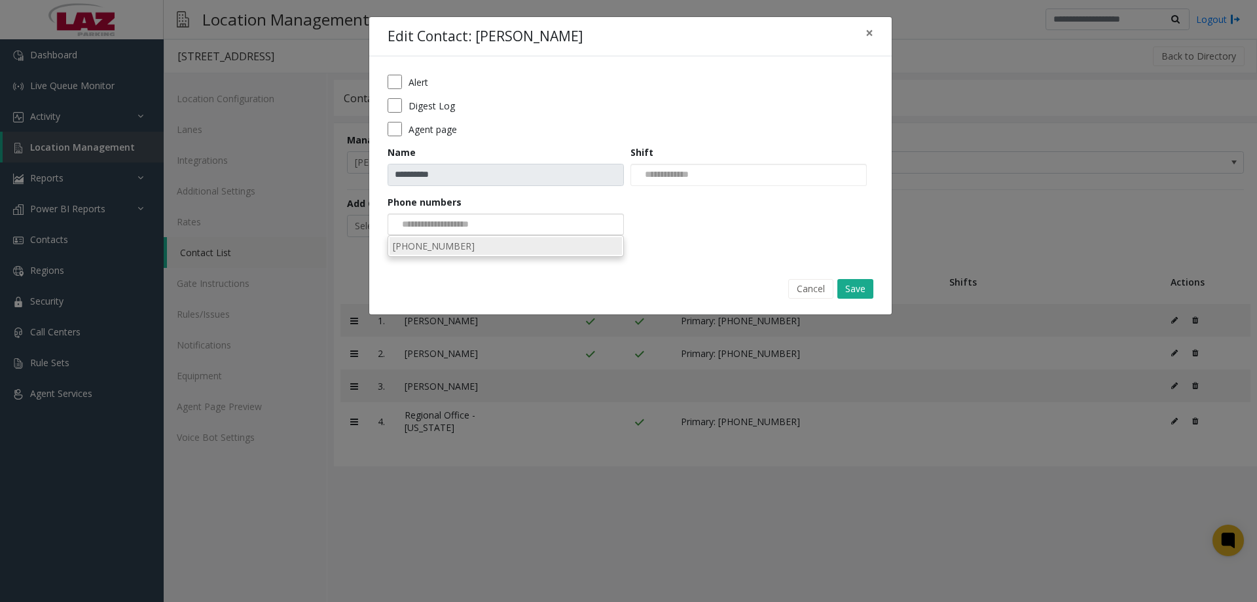
drag, startPoint x: 480, startPoint y: 246, endPoint x: 499, endPoint y: 245, distance: 19.0
click at [480, 245] on li "443-301-8272" at bounding box center [505, 246] width 232 height 18
click at [866, 283] on button "Save" at bounding box center [855, 289] width 36 height 20
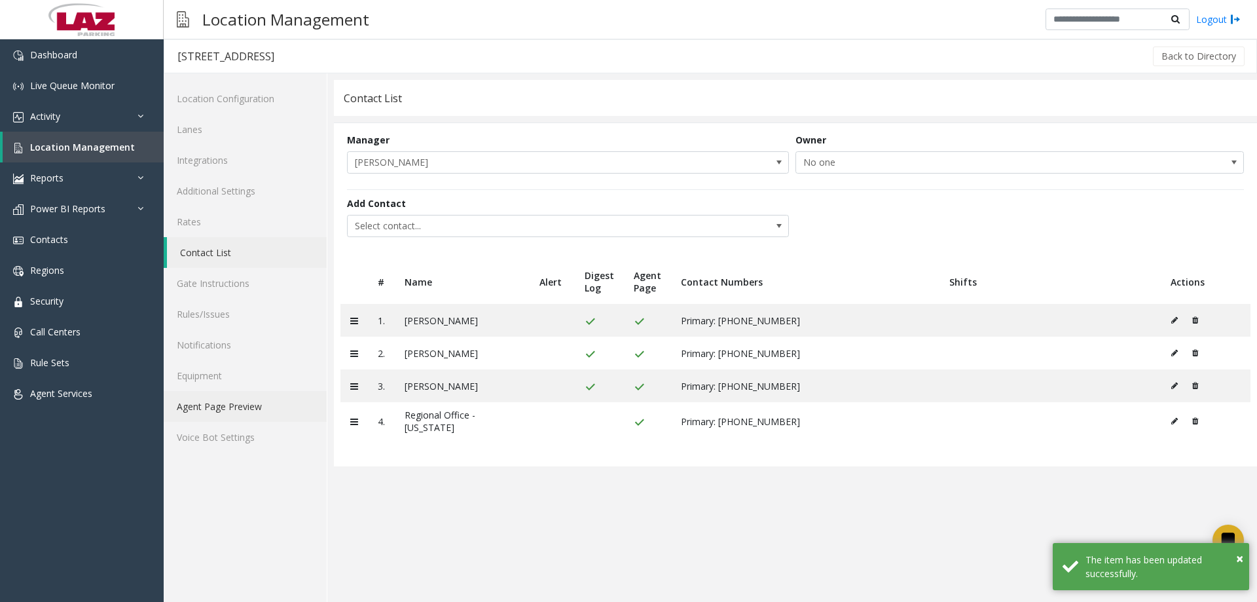
click at [269, 401] on link "Agent Page Preview" at bounding box center [245, 406] width 163 height 31
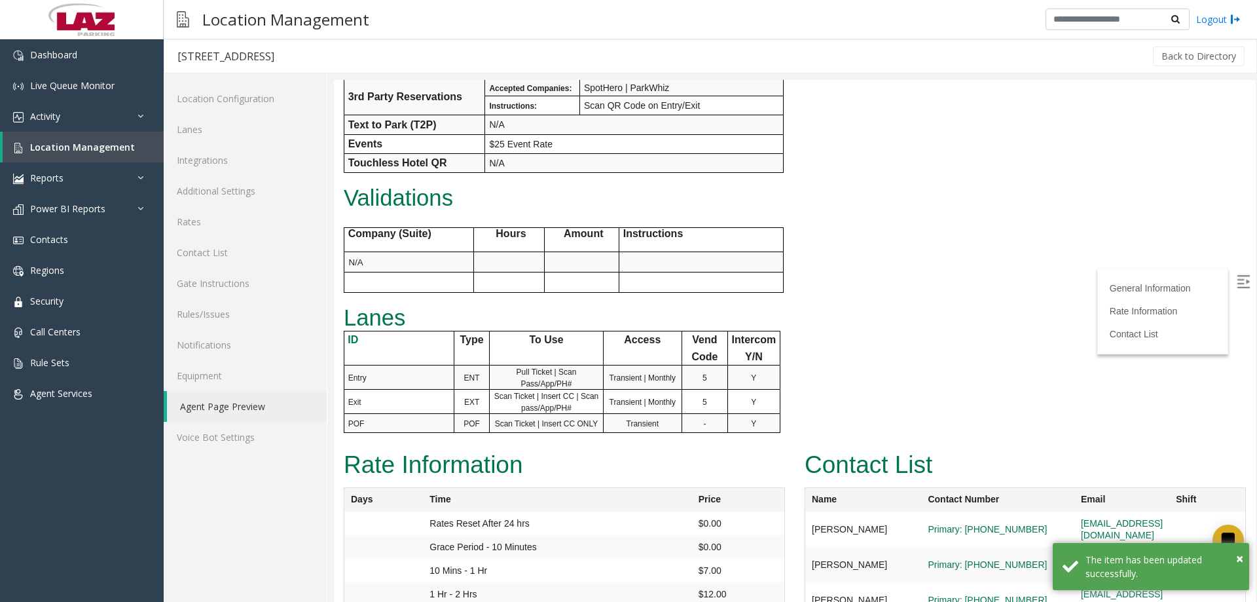
scroll to position [753, 0]
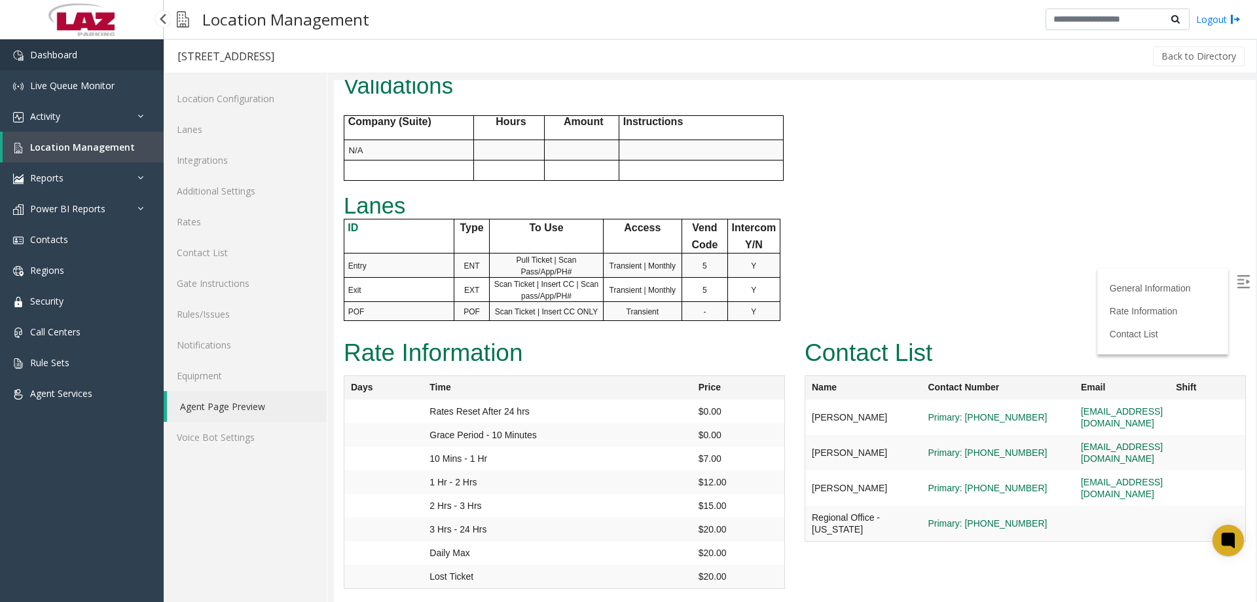
click at [16, 54] on img at bounding box center [18, 55] width 10 height 10
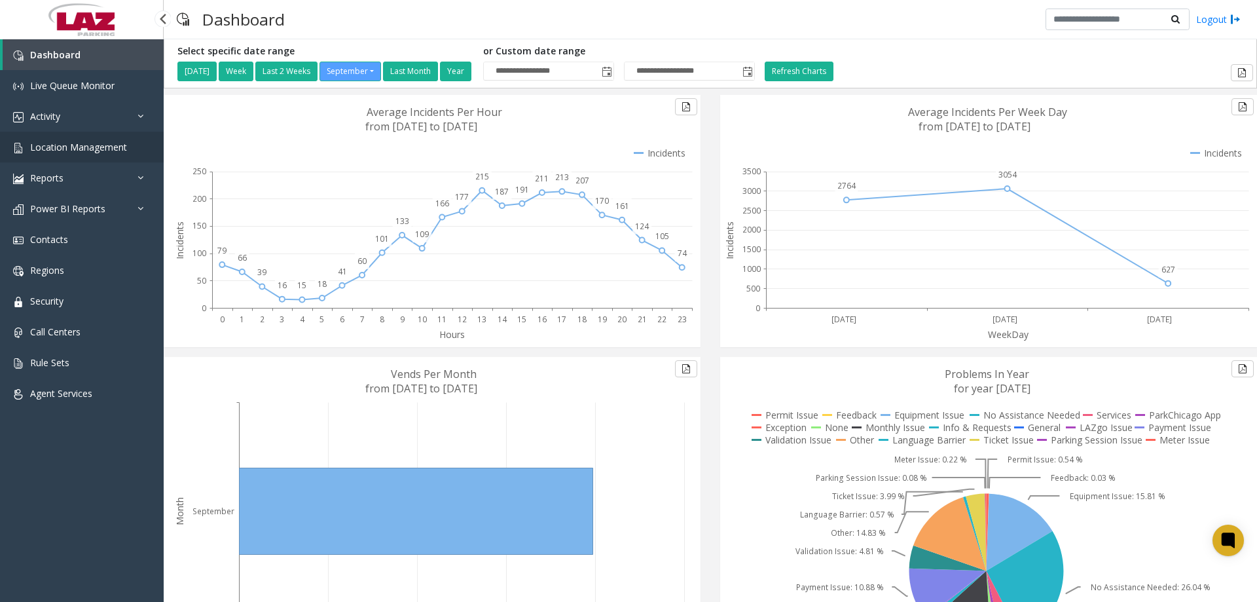
click at [65, 156] on link "Location Management" at bounding box center [82, 147] width 164 height 31
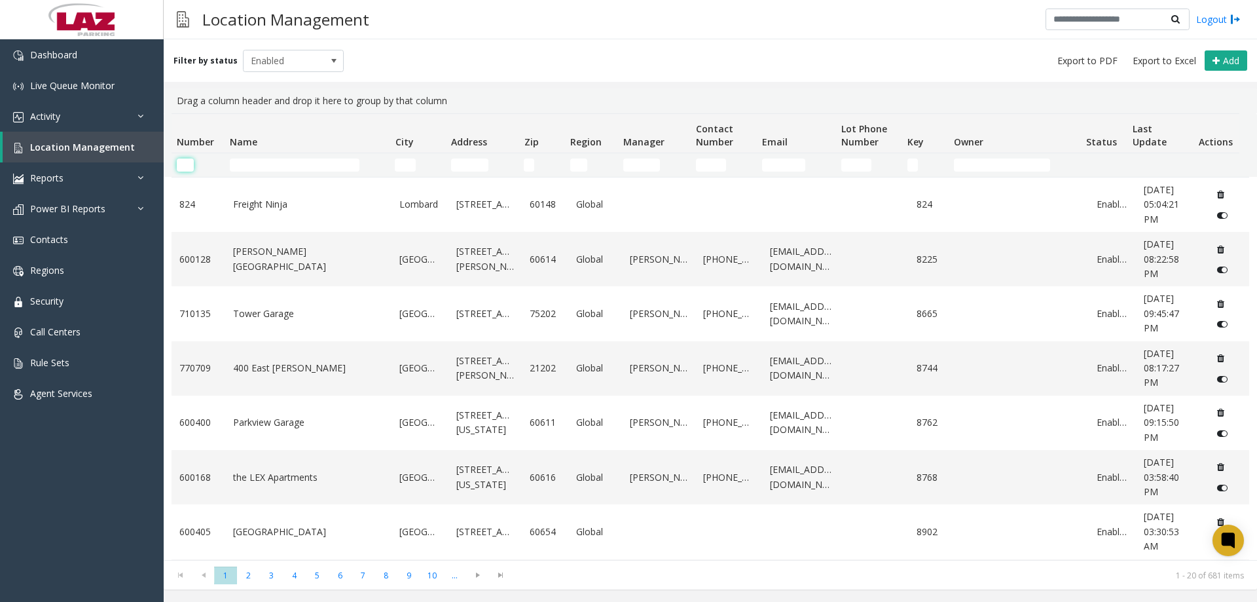
click at [183, 165] on input "Number Filter" at bounding box center [185, 164] width 17 height 13
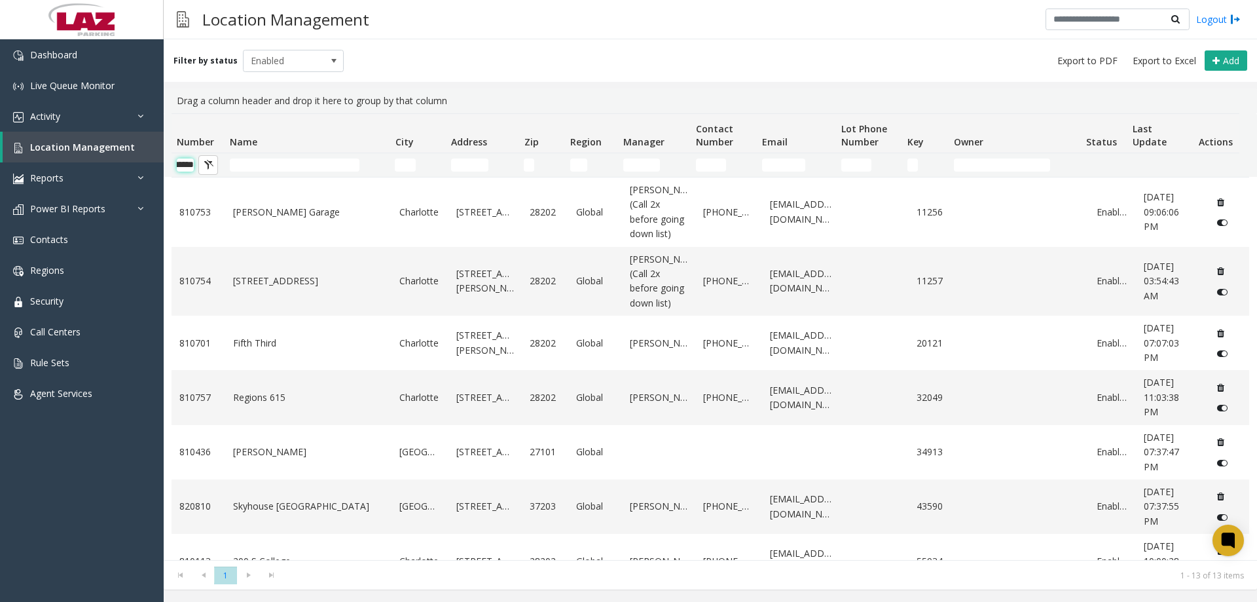
scroll to position [0, 22]
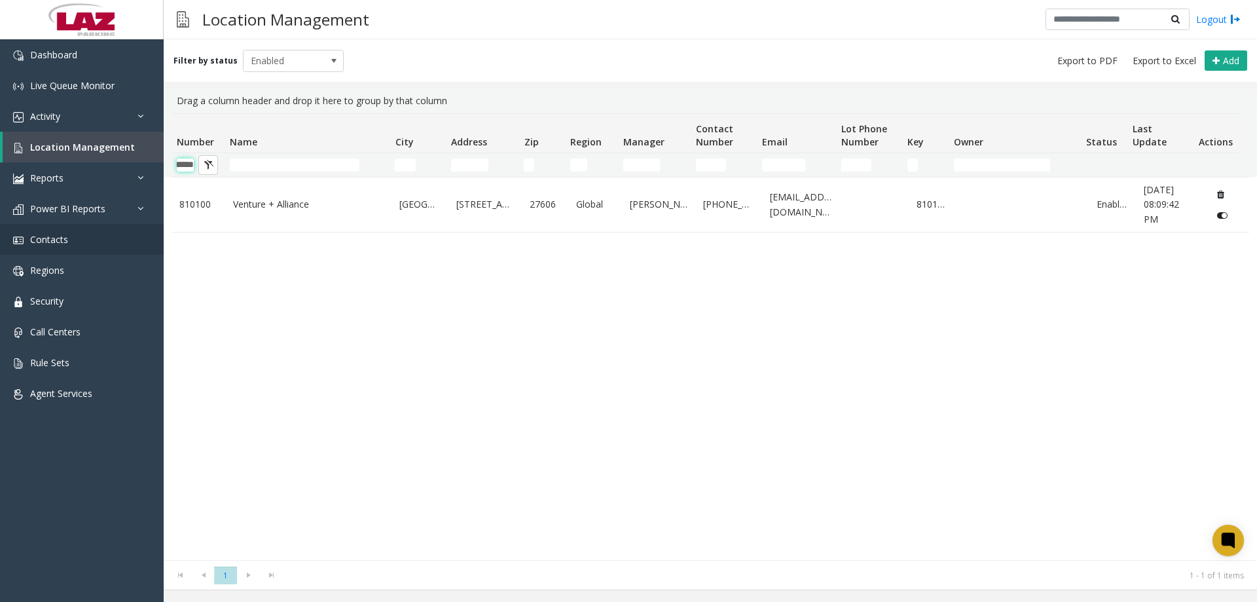
type input "******"
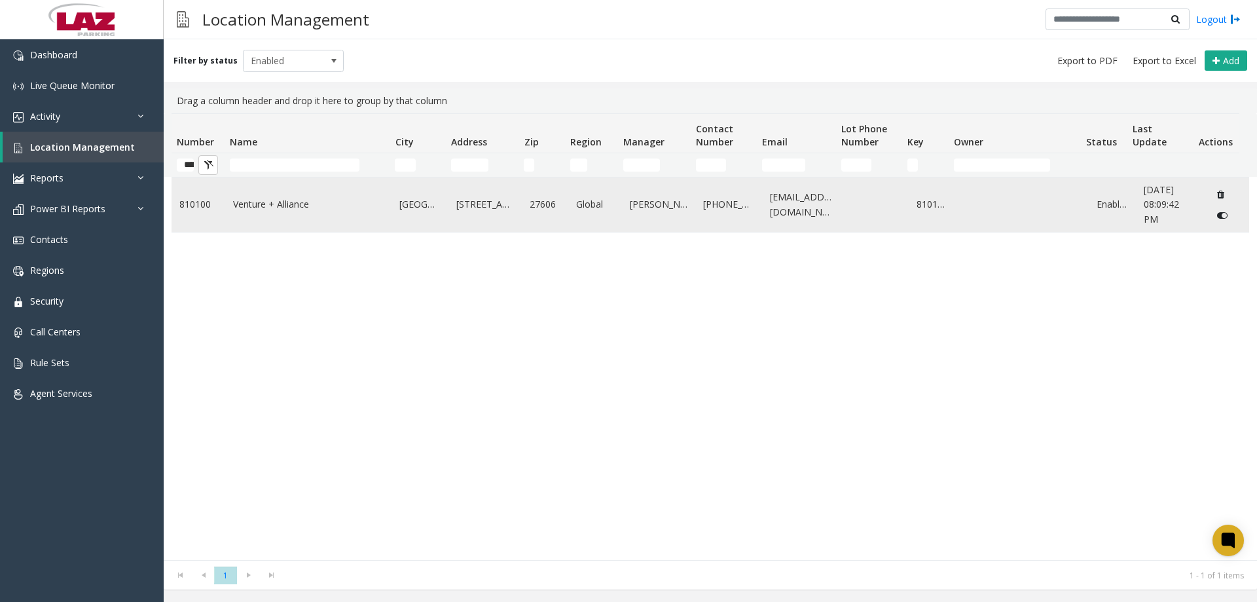
click at [217, 208] on td "810100" at bounding box center [199, 204] width 54 height 54
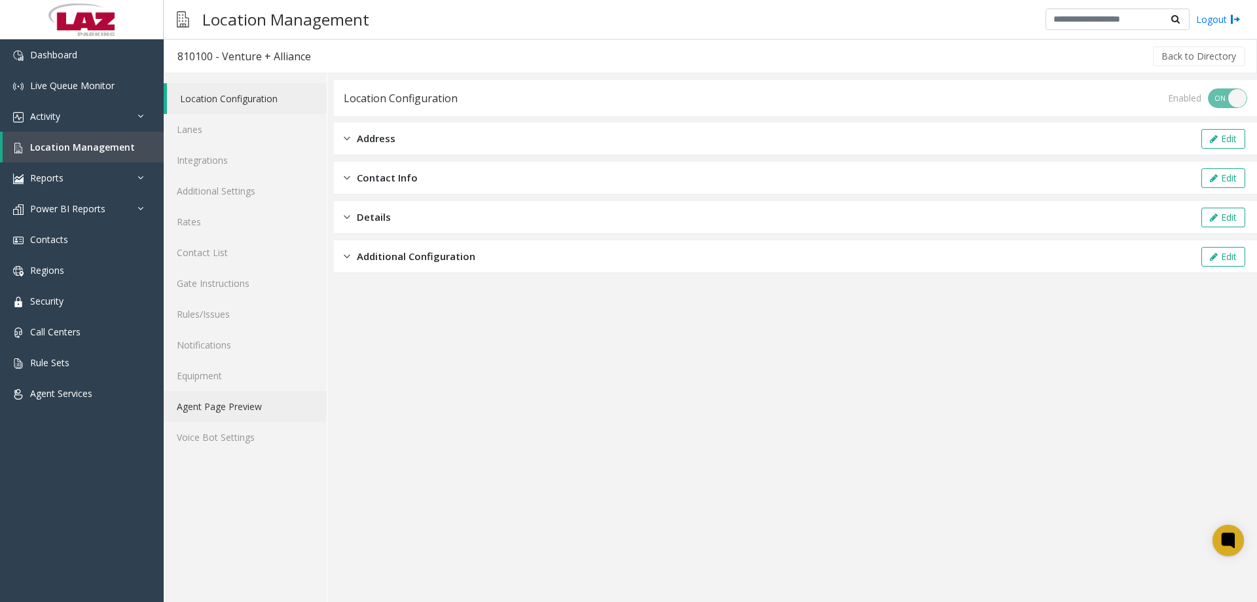
click at [218, 413] on link "Agent Page Preview" at bounding box center [245, 406] width 163 height 31
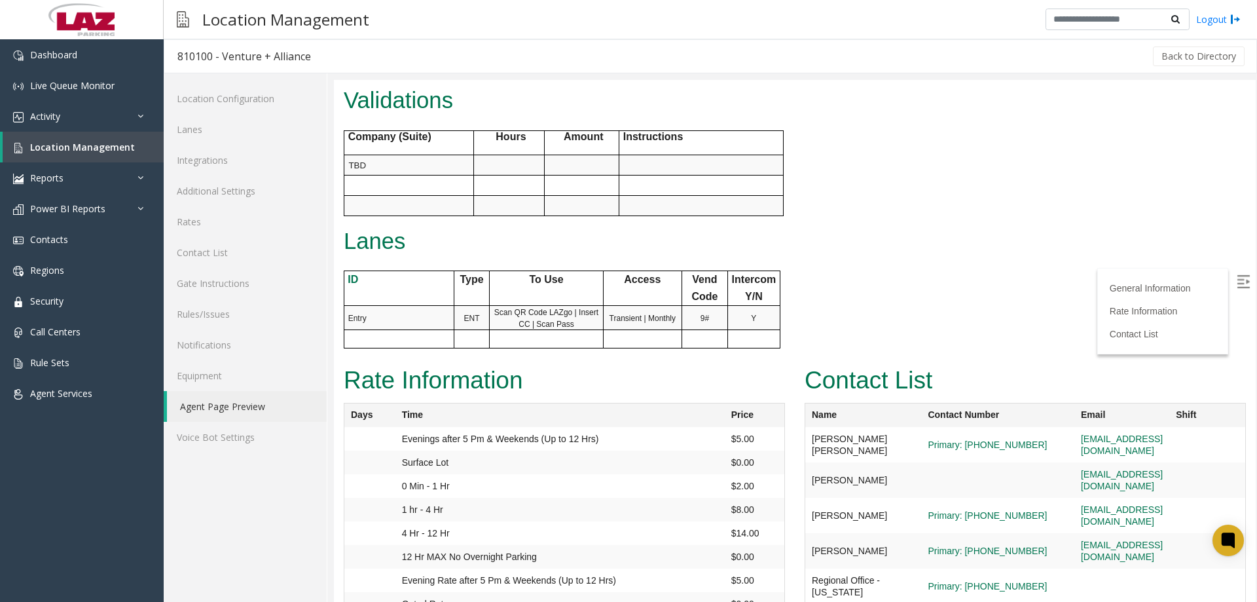
scroll to position [641, 0]
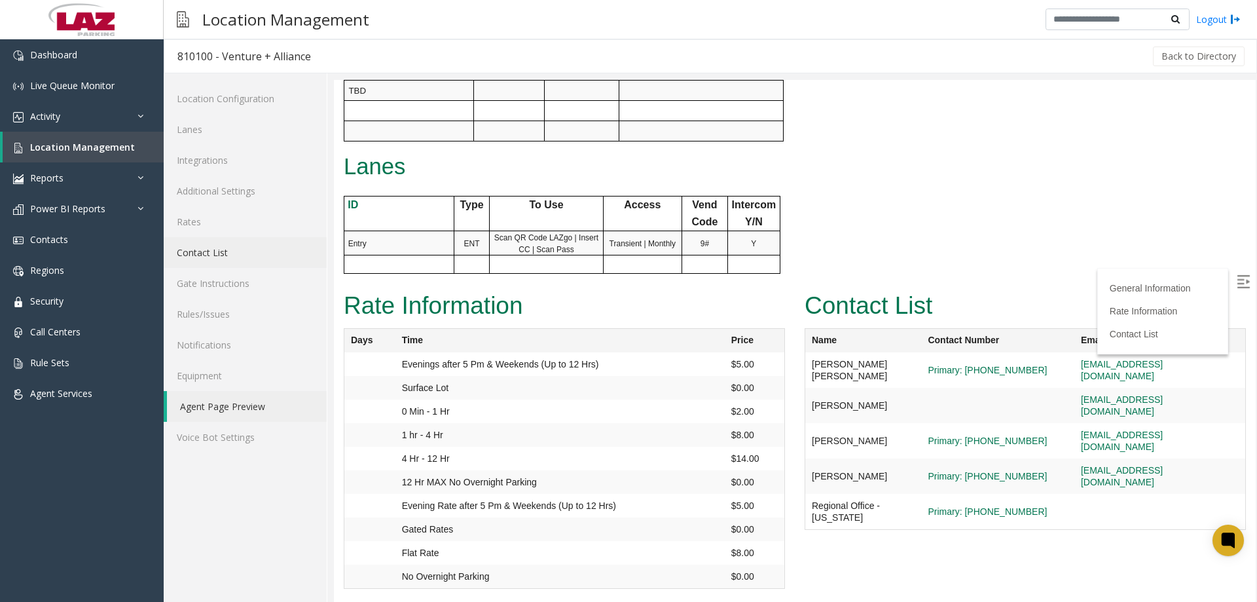
click at [208, 251] on link "Contact List" at bounding box center [245, 252] width 163 height 31
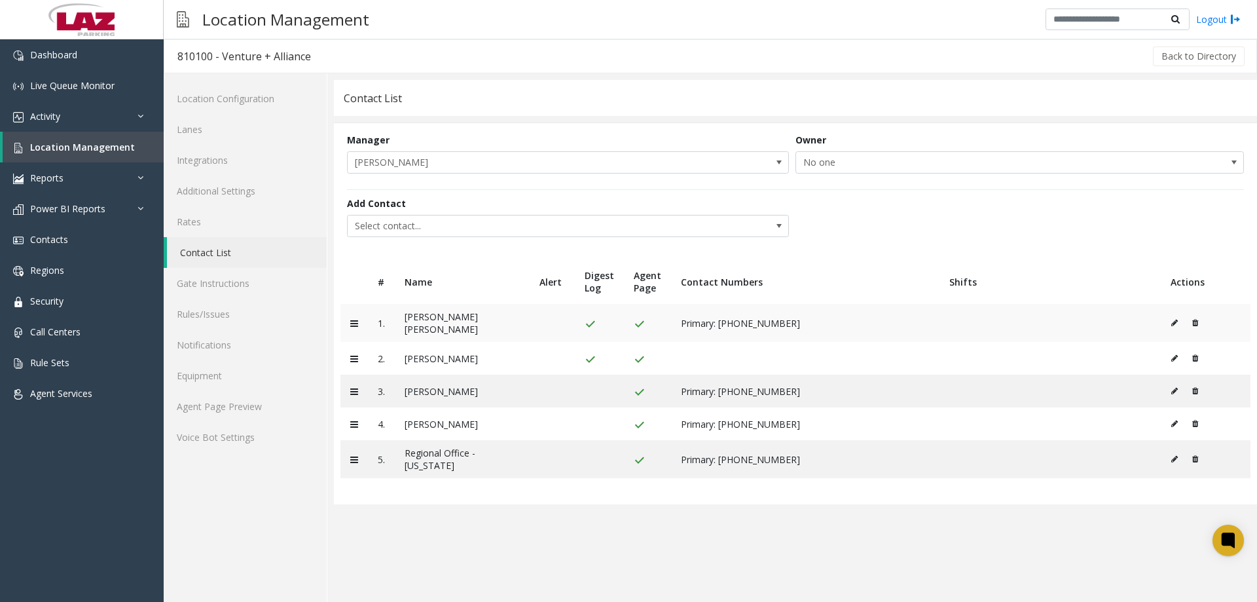
click at [1168, 320] on td at bounding box center [1206, 323] width 90 height 38
click at [1179, 320] on button at bounding box center [1177, 323] width 14 height 20
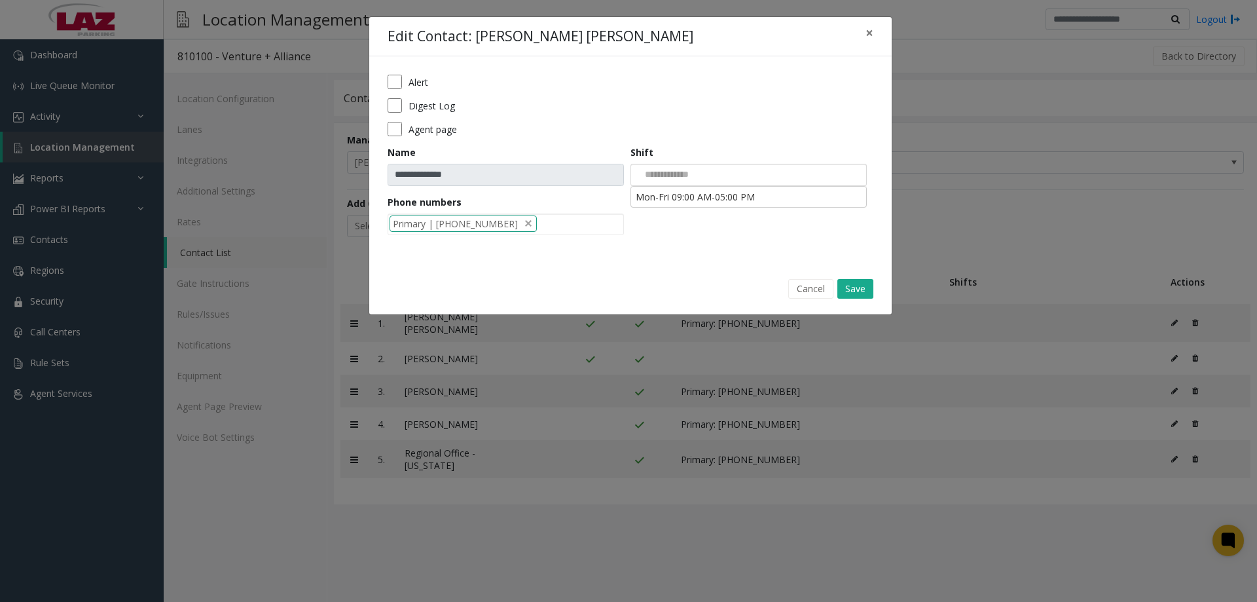
click at [725, 166] on div at bounding box center [748, 175] width 236 height 22
click at [702, 199] on li "Mon-Fri 09:00 AM-05:00 PM" at bounding box center [748, 197] width 232 height 18
click at [843, 285] on button "Save" at bounding box center [855, 289] width 36 height 20
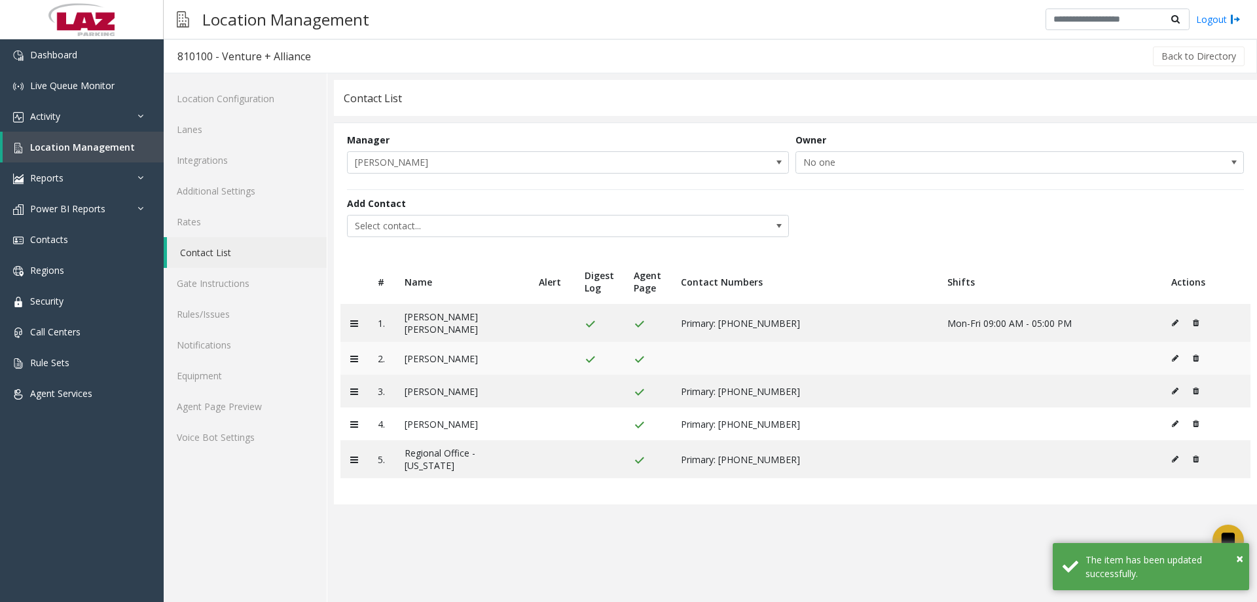
click at [1172, 354] on icon at bounding box center [1175, 358] width 7 height 8
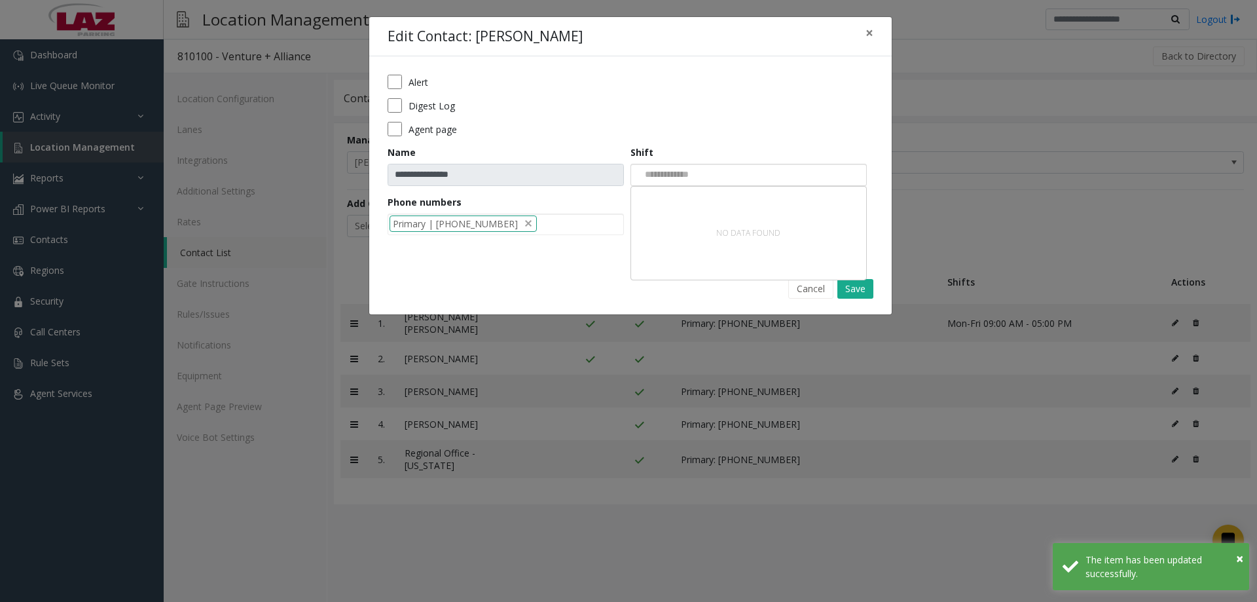
click at [729, 166] on div at bounding box center [748, 175] width 236 height 22
click at [571, 298] on div "Cancel Save" at bounding box center [630, 288] width 504 height 33
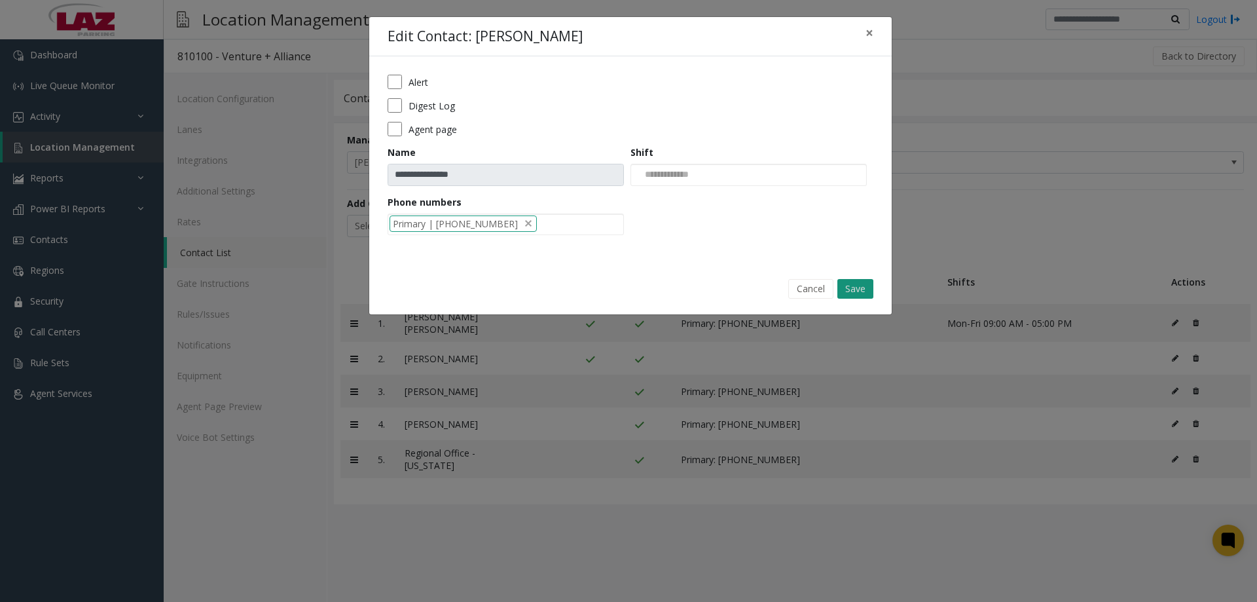
click at [859, 289] on button "Save" at bounding box center [855, 289] width 36 height 20
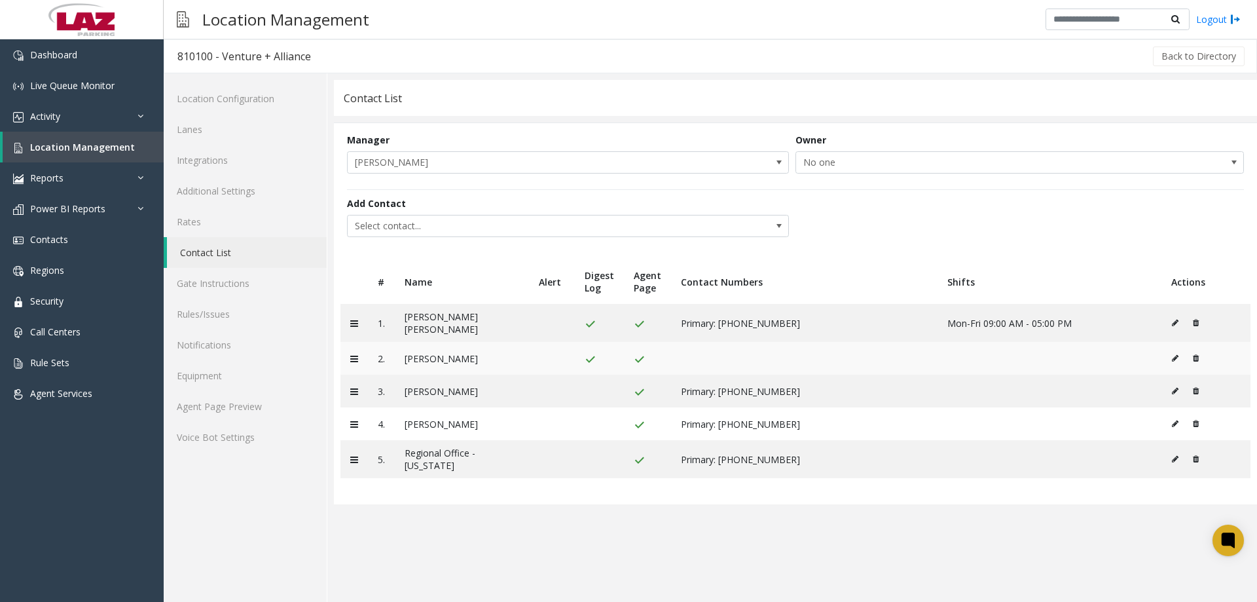
click at [1176, 354] on icon at bounding box center [1175, 358] width 7 height 8
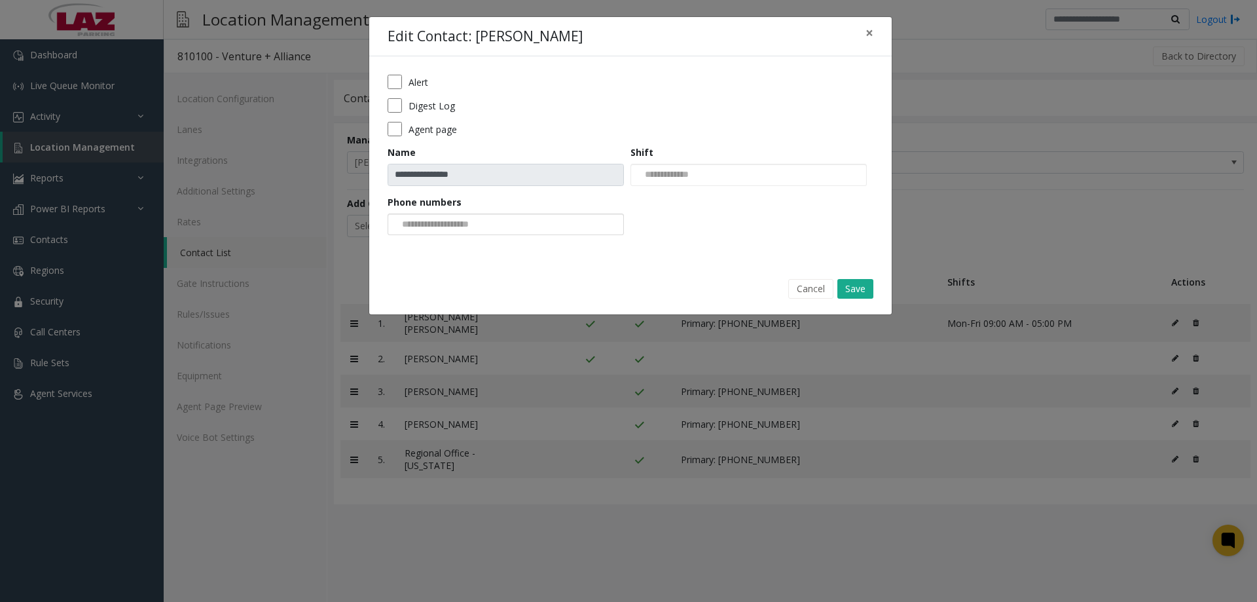
click at [482, 217] on input at bounding box center [437, 224] width 99 height 21
click at [490, 241] on li "Primary | 630-392-8238" at bounding box center [505, 246] width 232 height 18
click at [677, 171] on input "NO DATA FOUND" at bounding box center [664, 174] width 67 height 21
click at [562, 252] on div "**********" at bounding box center [630, 159] width 522 height 206
click at [850, 290] on button "Save" at bounding box center [855, 289] width 36 height 20
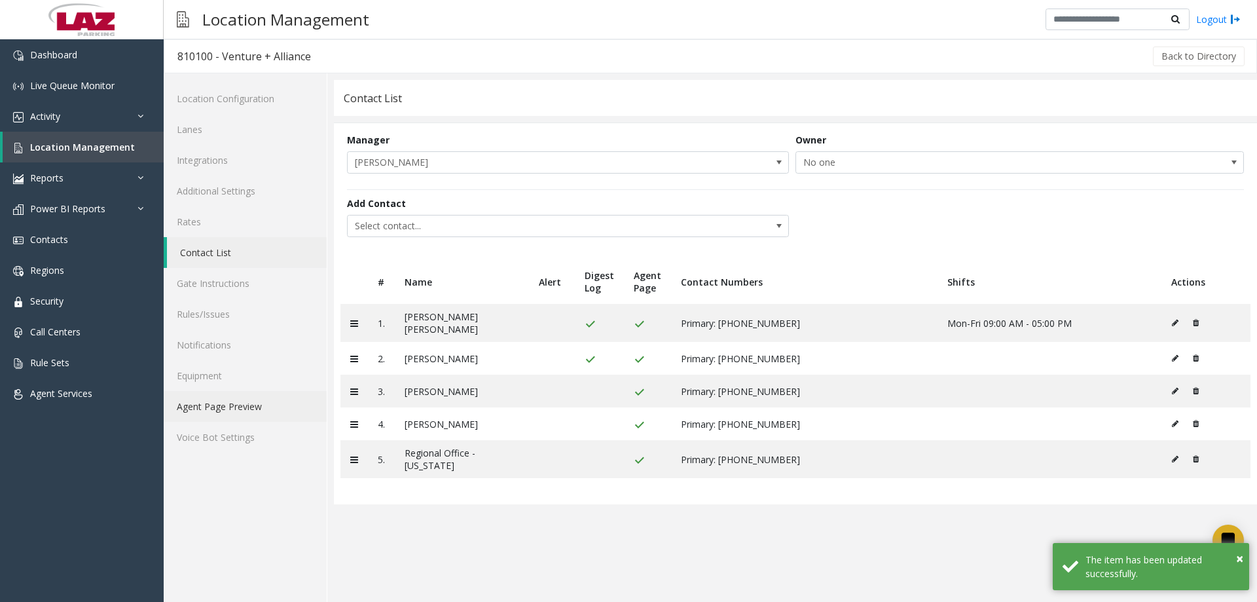
click at [237, 421] on link "Agent Page Preview" at bounding box center [245, 406] width 163 height 31
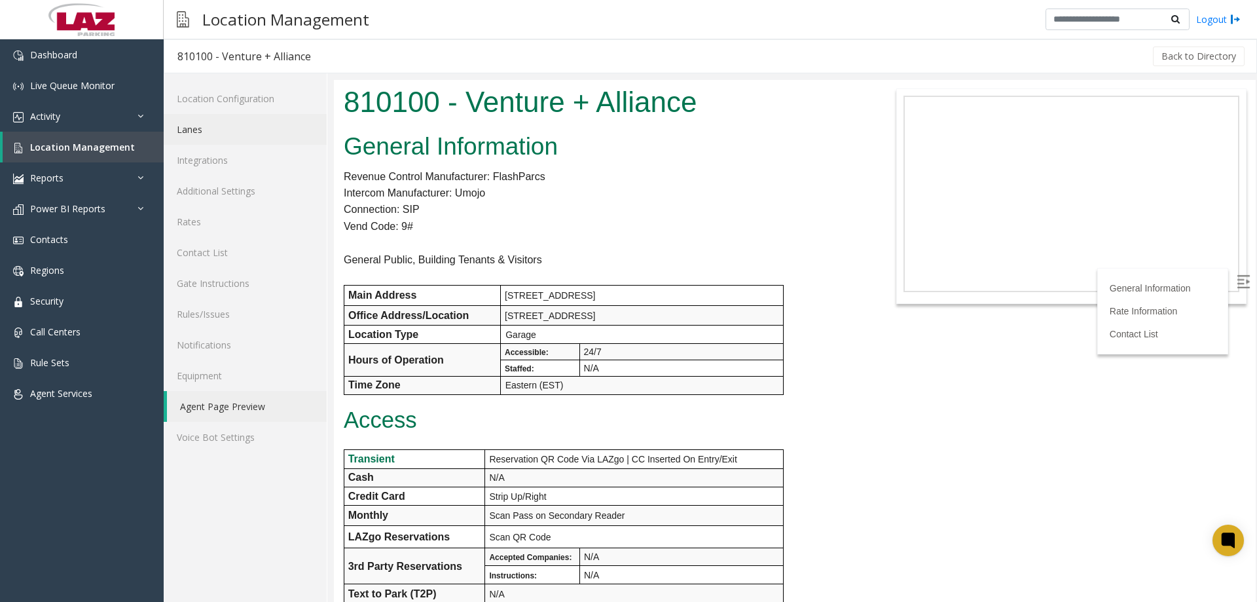
click at [234, 132] on link "Lanes" at bounding box center [245, 129] width 163 height 31
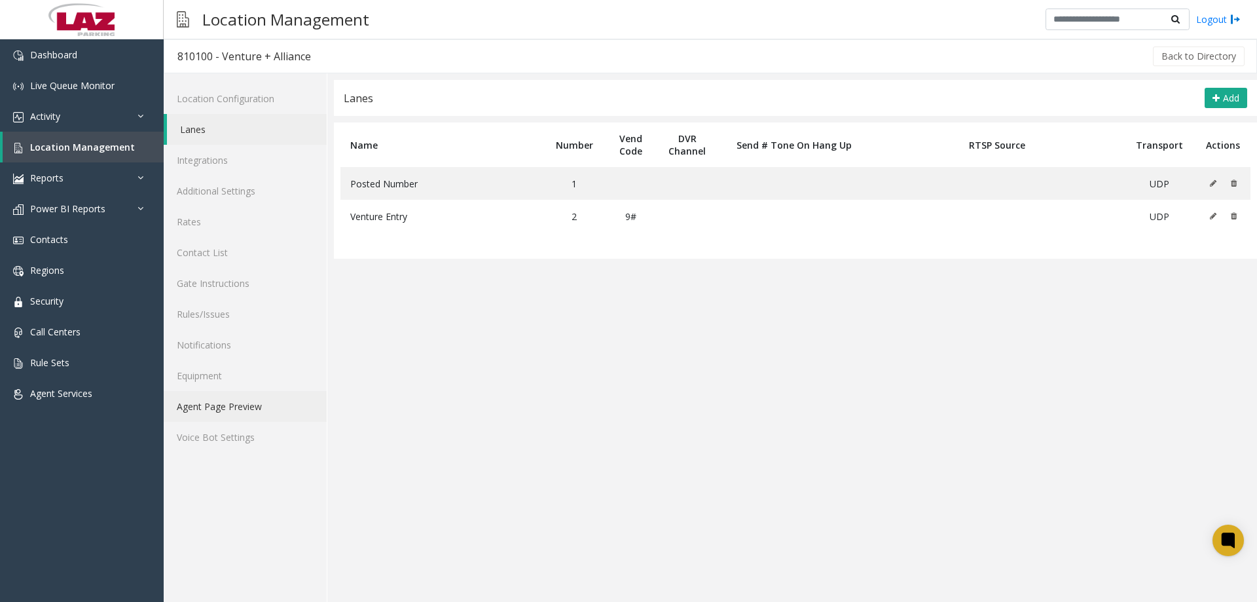
click at [221, 412] on link "Agent Page Preview" at bounding box center [245, 406] width 163 height 31
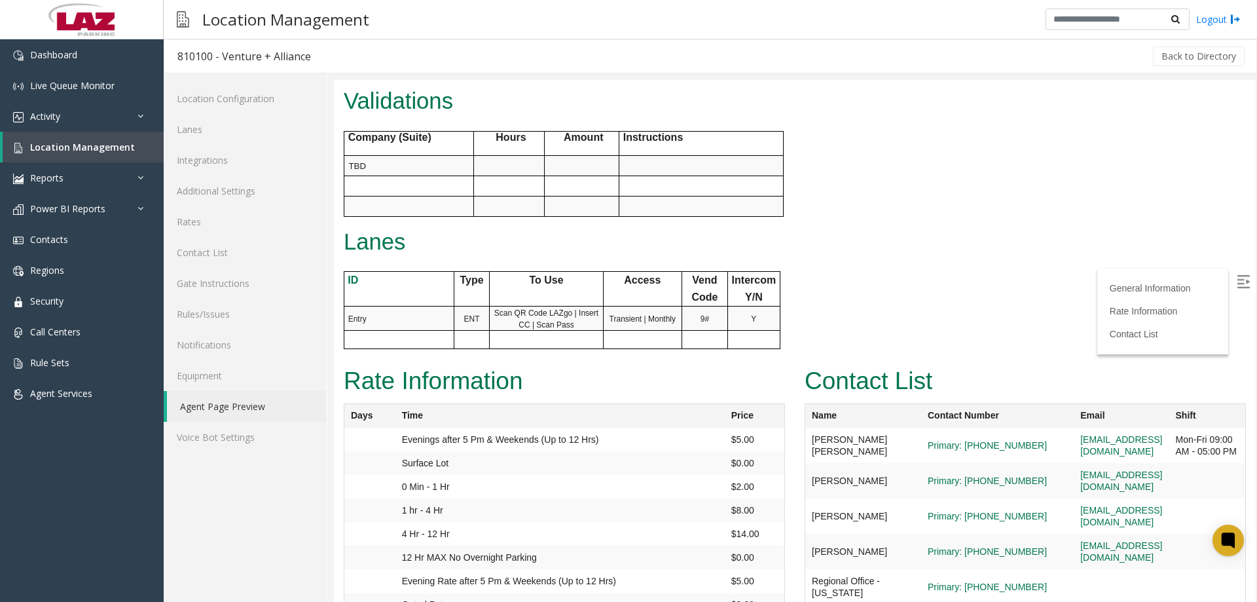
scroll to position [52, 0]
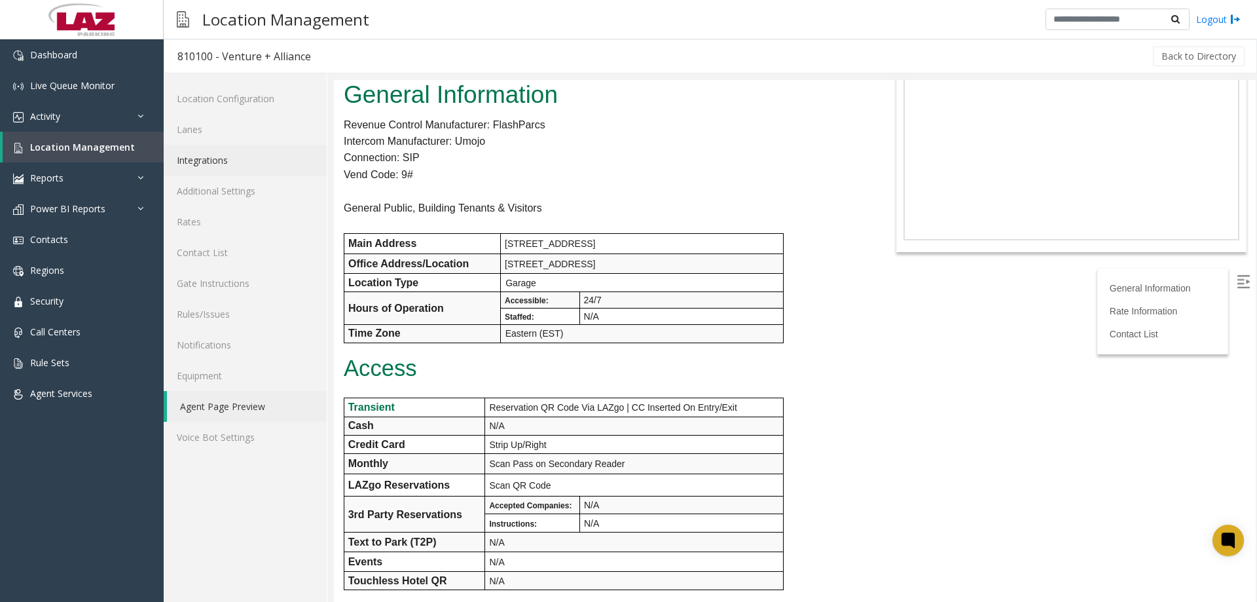
click at [208, 153] on link "Integrations" at bounding box center [245, 160] width 163 height 31
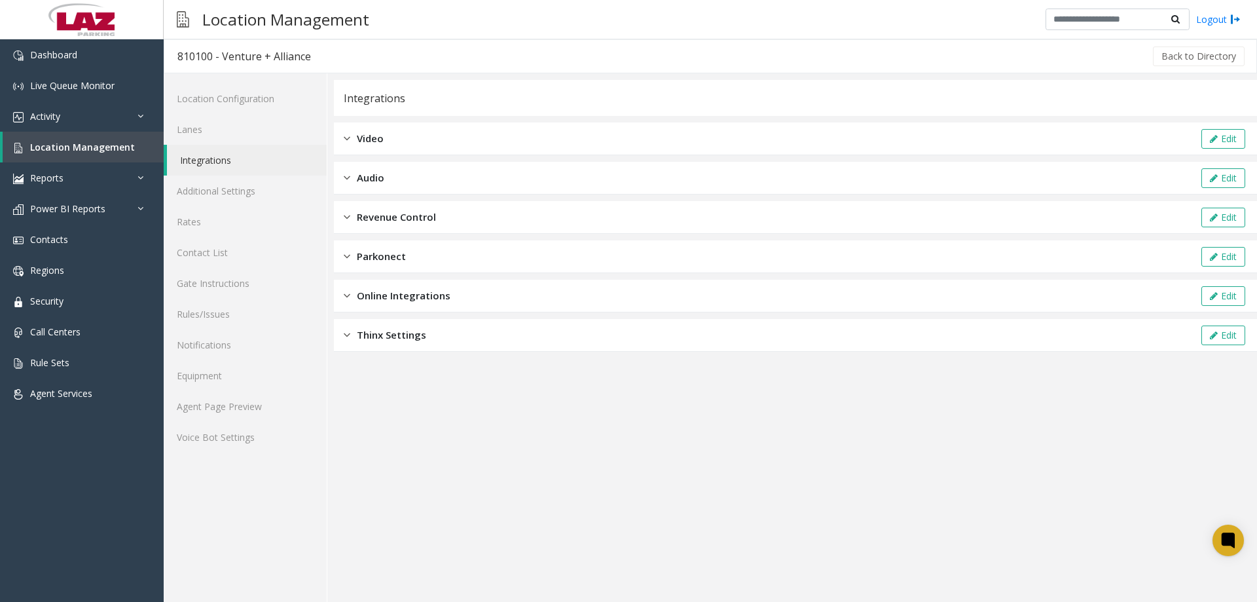
click at [499, 228] on div "Revenue Control Edit" at bounding box center [795, 217] width 923 height 33
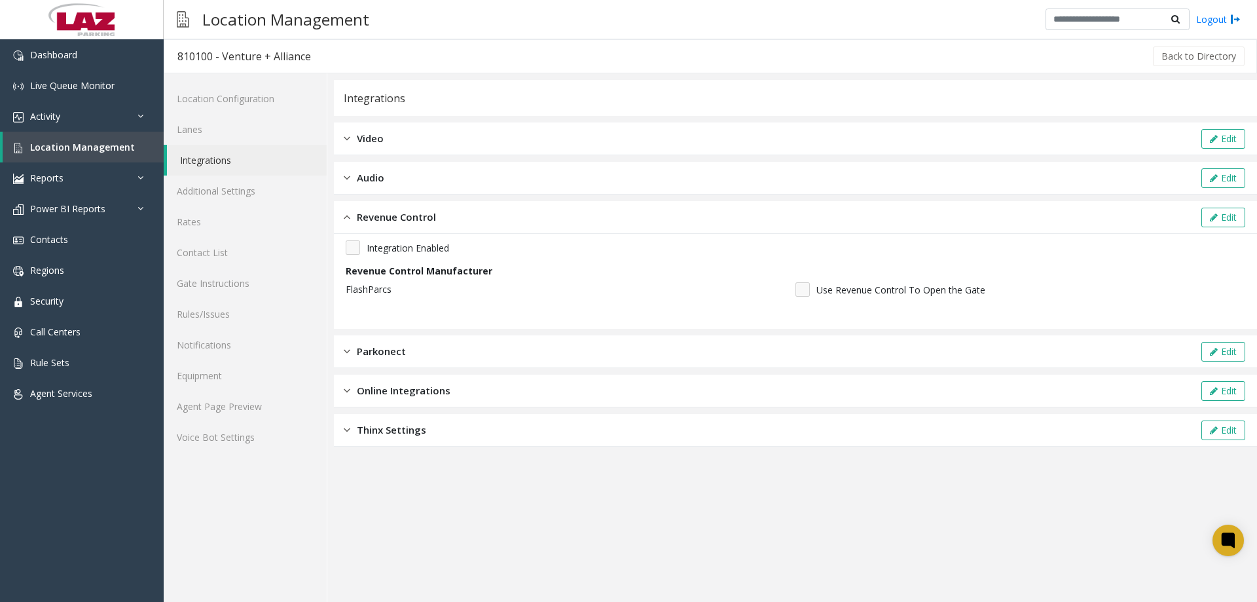
click at [1207, 204] on div "Revenue Control Edit" at bounding box center [795, 217] width 923 height 33
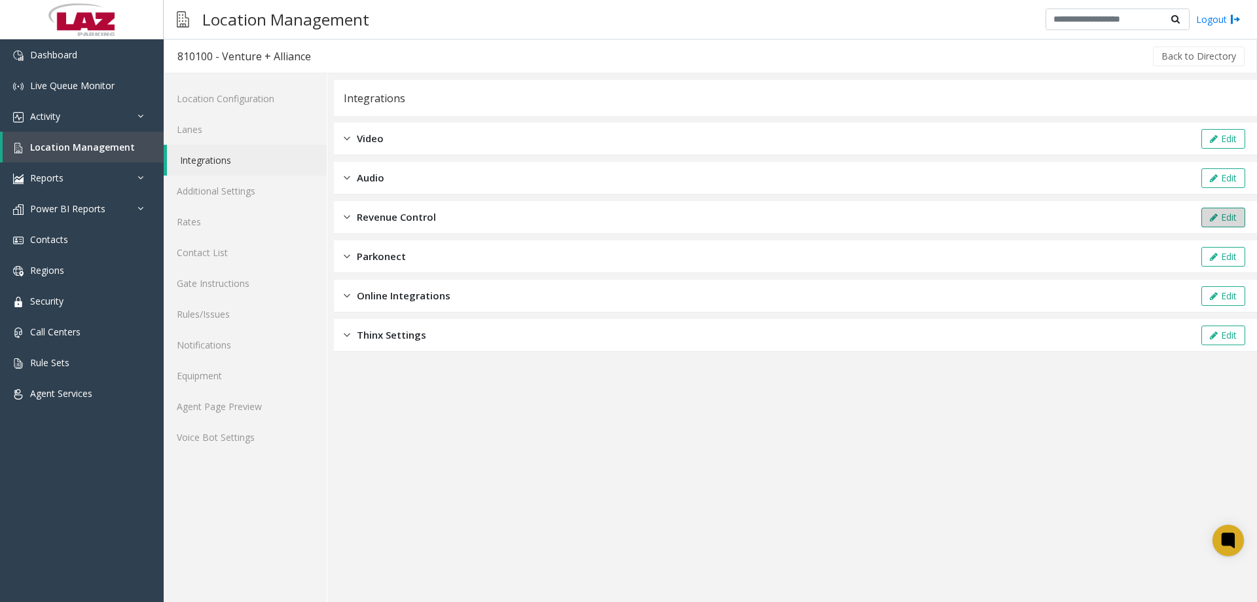
click at [1206, 211] on button "Edit" at bounding box center [1223, 218] width 44 height 20
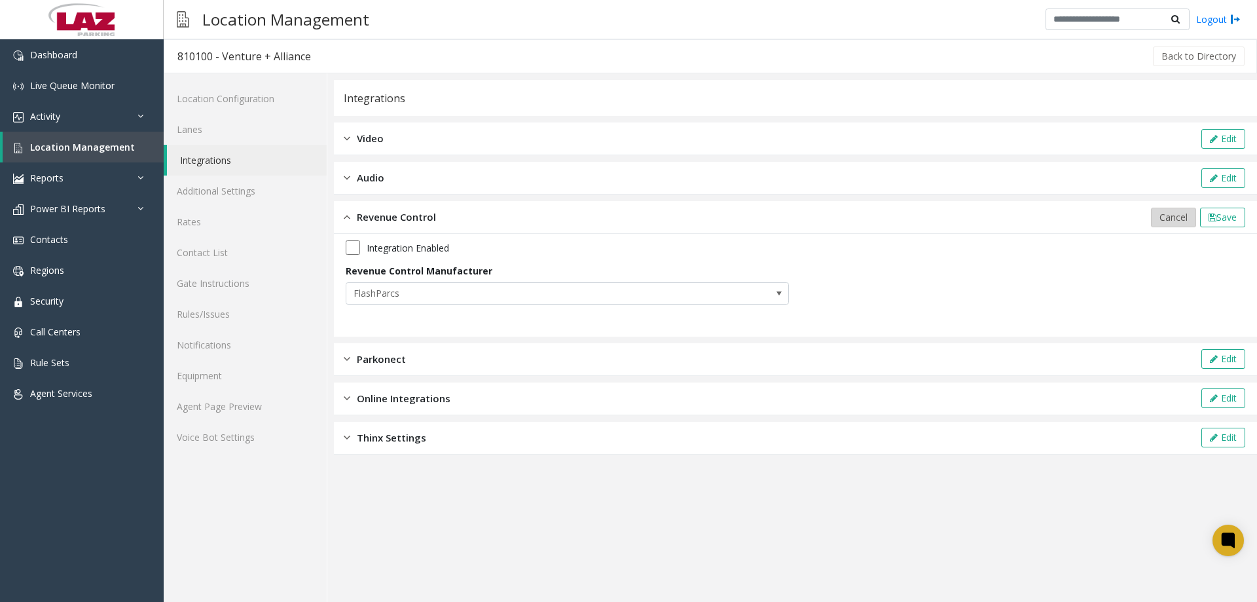
click at [1170, 209] on button "Cancel" at bounding box center [1173, 218] width 45 height 20
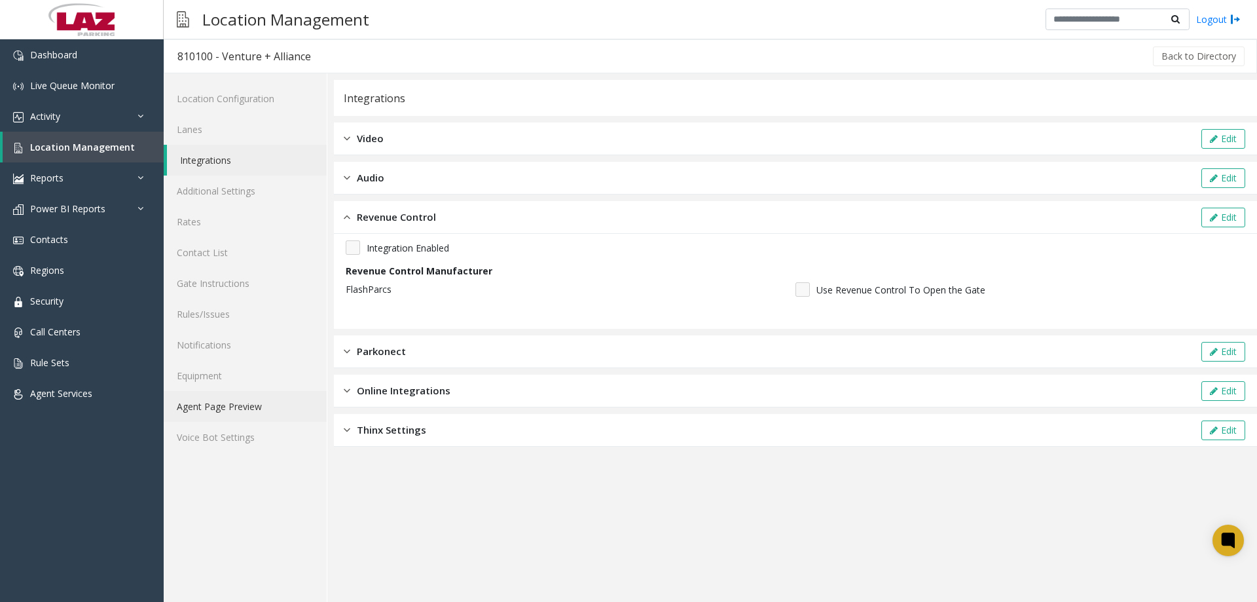
click at [226, 412] on link "Agent Page Preview" at bounding box center [245, 406] width 163 height 31
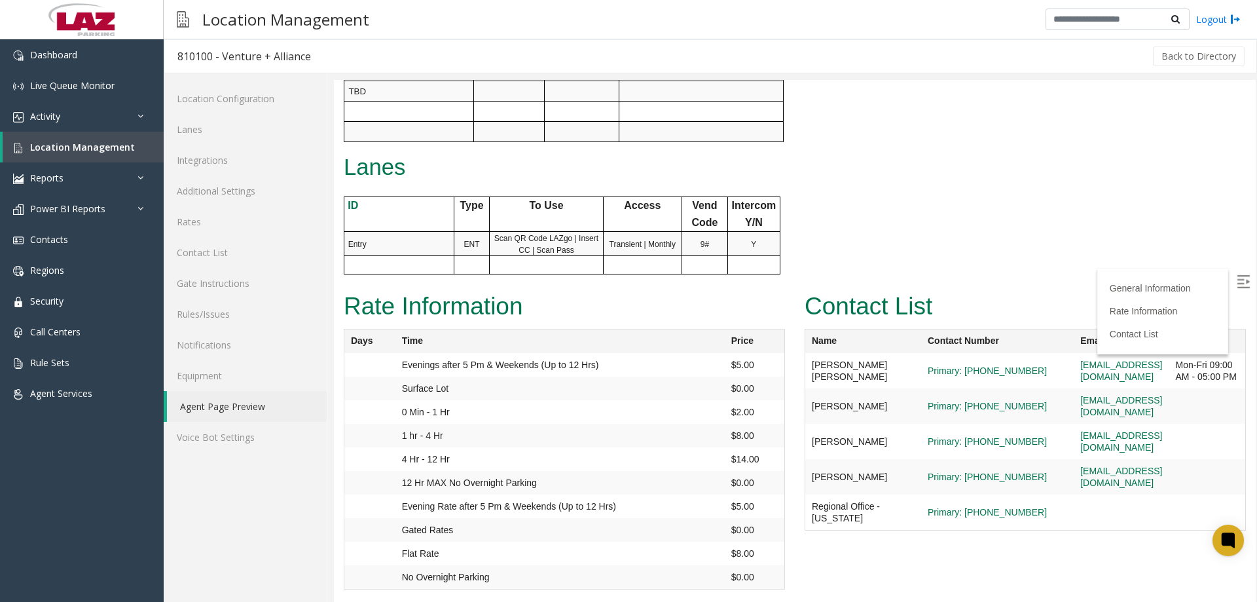
scroll to position [641, 0]
click at [1237, 278] on img at bounding box center [1243, 281] width 13 height 13
drag, startPoint x: 212, startPoint y: 56, endPoint x: 175, endPoint y: 52, distance: 36.8
click at [175, 54] on h3 "810100 - Venture + Alliance" at bounding box center [244, 56] width 160 height 30
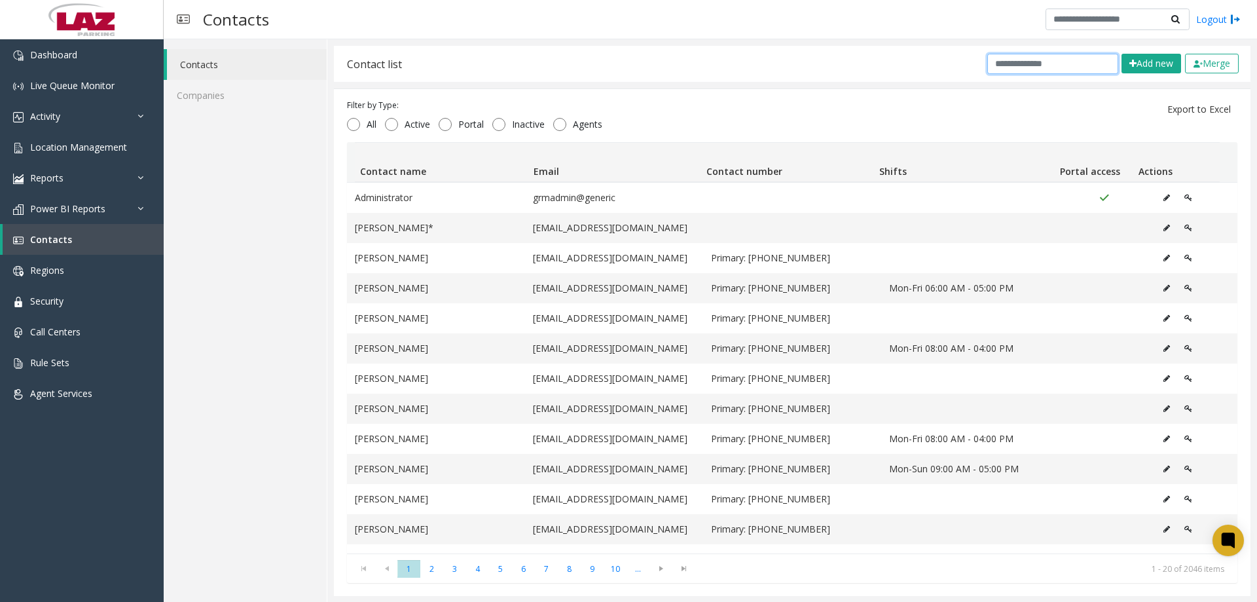
click at [1024, 64] on input "text" at bounding box center [1052, 64] width 131 height 20
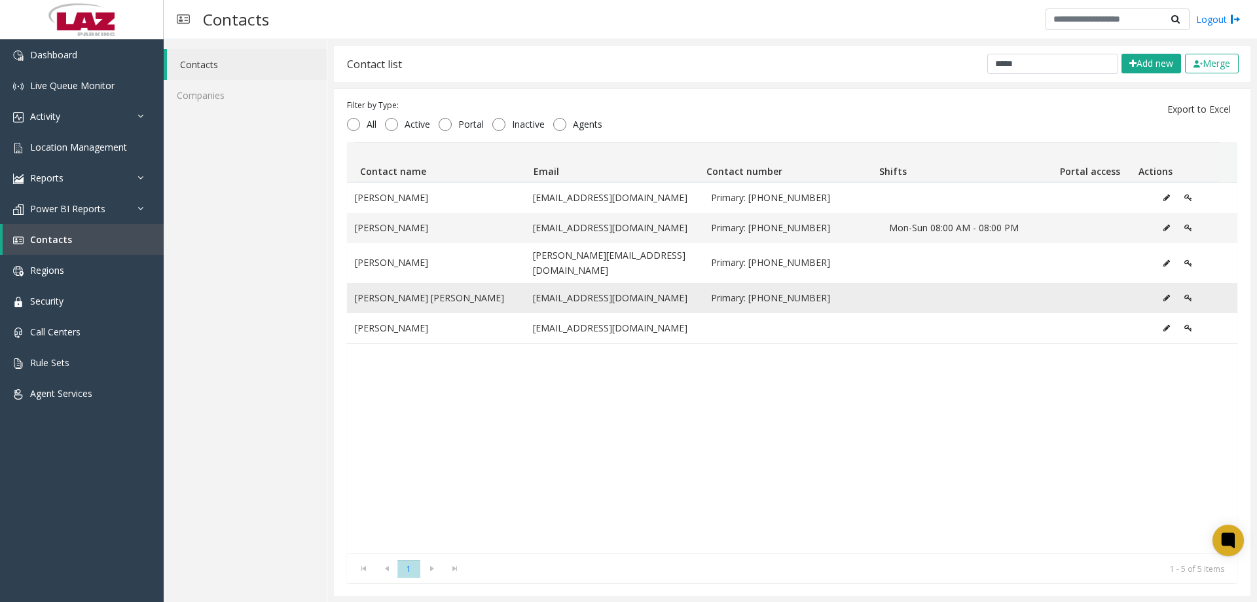
click at [421, 285] on td "[PERSON_NAME] [PERSON_NAME]" at bounding box center [436, 298] width 178 height 30
click at [1156, 289] on button "Data table" at bounding box center [1166, 298] width 21 height 20
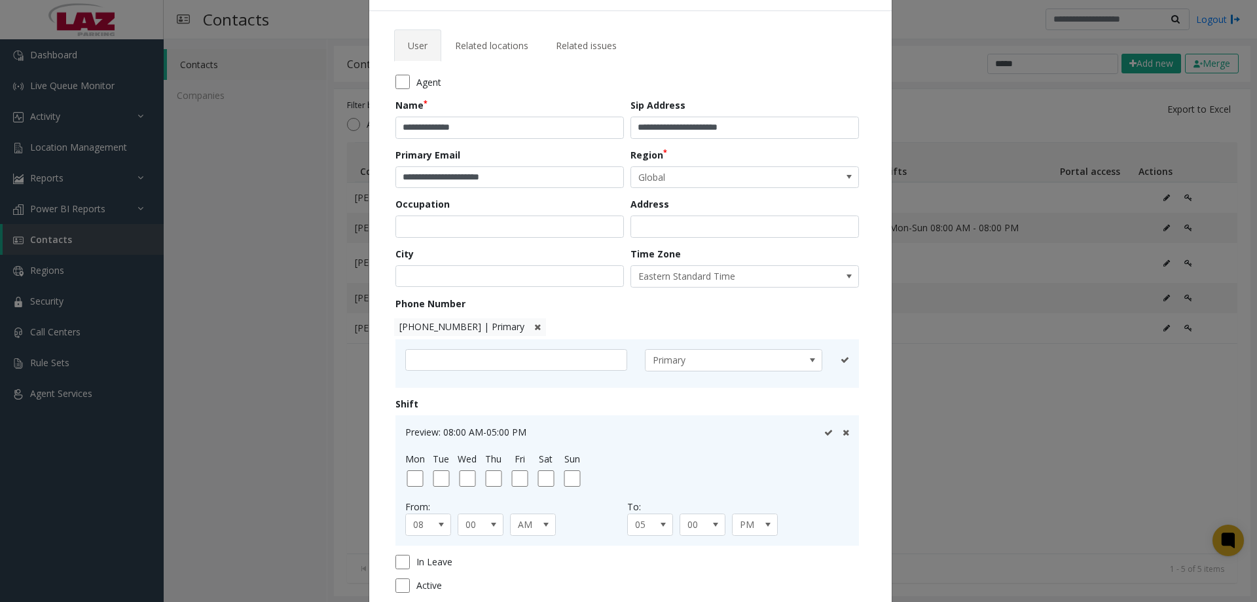
scroll to position [65, 0]
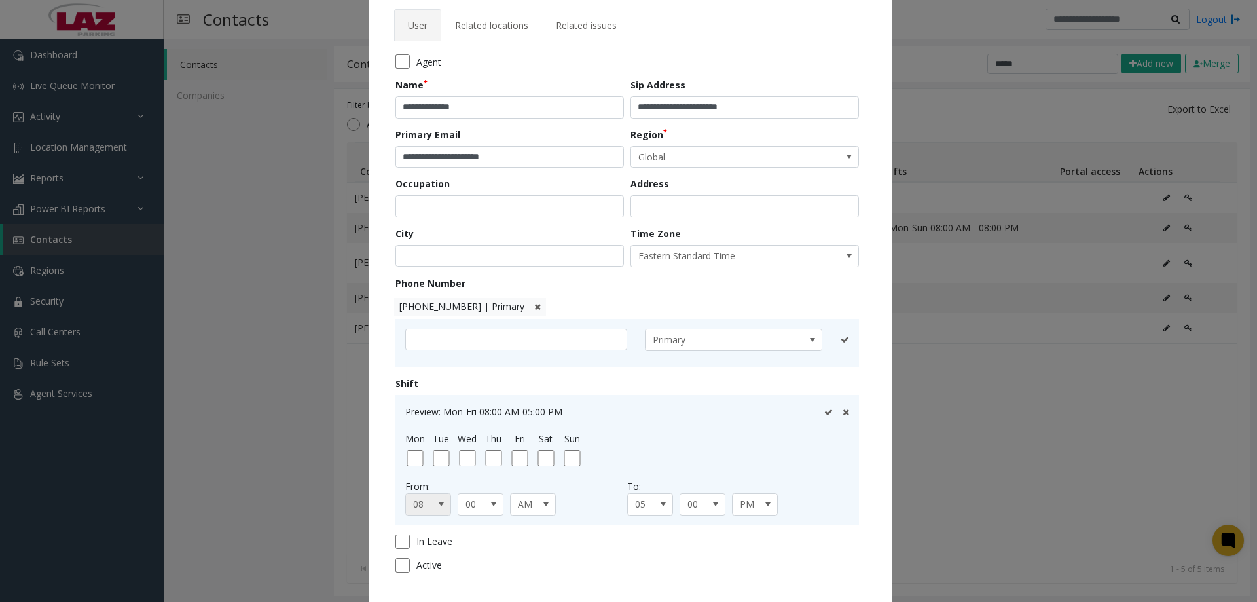
click at [436, 499] on span at bounding box center [441, 504] width 10 height 10
click at [416, 435] on li "09" at bounding box center [423, 434] width 42 height 18
click at [824, 410] on icon at bounding box center [828, 412] width 9 height 9
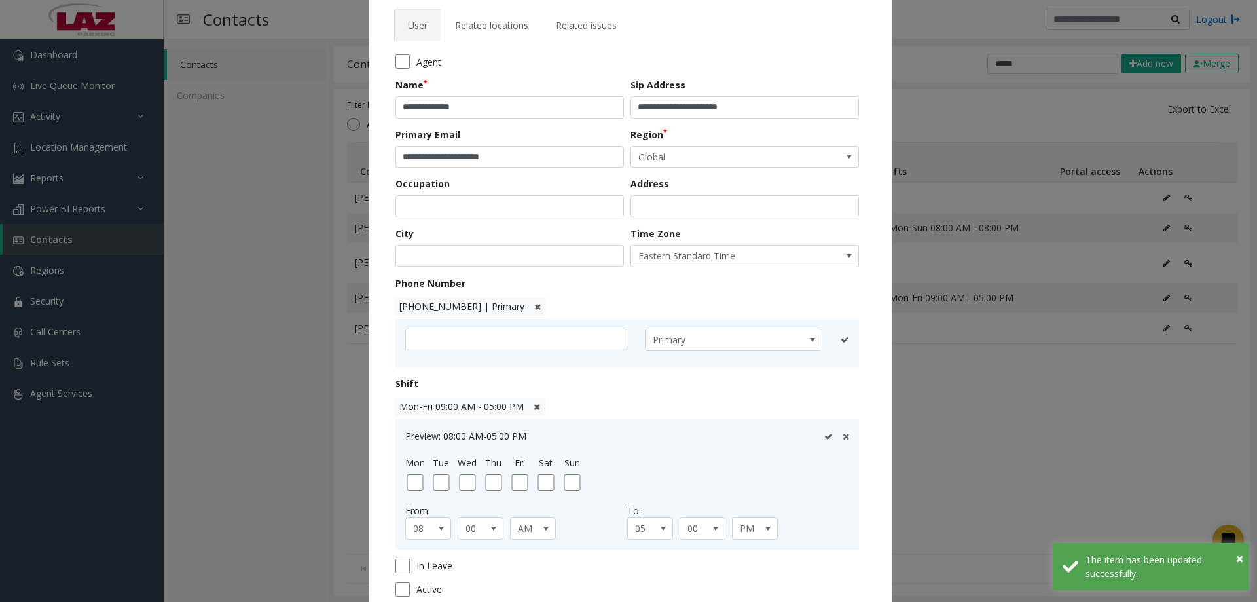
scroll to position [168, 0]
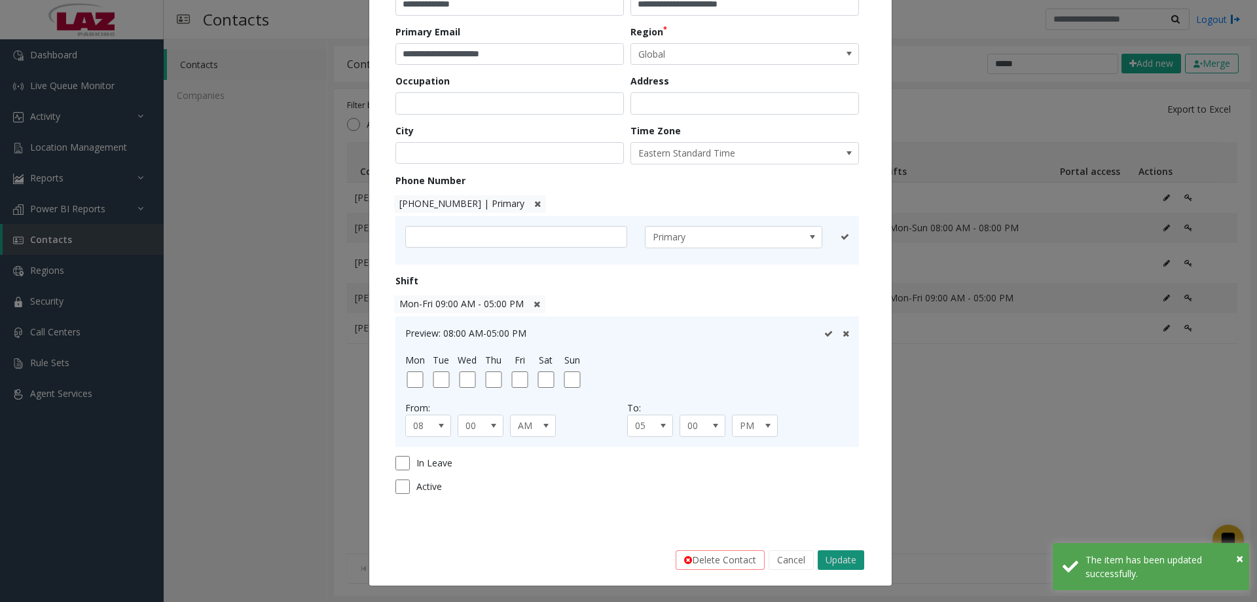
click at [822, 560] on button "Update" at bounding box center [841, 560] width 46 height 20
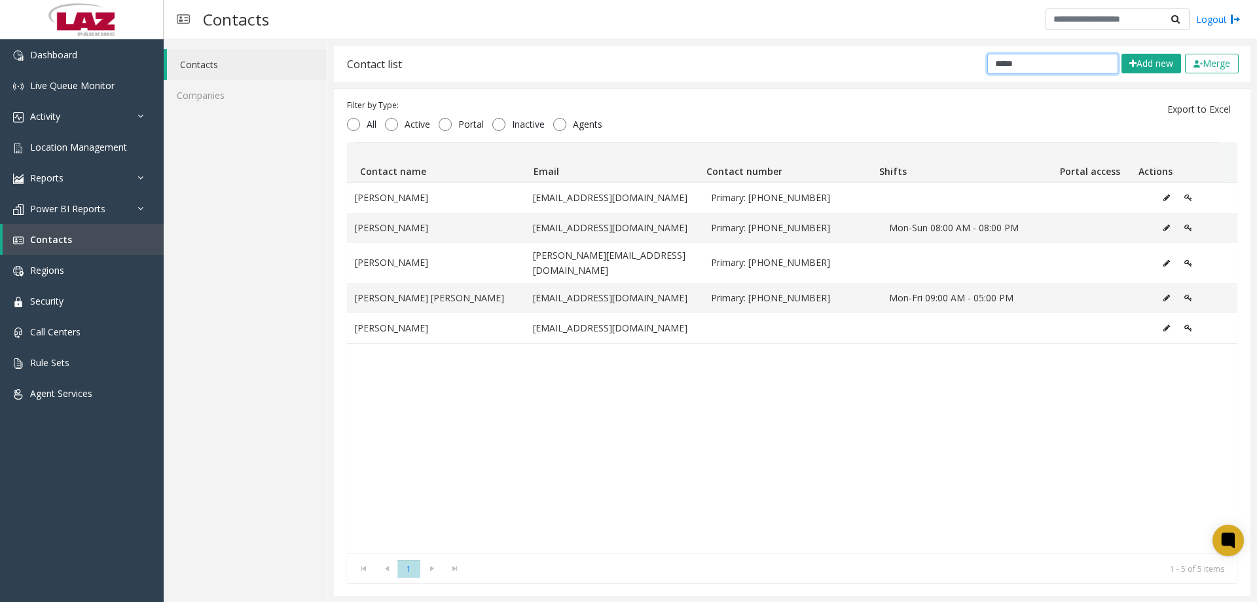
click at [1048, 68] on input "*****" at bounding box center [1052, 64] width 131 height 20
click at [1049, 65] on input "*****" at bounding box center [1052, 64] width 131 height 20
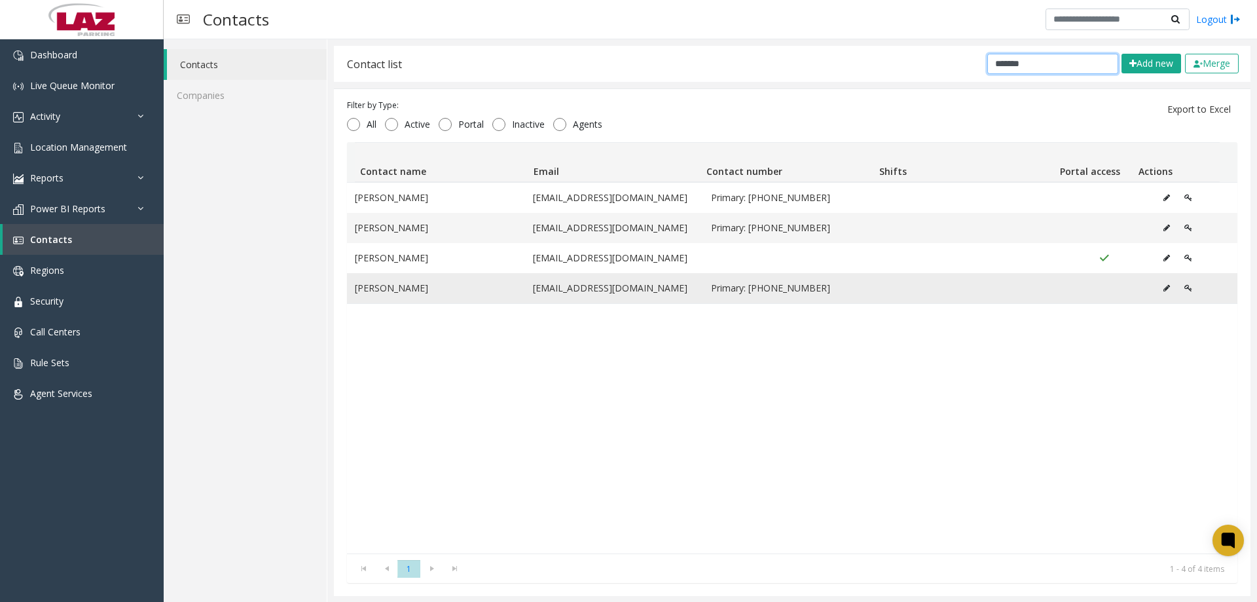
type input "*******"
click at [1156, 290] on button "Data table" at bounding box center [1166, 288] width 21 height 20
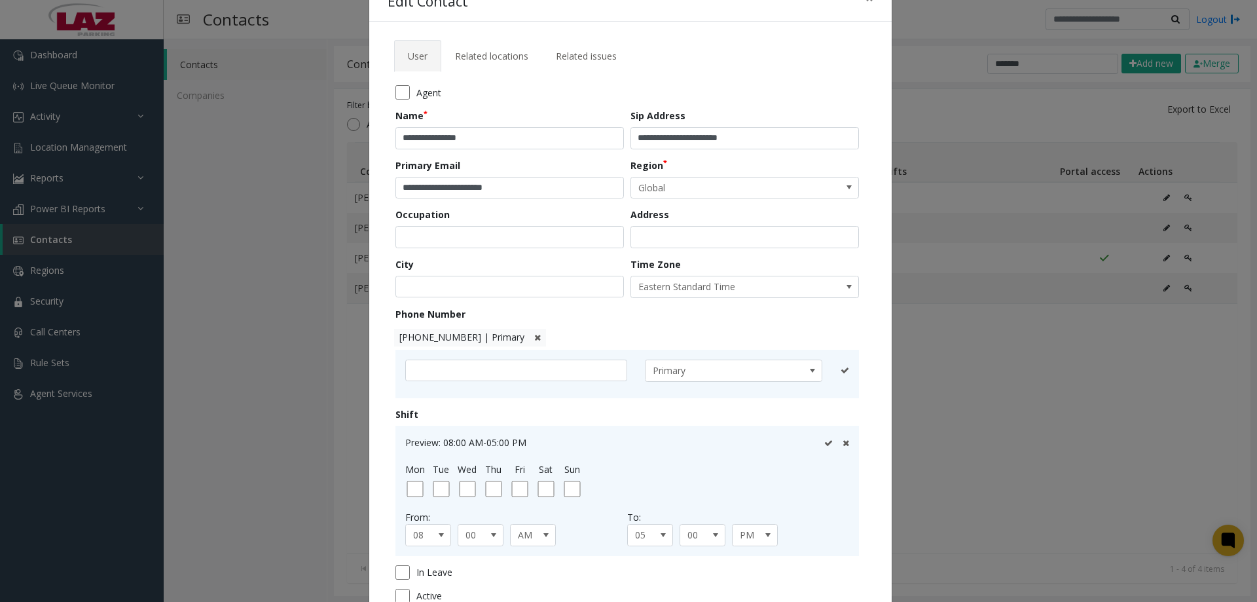
scroll to position [65, 0]
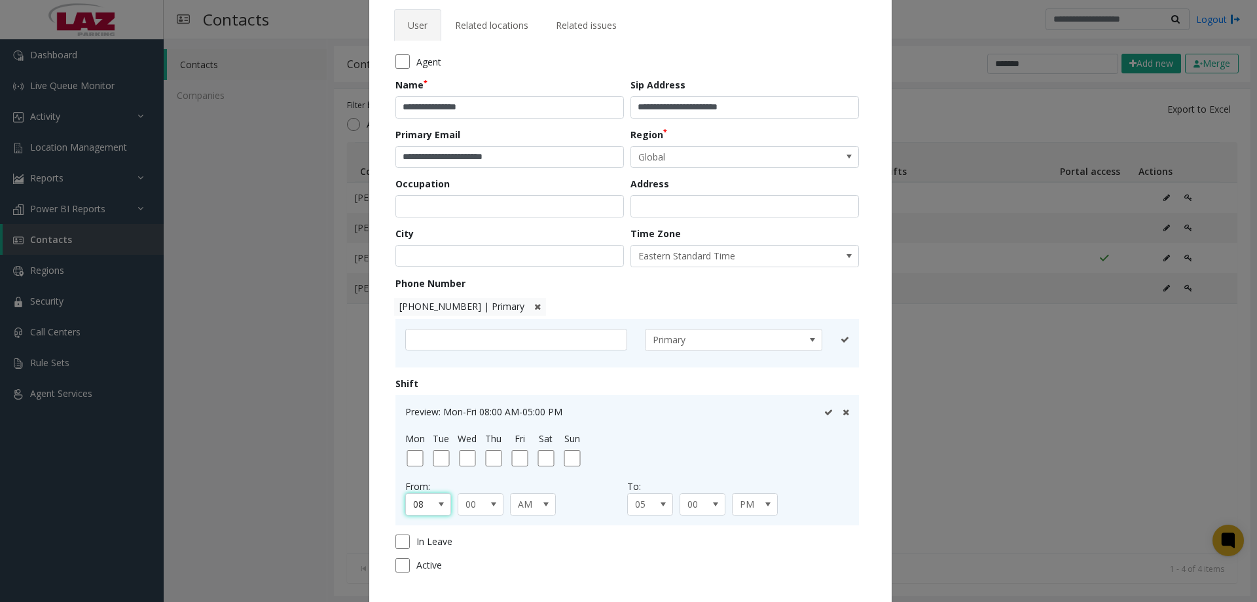
click at [433, 511] on span at bounding box center [441, 504] width 18 height 21
click at [407, 435] on li "09" at bounding box center [423, 434] width 42 height 18
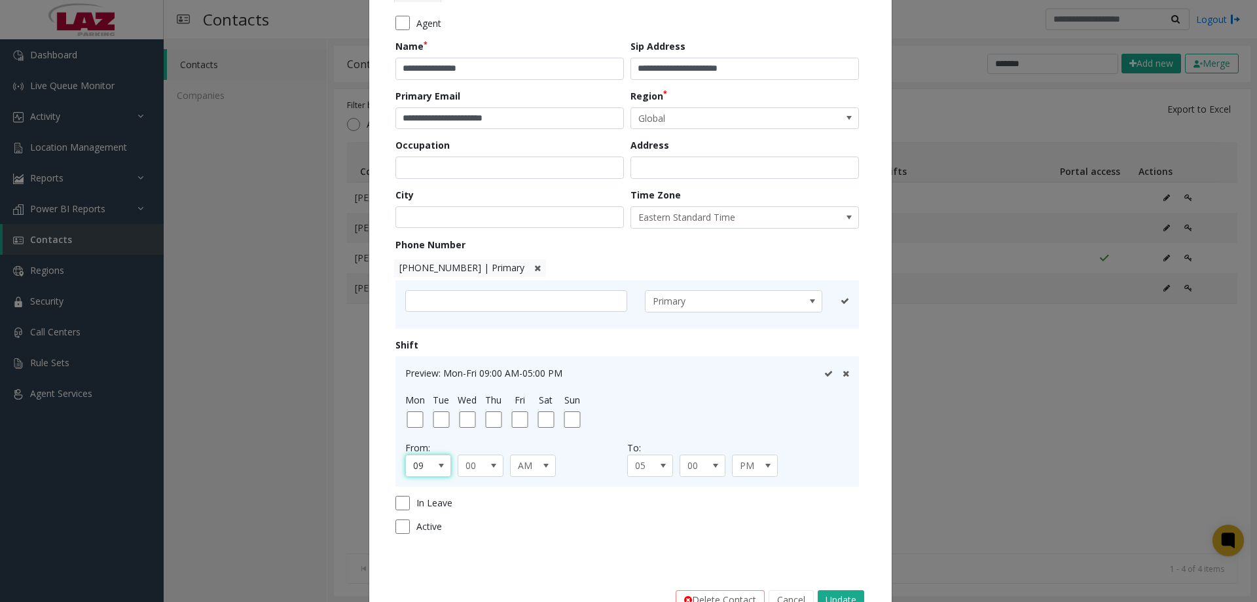
scroll to position [144, 0]
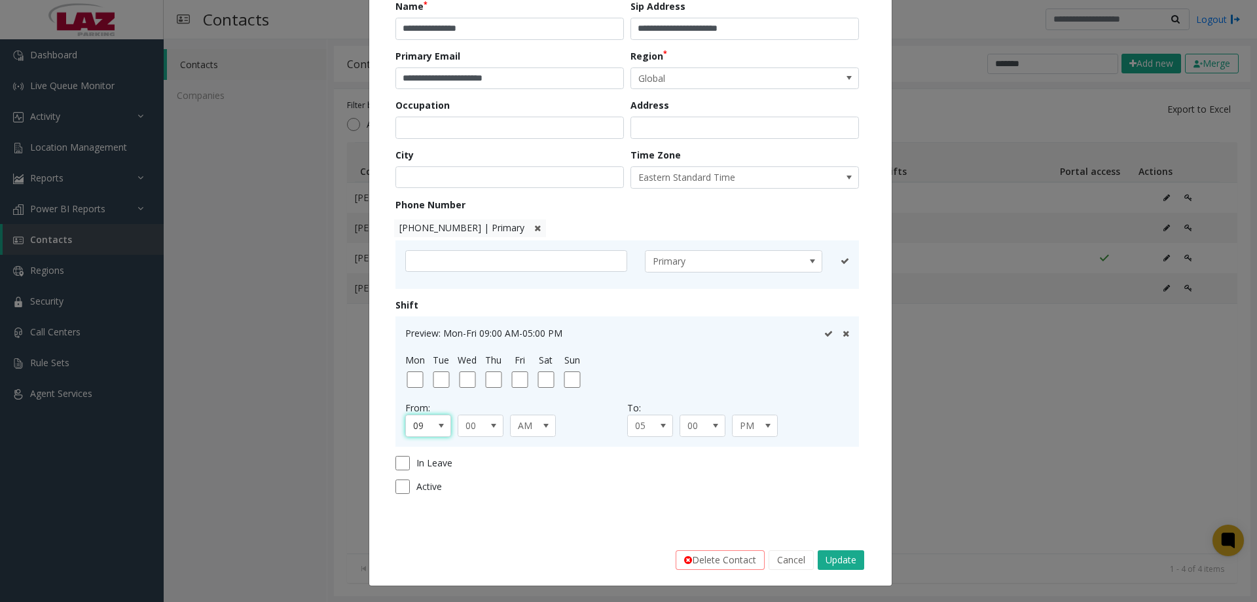
click at [824, 335] on icon at bounding box center [828, 333] width 9 height 9
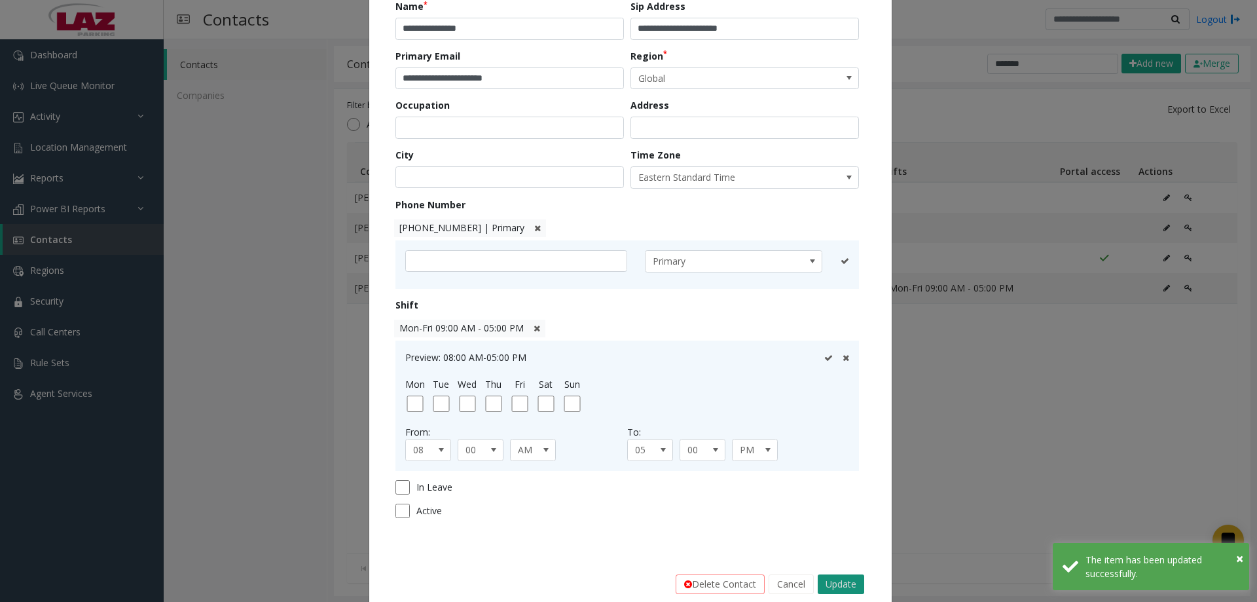
click at [844, 579] on button "Update" at bounding box center [841, 584] width 46 height 20
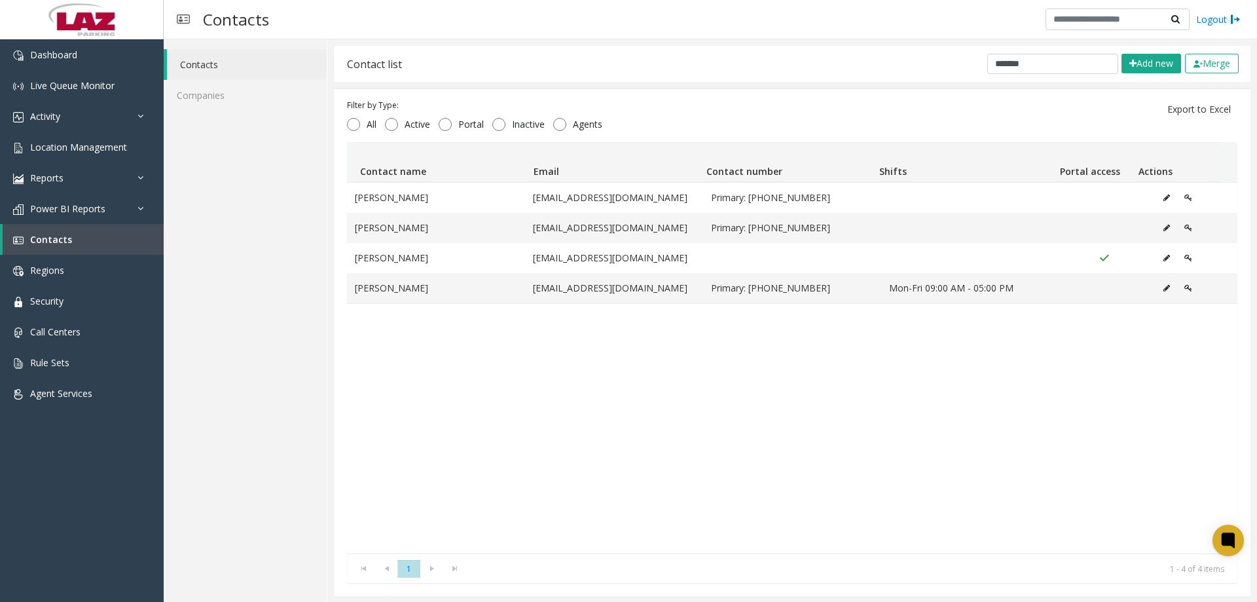
click at [448, 406] on div "Patrick Flawa pfmawa@lazparking.com Primary: 857-249-7261 Patrick Ford pford@la…" at bounding box center [792, 367] width 890 height 371
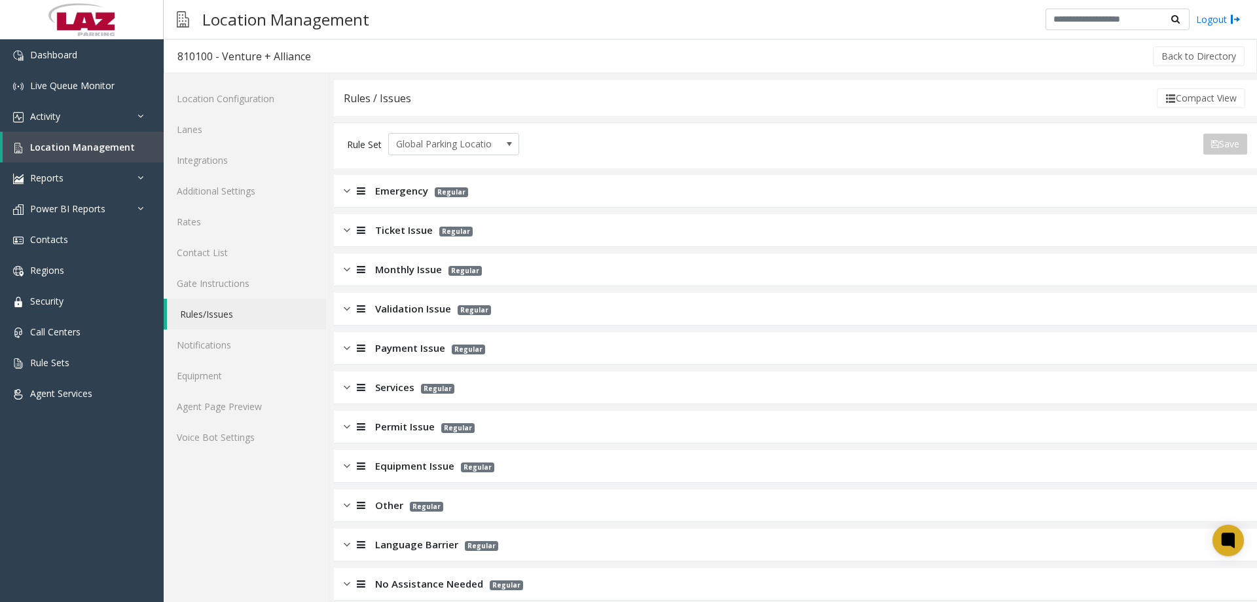
click at [378, 228] on span "Ticket Issue" at bounding box center [404, 230] width 58 height 15
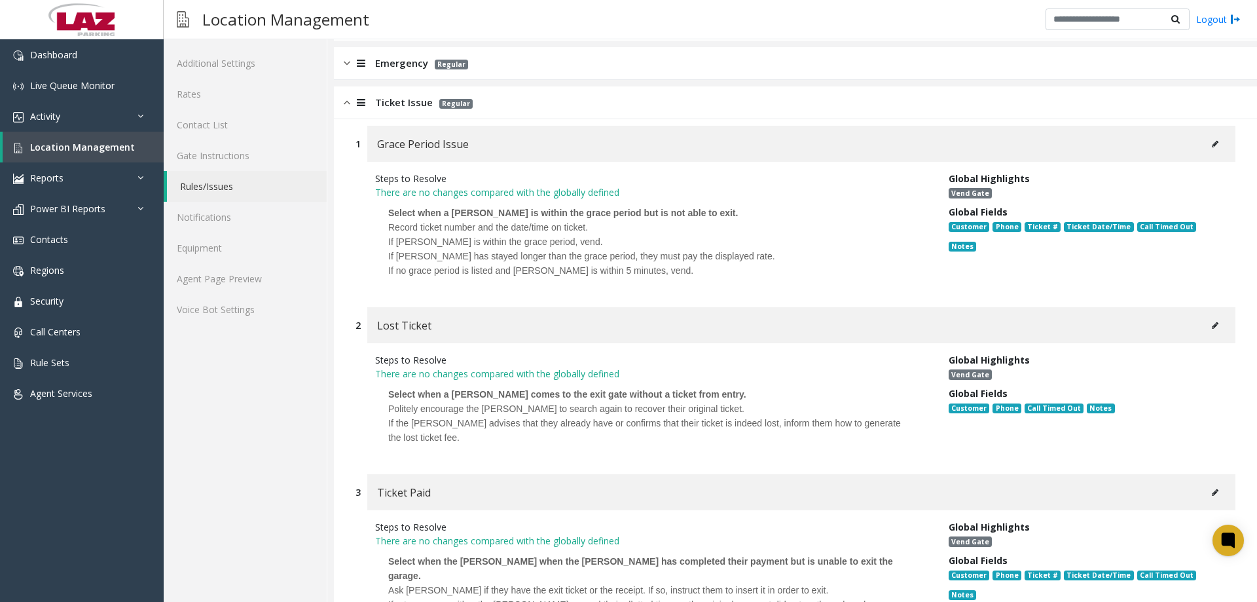
click at [350, 105] on div at bounding box center [359, 102] width 18 height 15
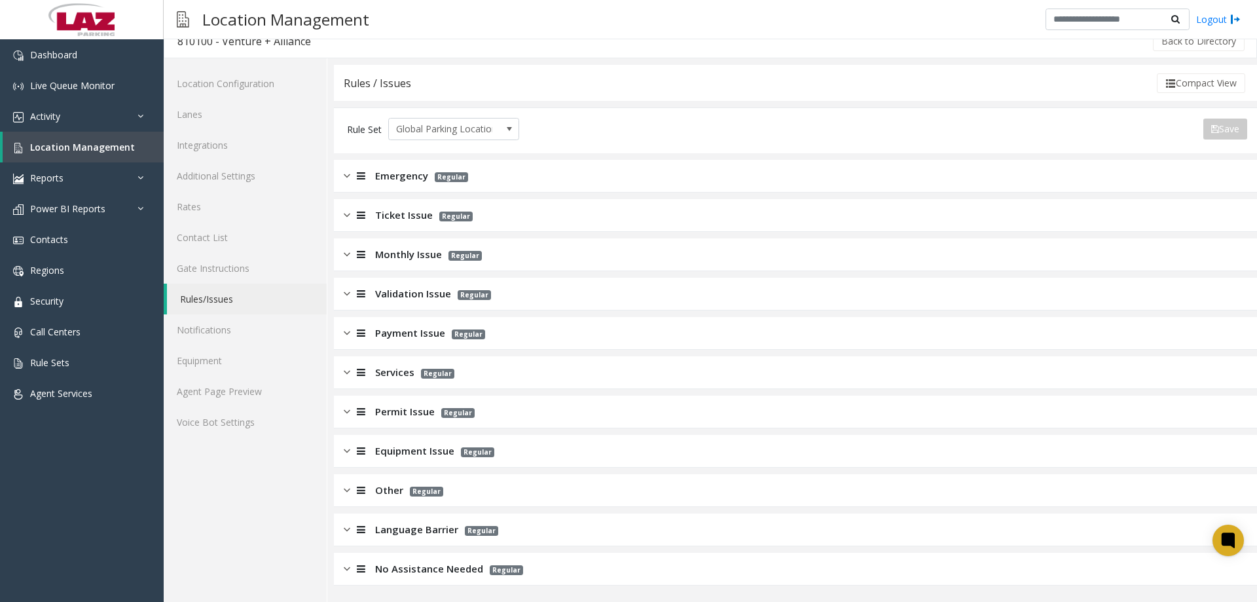
scroll to position [15, 0]
click at [344, 253] on img at bounding box center [347, 254] width 7 height 15
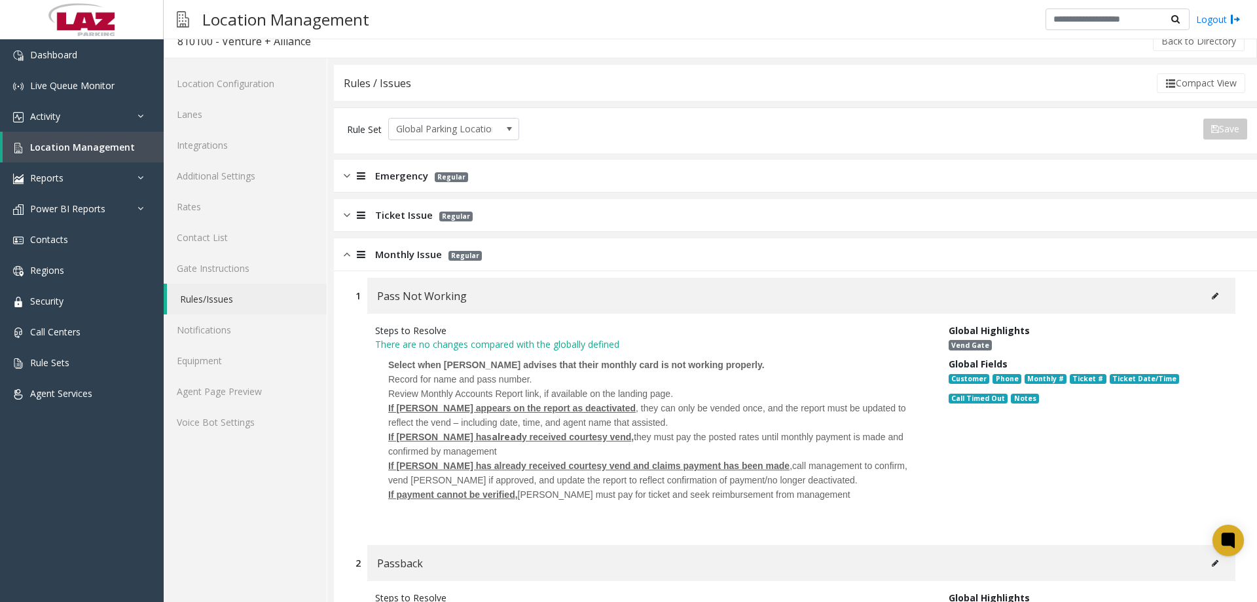
scroll to position [128, 0]
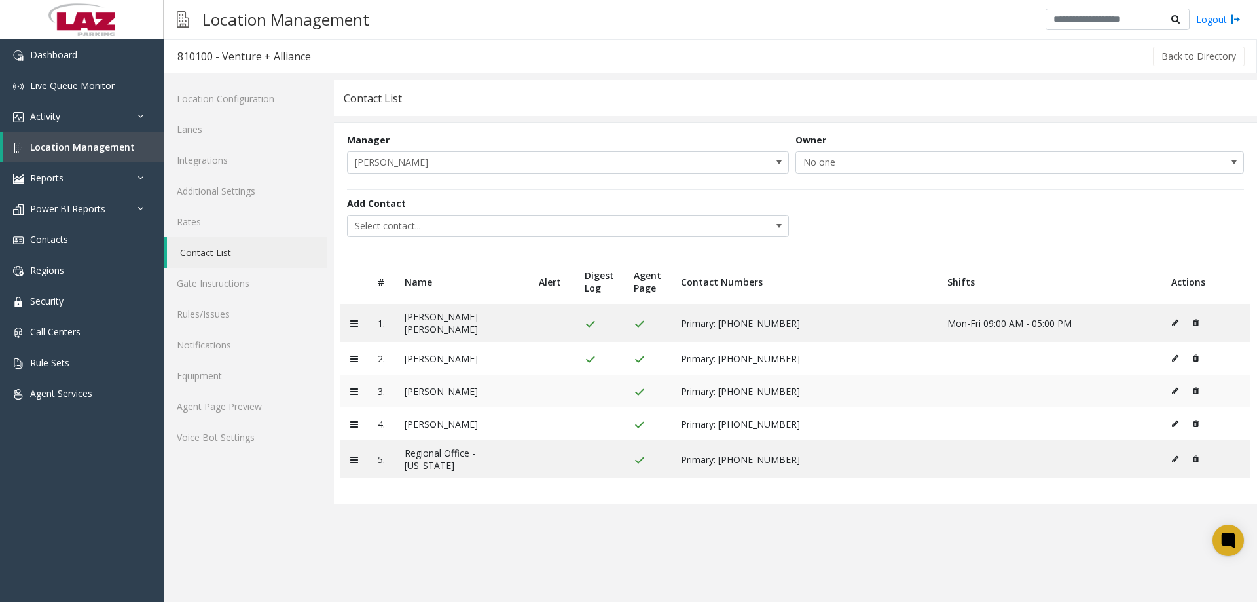
click at [1174, 387] on icon at bounding box center [1175, 391] width 7 height 8
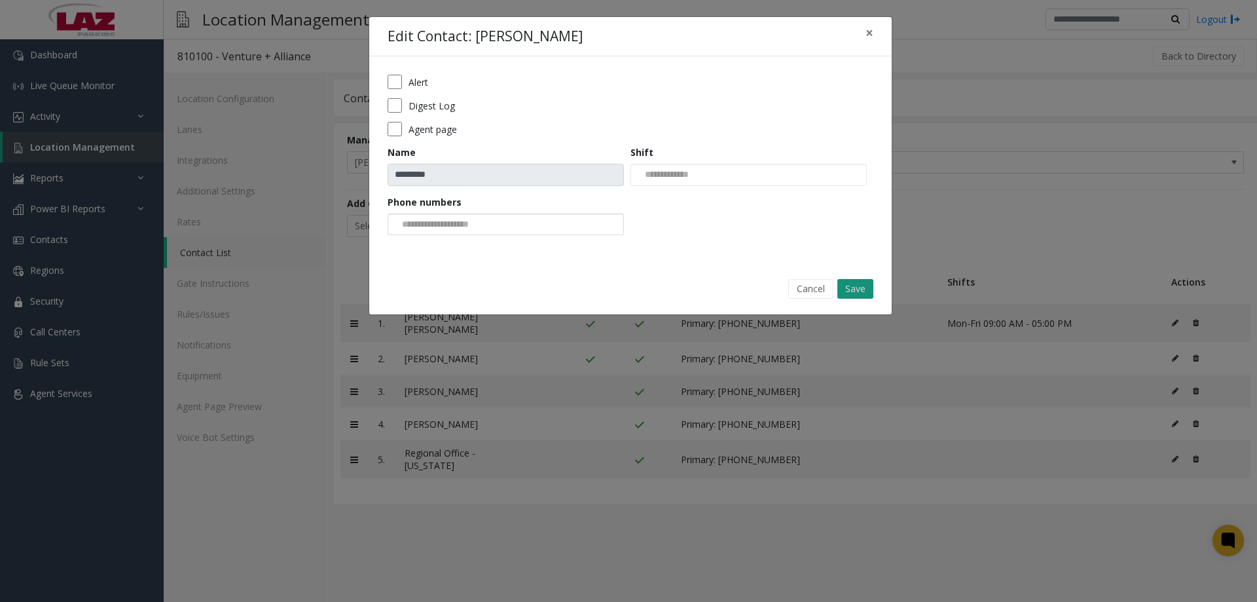
click at [861, 293] on button "Save" at bounding box center [855, 289] width 36 height 20
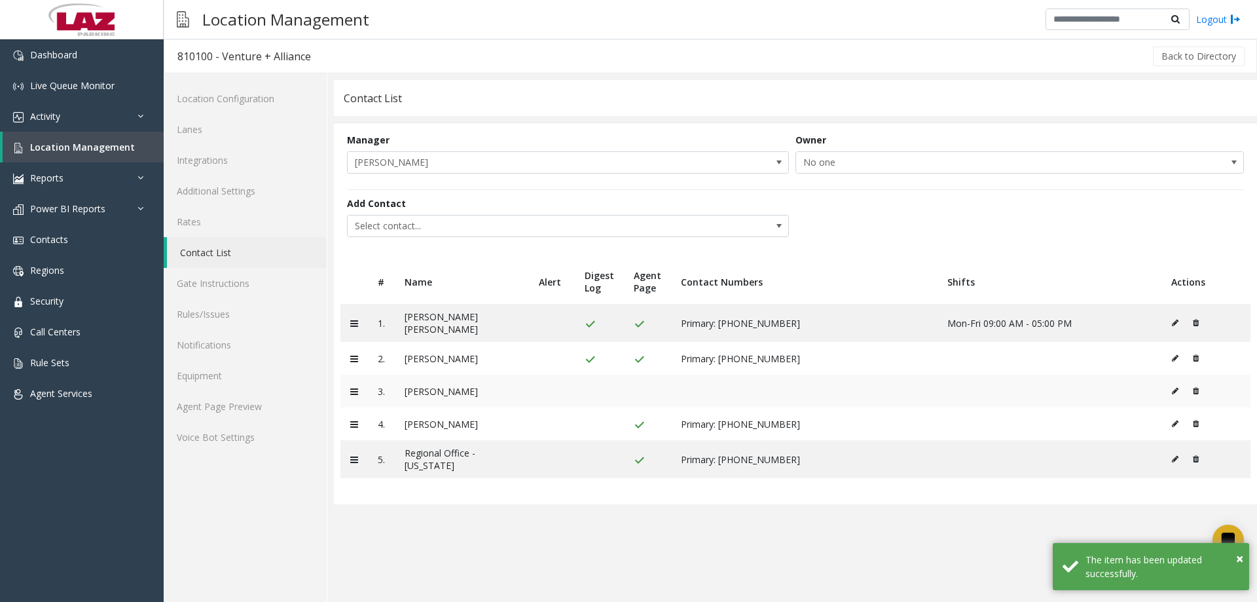
click at [1197, 387] on icon at bounding box center [1196, 391] width 6 height 8
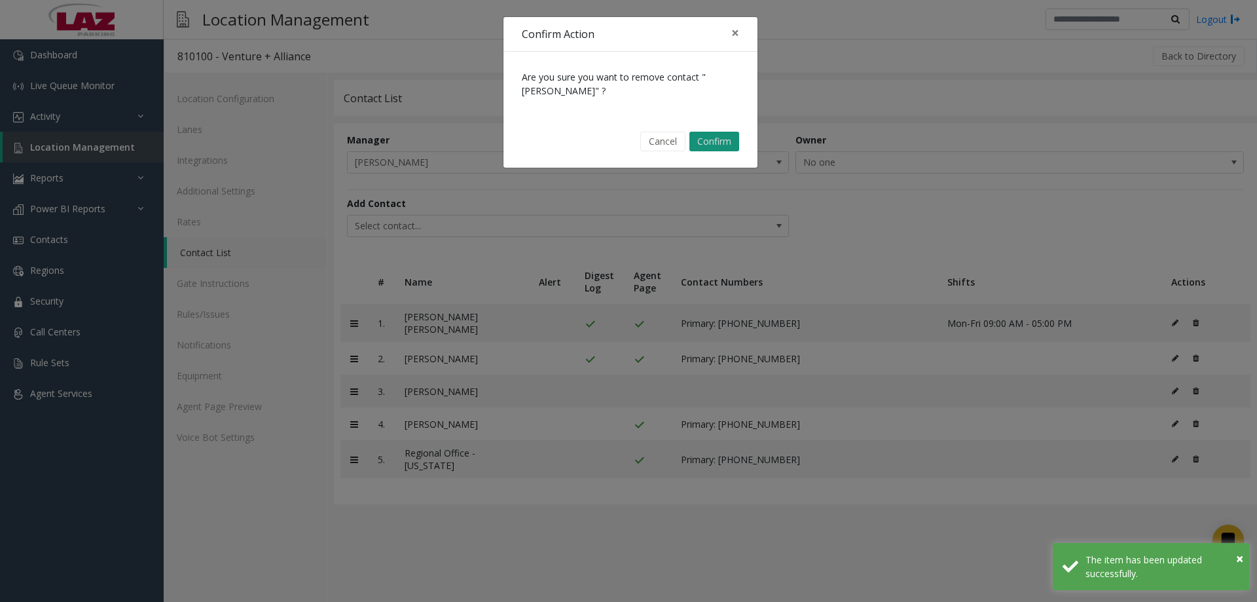
click at [715, 138] on button "Confirm" at bounding box center [714, 142] width 50 height 20
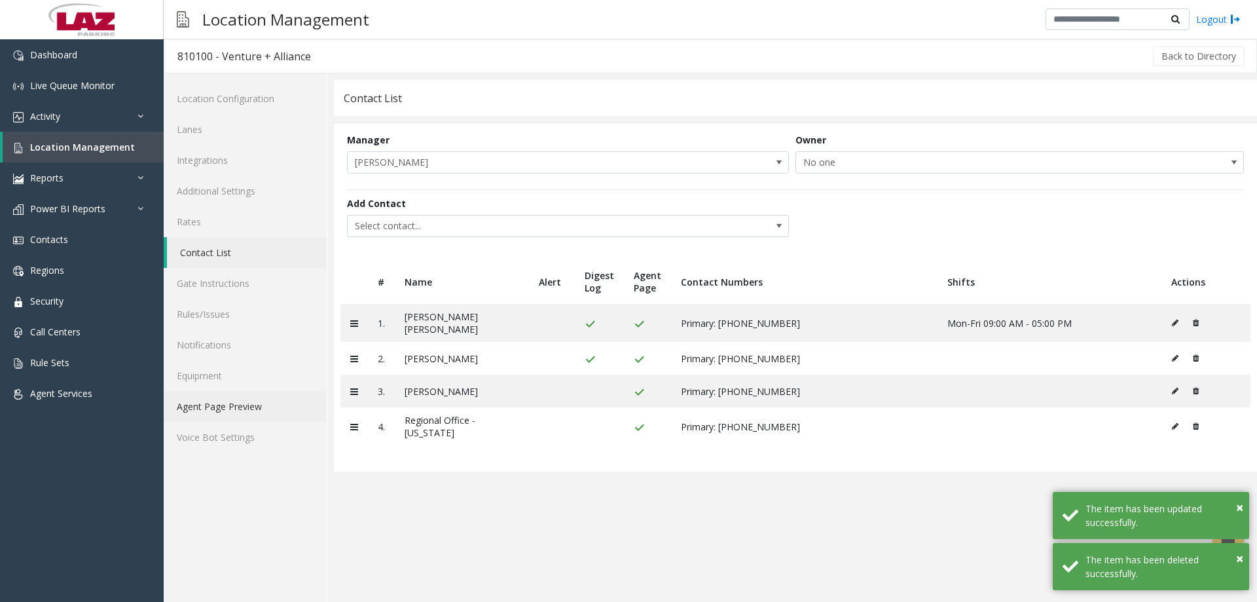
click at [257, 408] on link "Agent Page Preview" at bounding box center [245, 406] width 163 height 31
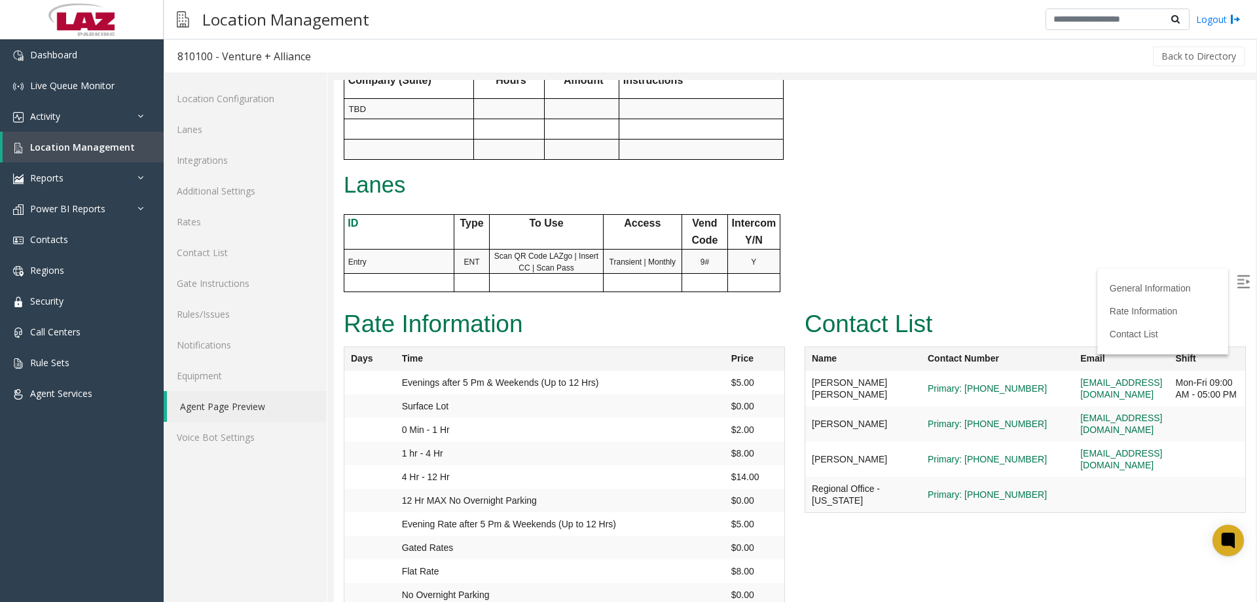
scroll to position [641, 0]
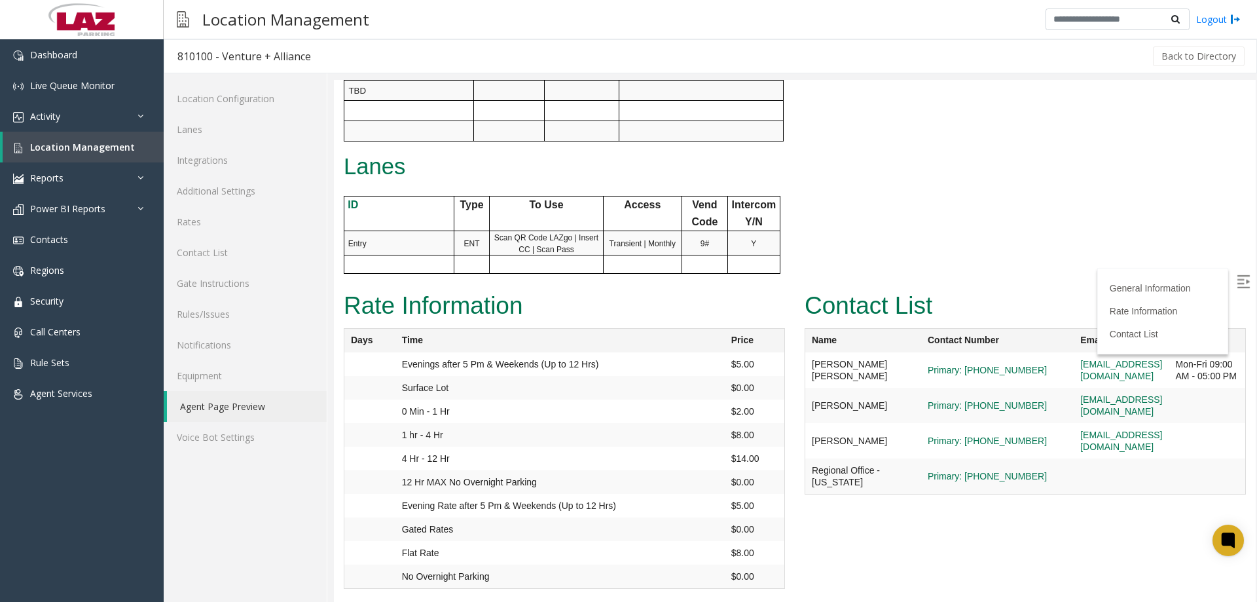
drag, startPoint x: 1240, startPoint y: 276, endPoint x: 1144, endPoint y: 313, distance: 103.0
click at [1240, 277] on label at bounding box center [1245, 283] width 20 height 20
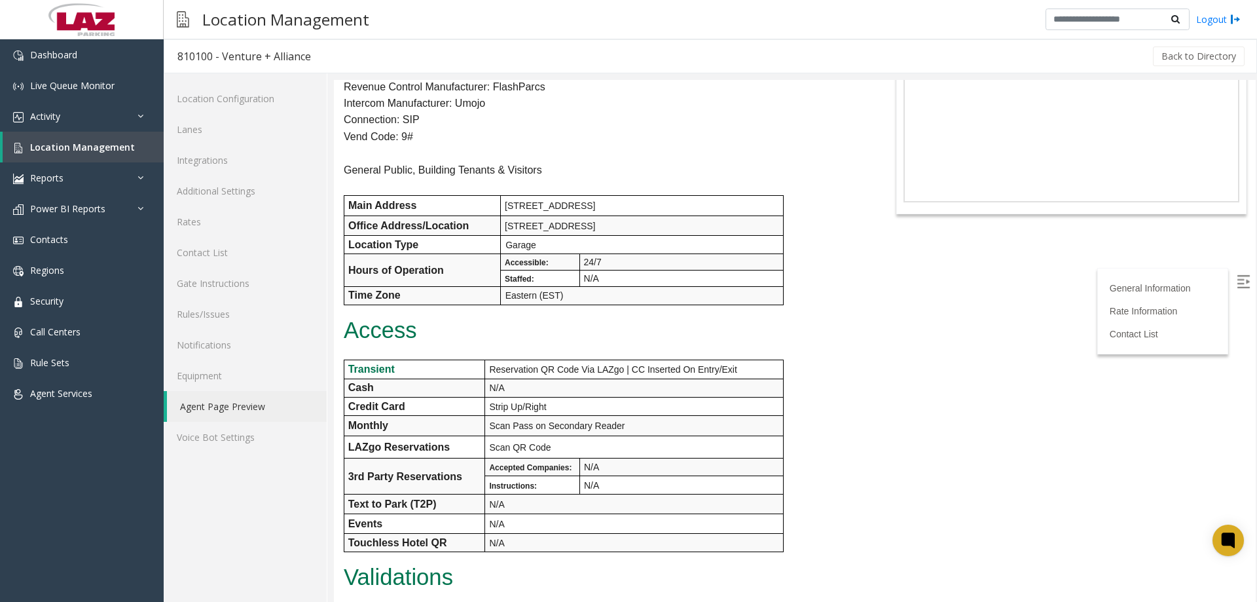
scroll to position [0, 0]
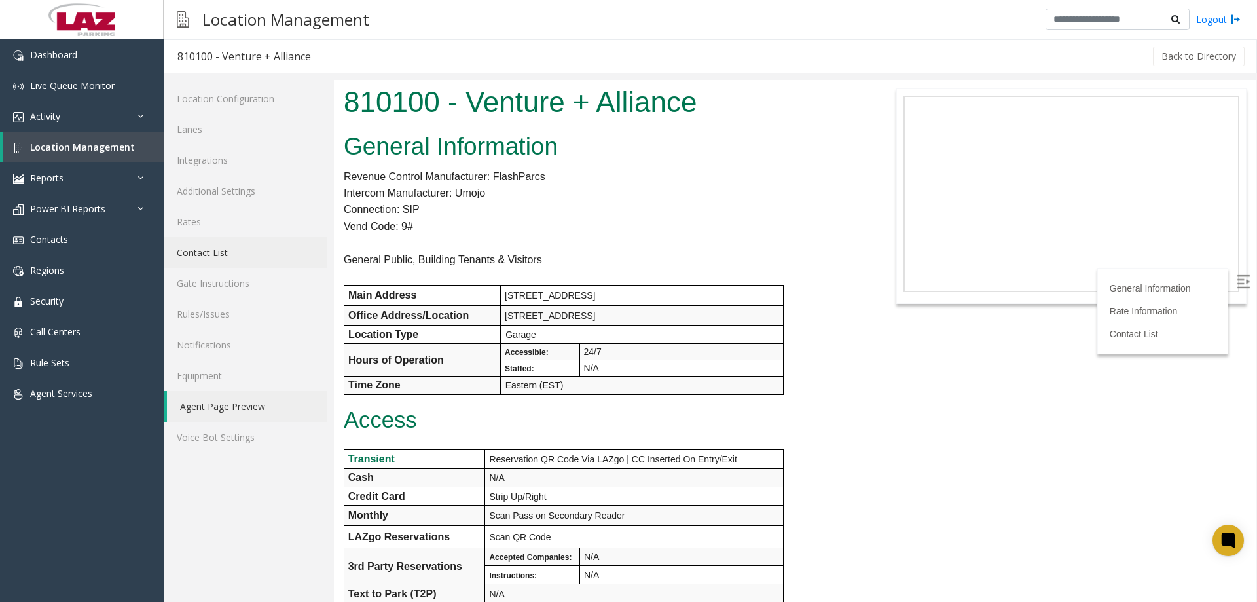
click at [193, 255] on link "Contact List" at bounding box center [245, 252] width 163 height 31
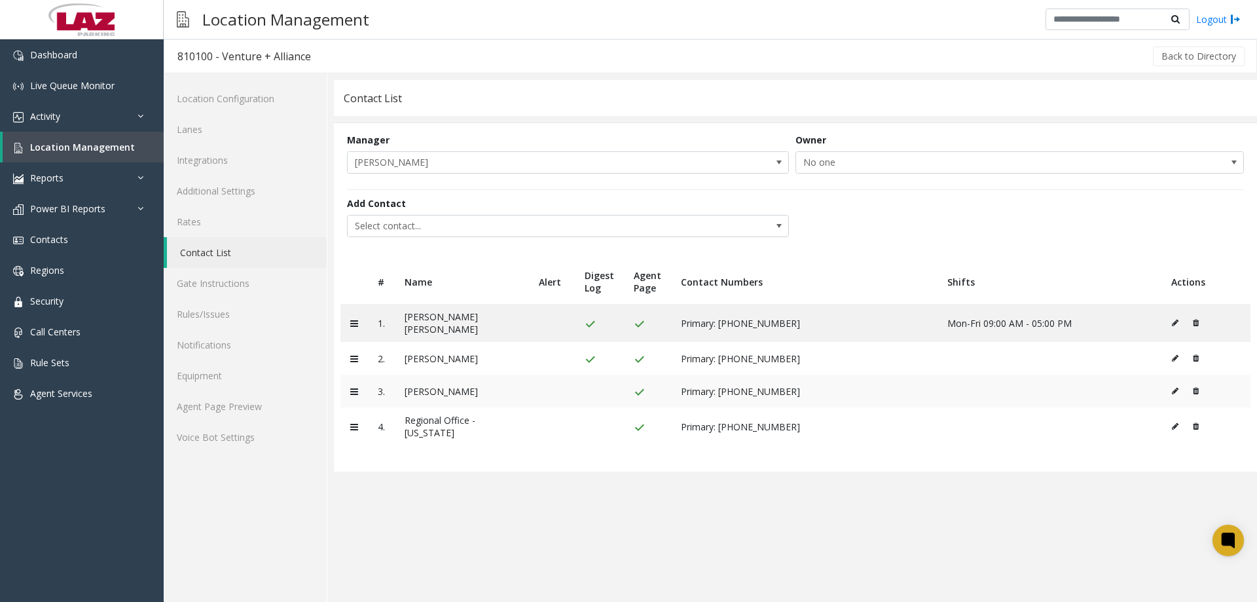
click at [1198, 389] on button at bounding box center [1192, 391] width 14 height 20
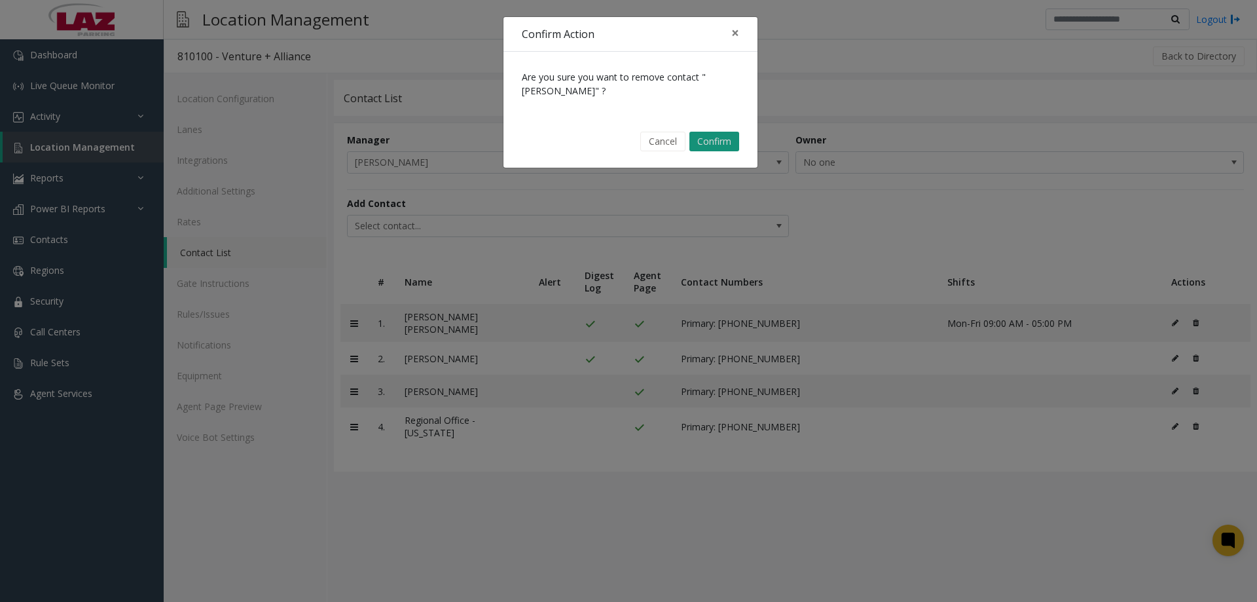
click at [712, 142] on button "Confirm" at bounding box center [714, 142] width 50 height 20
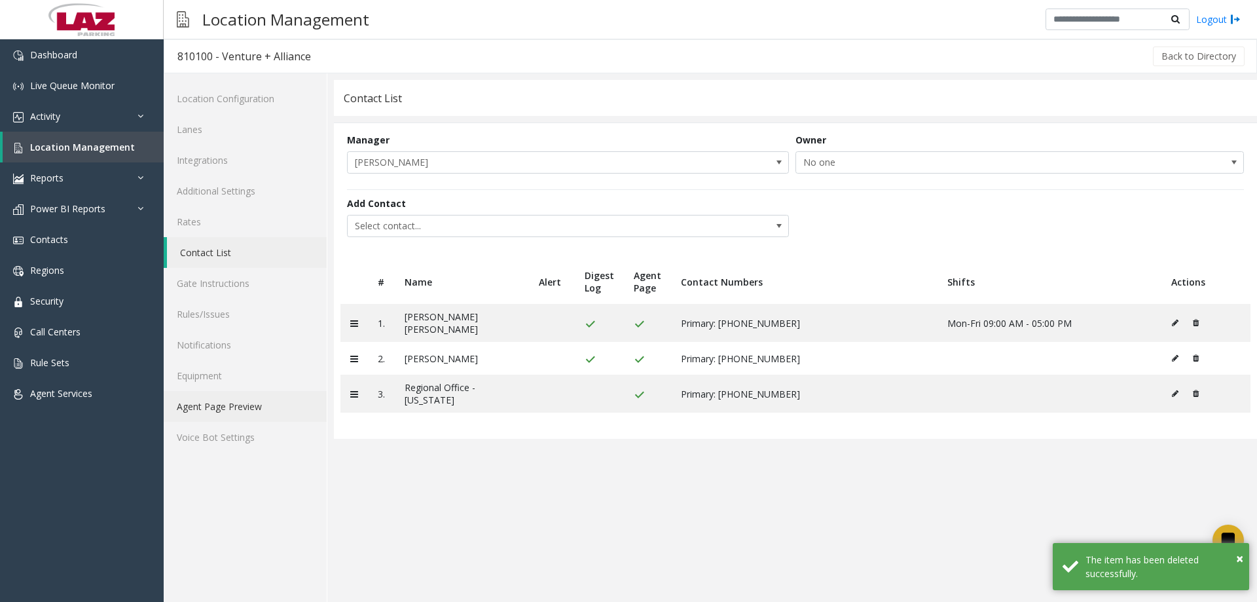
click at [205, 414] on link "Agent Page Preview" at bounding box center [245, 406] width 163 height 31
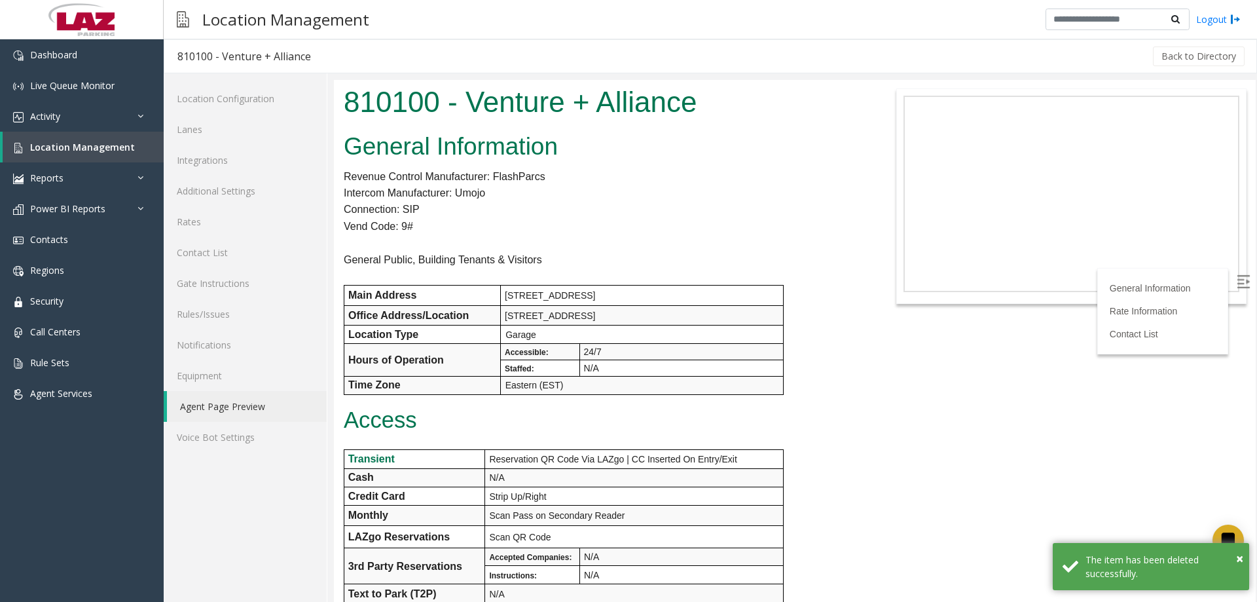
click at [882, 138] on body "810100 - Venture + Alliance General Information Revenue Control Manufacturer: F…" at bounding box center [795, 341] width 922 height 522
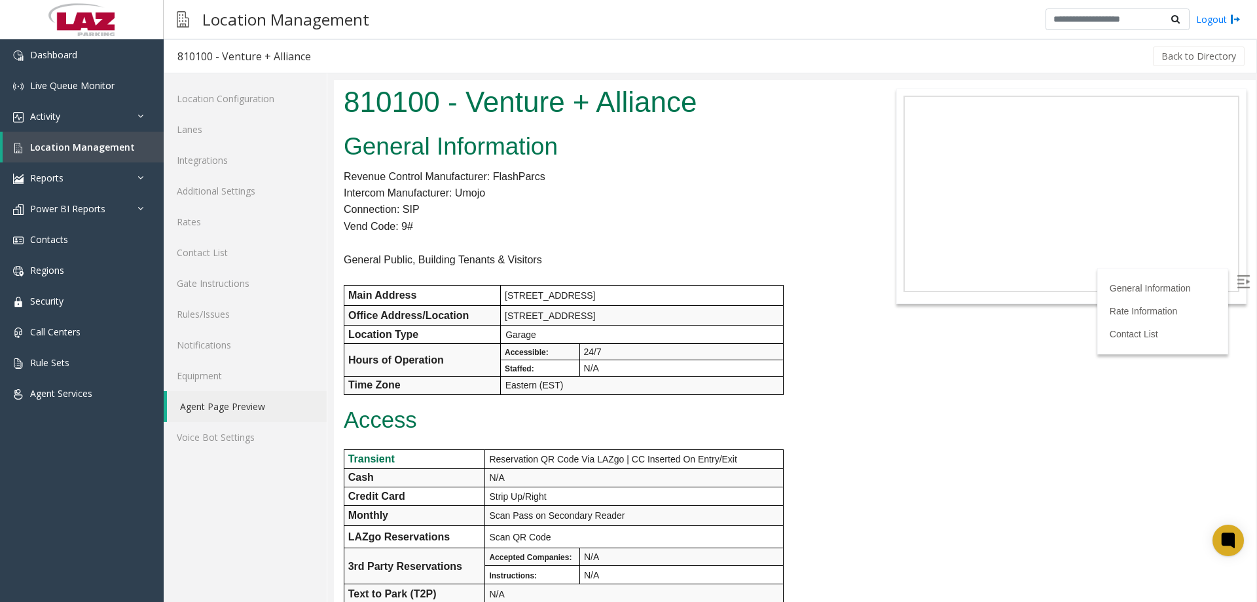
click at [616, 200] on p "Intercom Manufacturer: Umojo" at bounding box center [603, 193] width 518 height 17
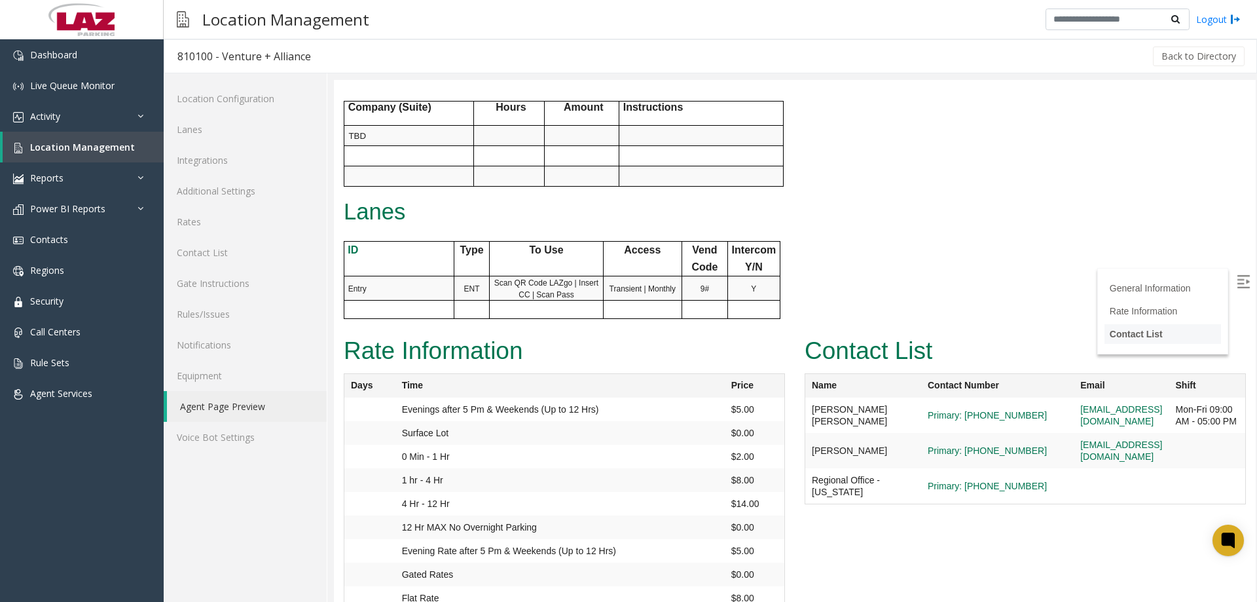
scroll to position [575, 0]
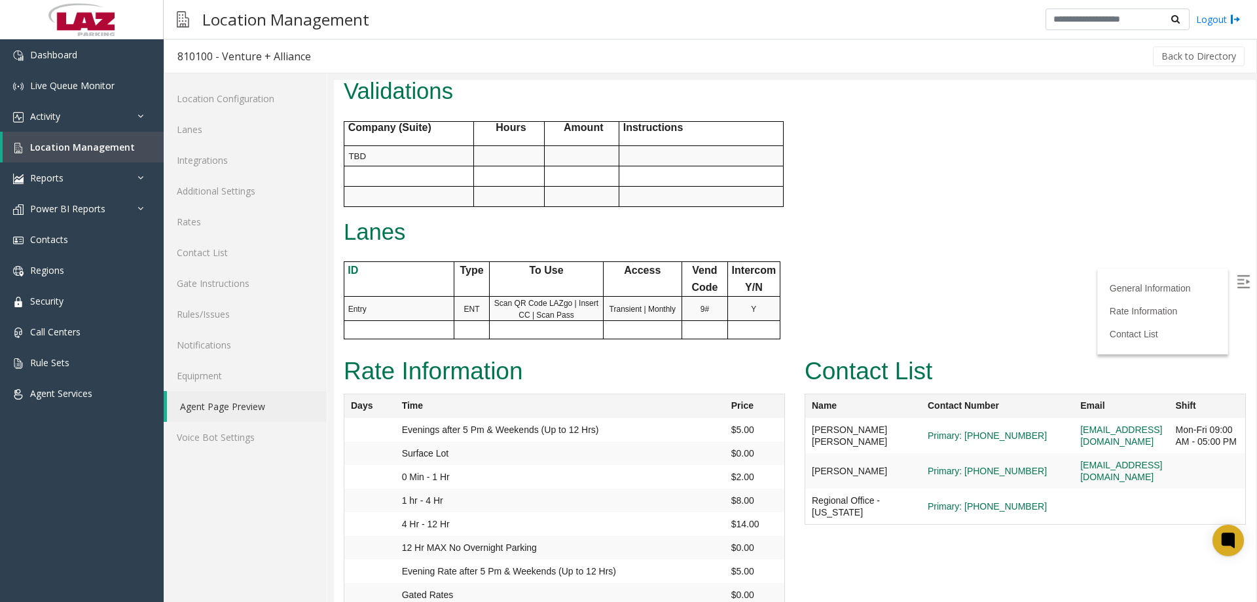
click at [1237, 284] on img at bounding box center [1243, 281] width 13 height 13
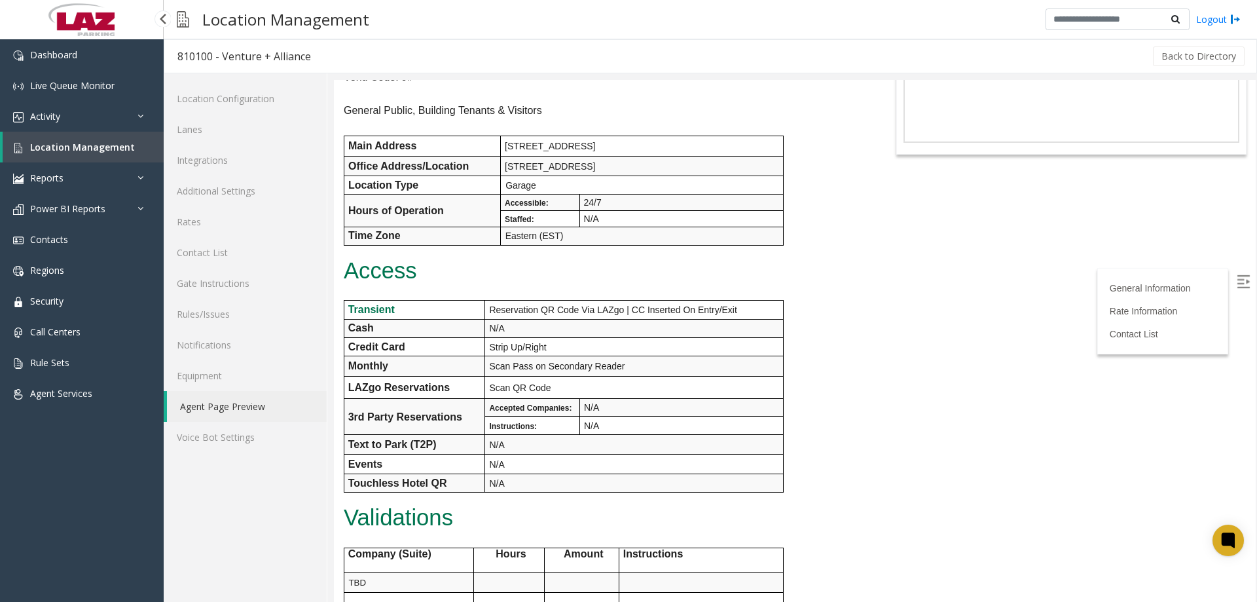
scroll to position [52, 0]
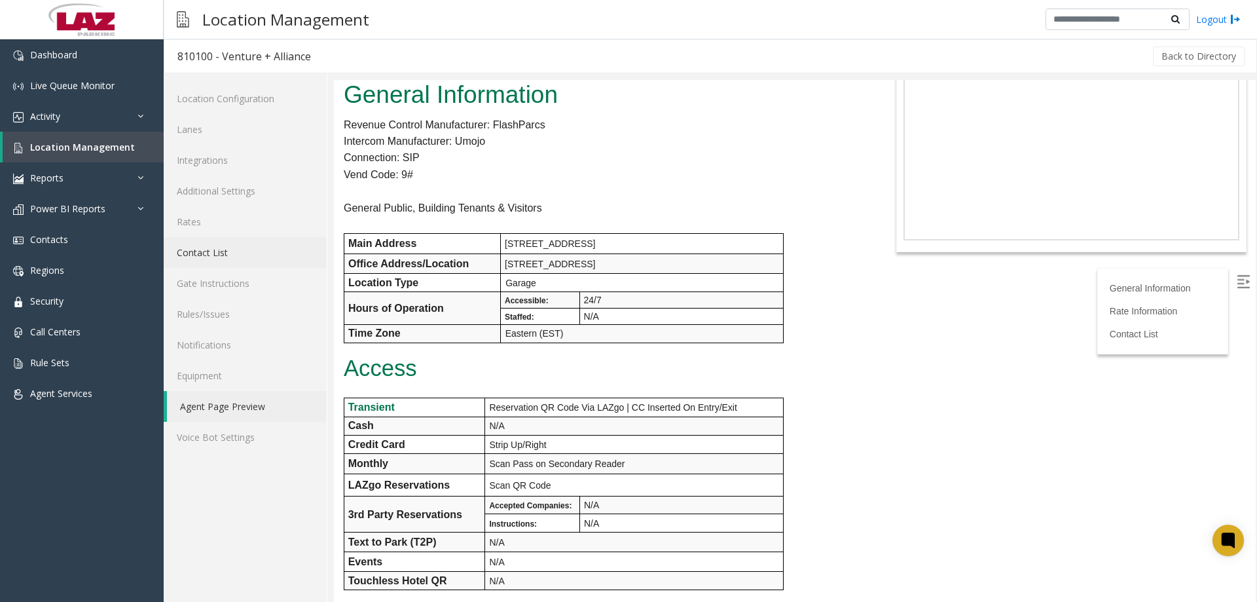
click at [217, 243] on link "Contact List" at bounding box center [245, 252] width 163 height 31
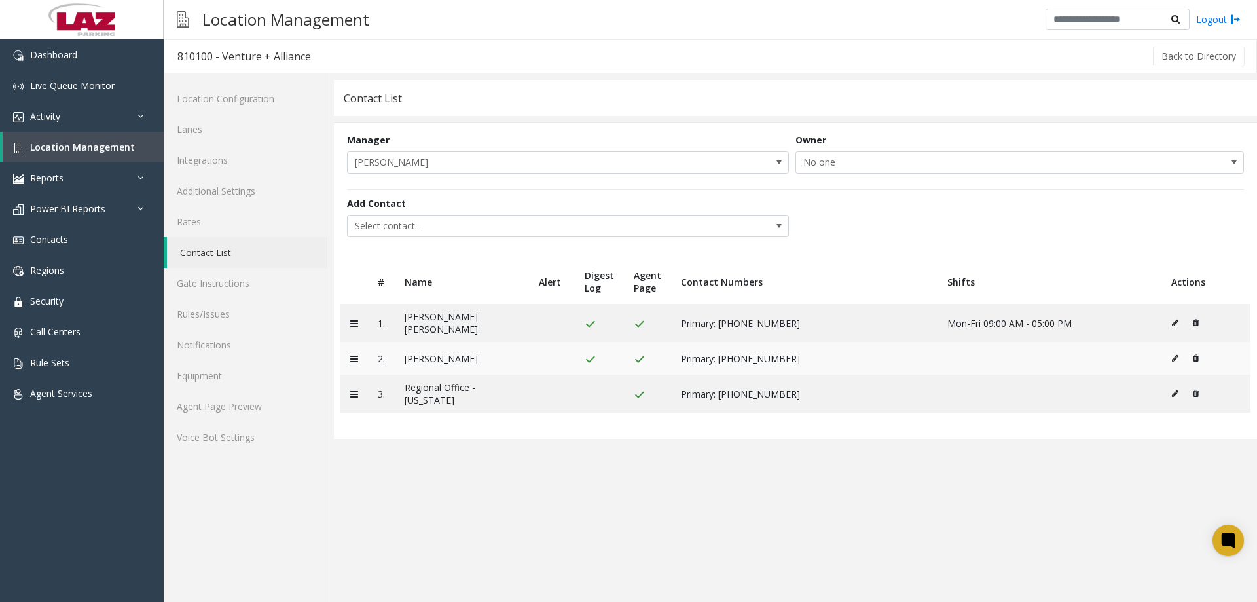
click at [1171, 348] on button at bounding box center [1178, 358] width 14 height 20
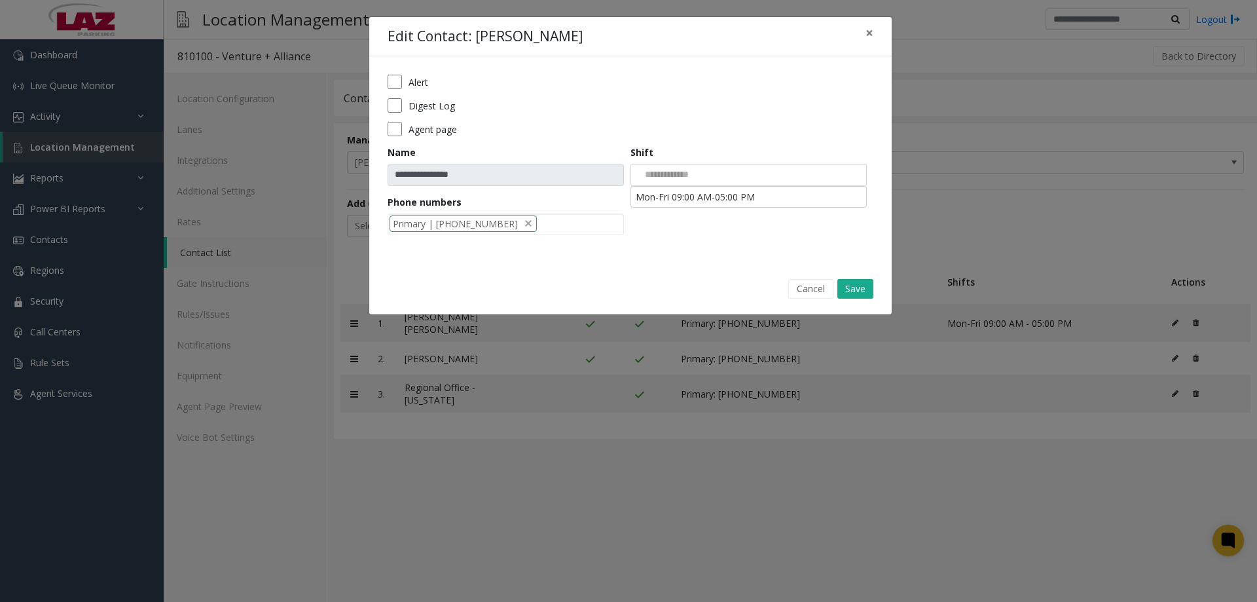
click at [731, 177] on div at bounding box center [748, 175] width 236 height 22
click at [720, 195] on li "Mon-Fri 09:00 AM-05:00 PM" at bounding box center [748, 197] width 232 height 18
click at [869, 287] on button "Save" at bounding box center [855, 289] width 36 height 20
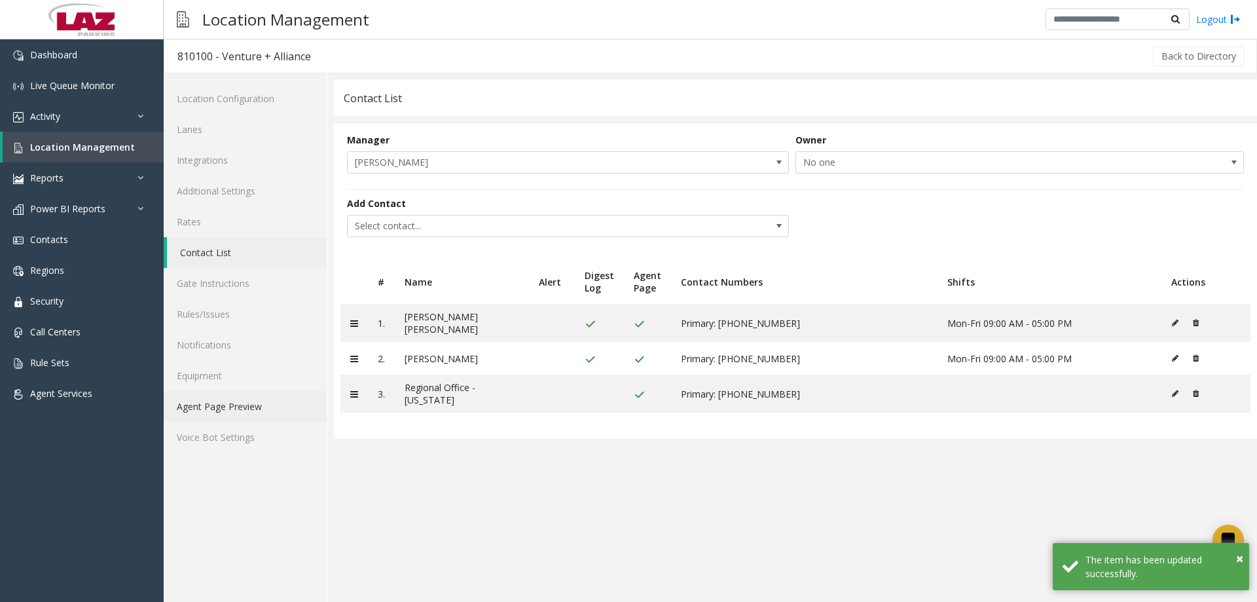
click at [221, 401] on link "Agent Page Preview" at bounding box center [245, 406] width 163 height 31
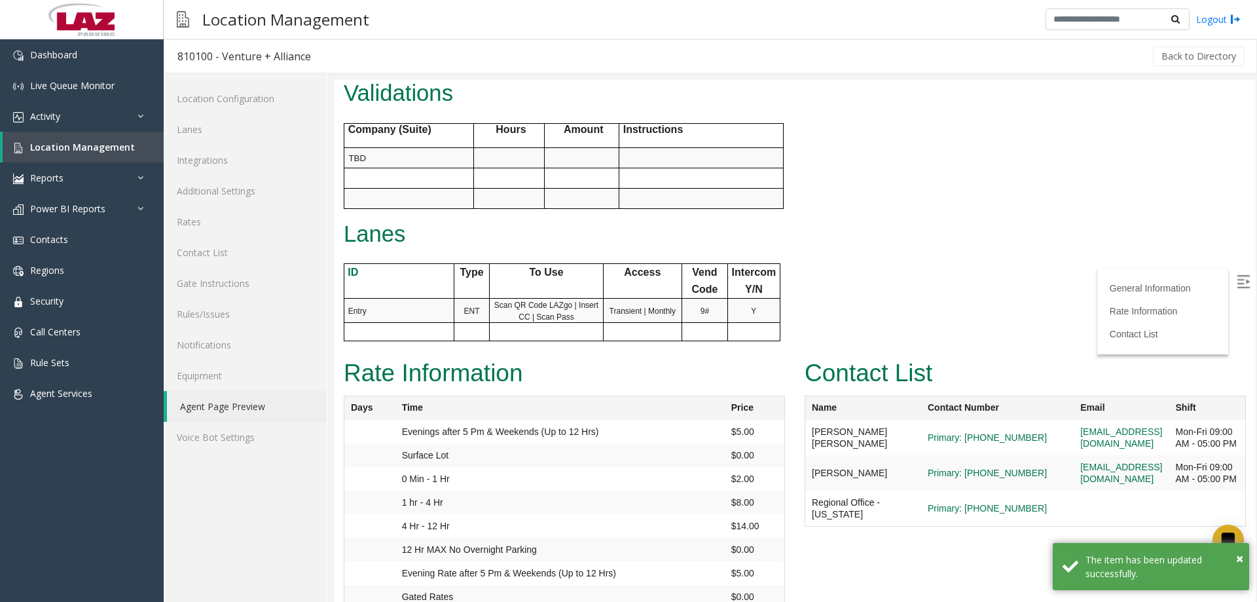
scroll to position [641, 0]
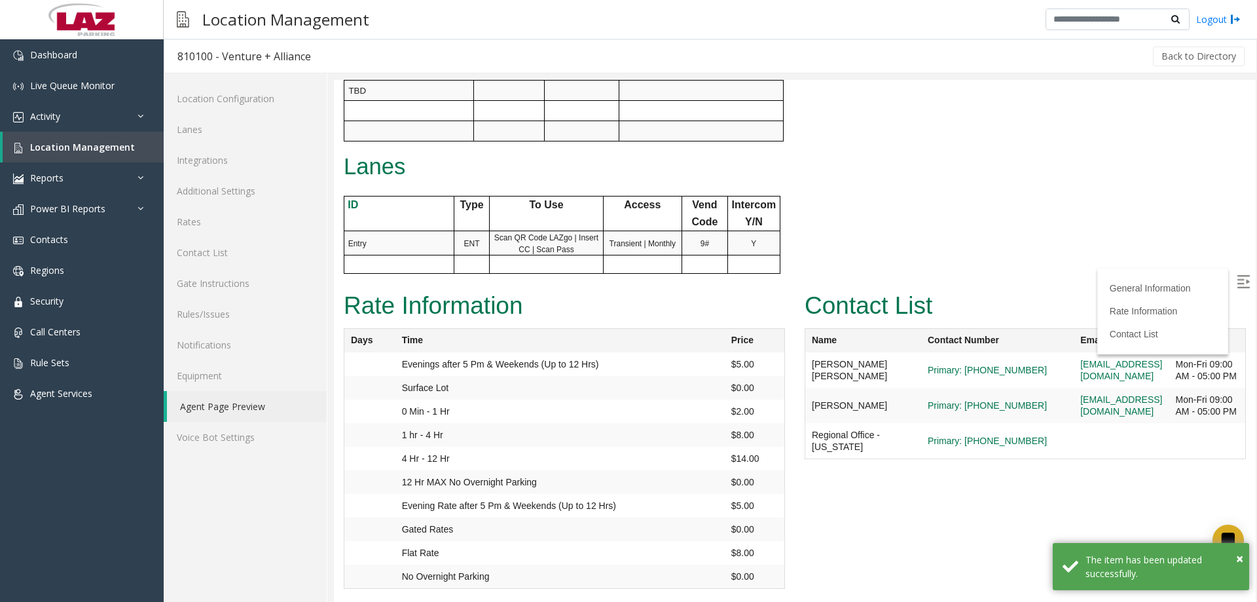
click at [1237, 279] on img at bounding box center [1243, 281] width 13 height 13
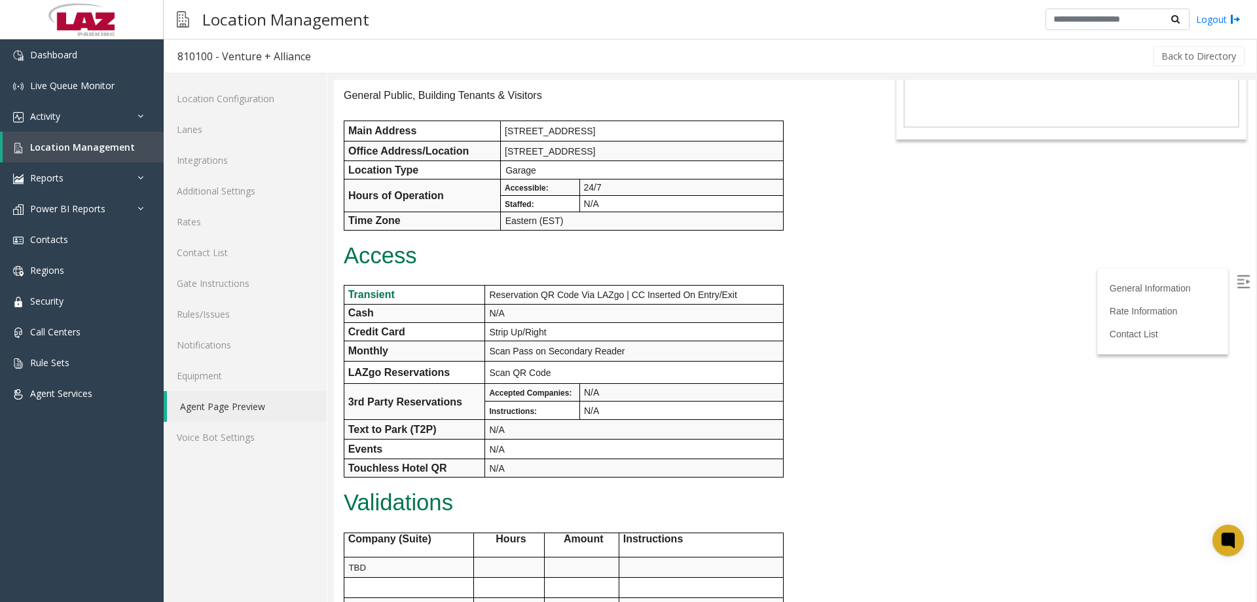
scroll to position [0, 0]
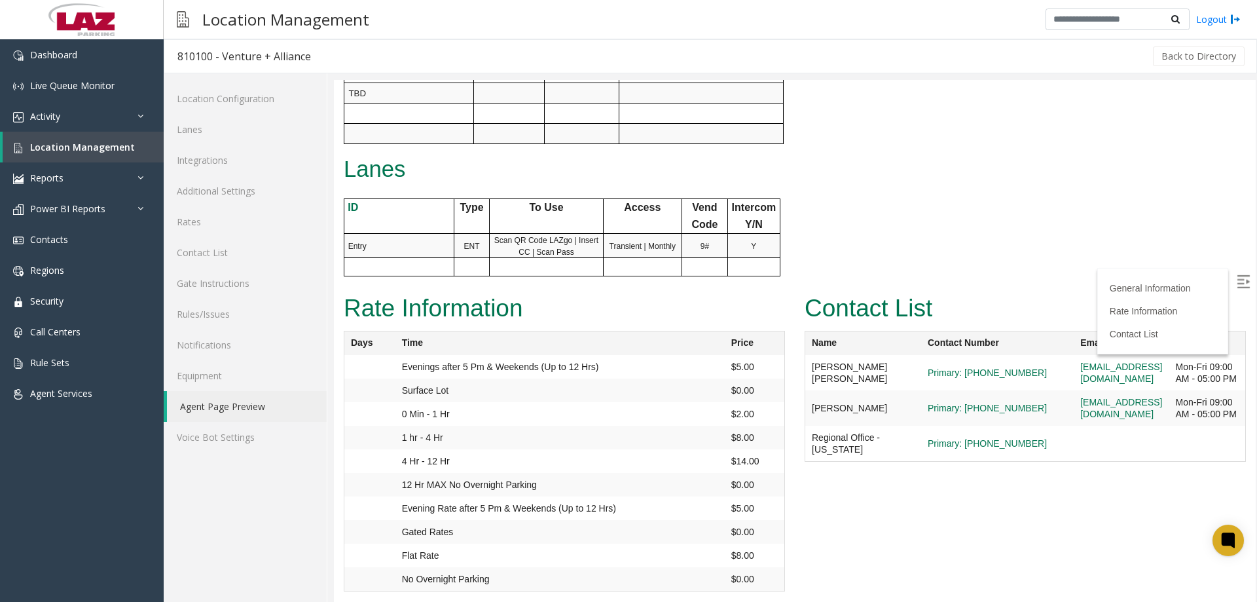
scroll to position [641, 0]
click at [1240, 281] on label at bounding box center [1245, 283] width 20 height 20
click at [226, 128] on link "Lanes" at bounding box center [245, 129] width 163 height 31
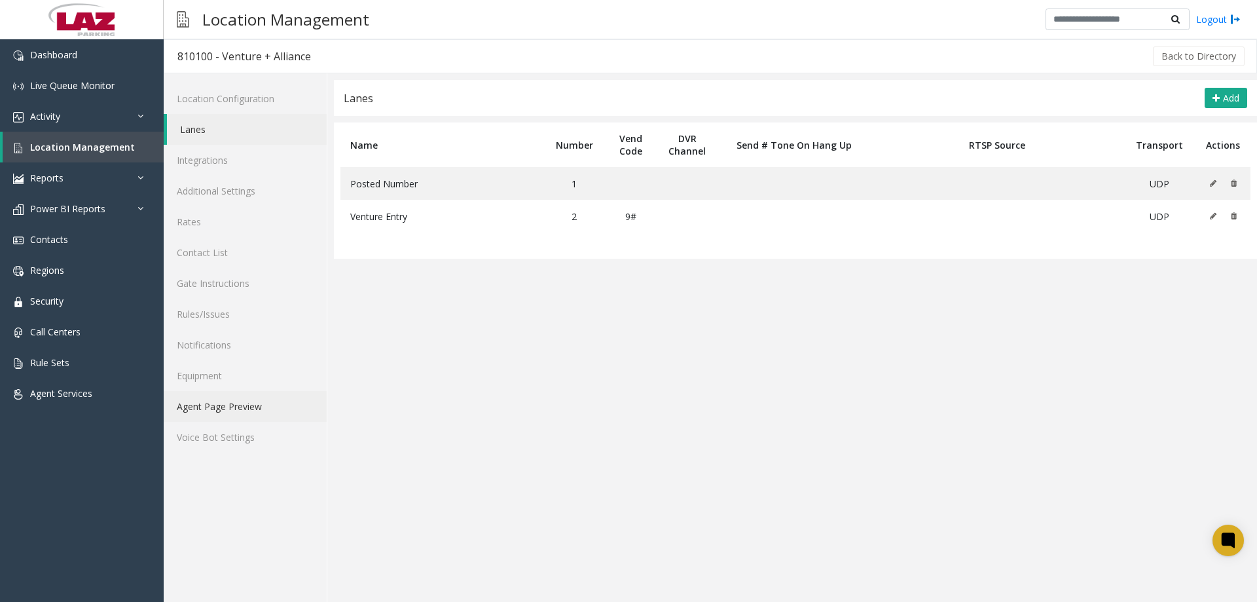
click at [230, 395] on link "Agent Page Preview" at bounding box center [245, 406] width 163 height 31
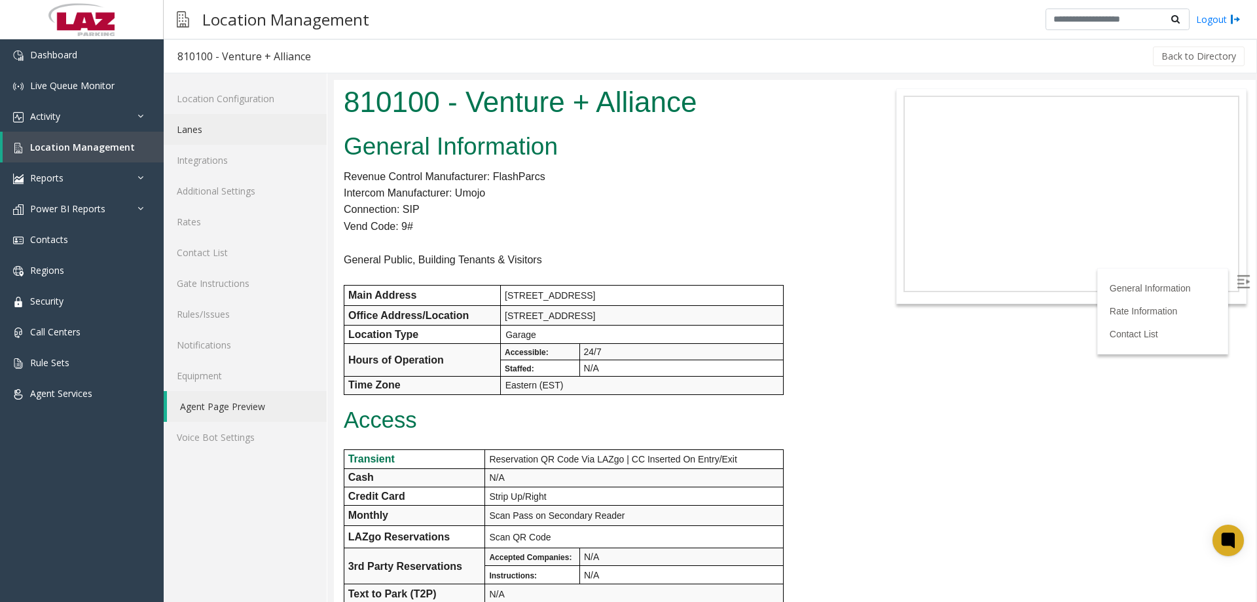
click at [223, 127] on link "Lanes" at bounding box center [245, 129] width 163 height 31
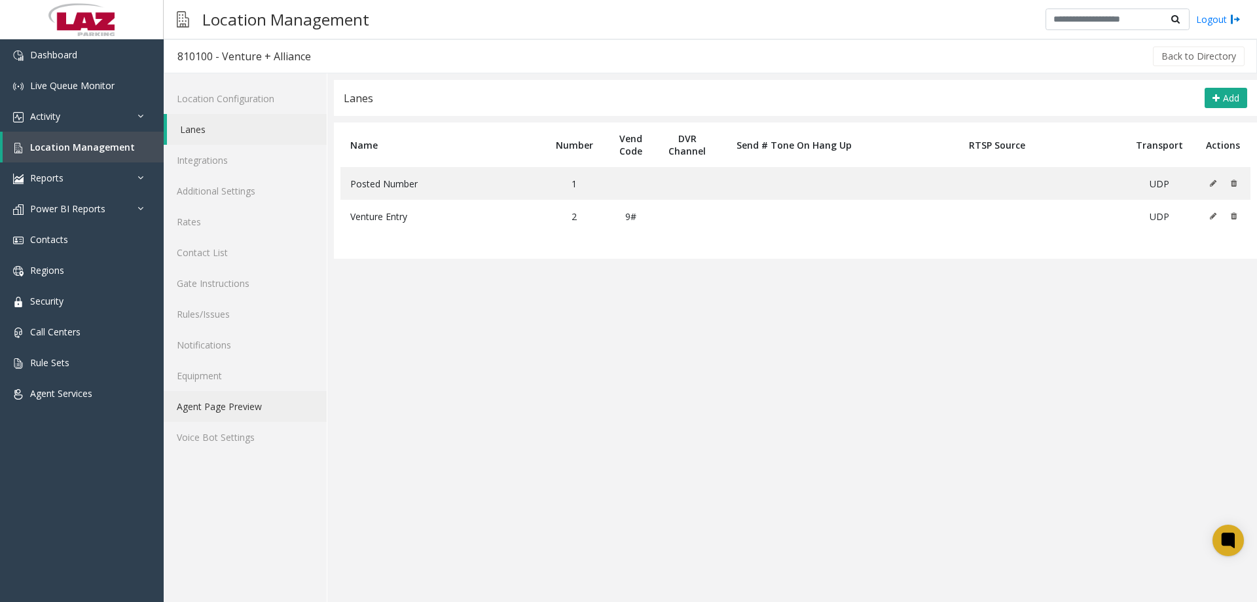
click at [238, 408] on link "Agent Page Preview" at bounding box center [245, 406] width 163 height 31
